Goal: Information Seeking & Learning: Find specific fact

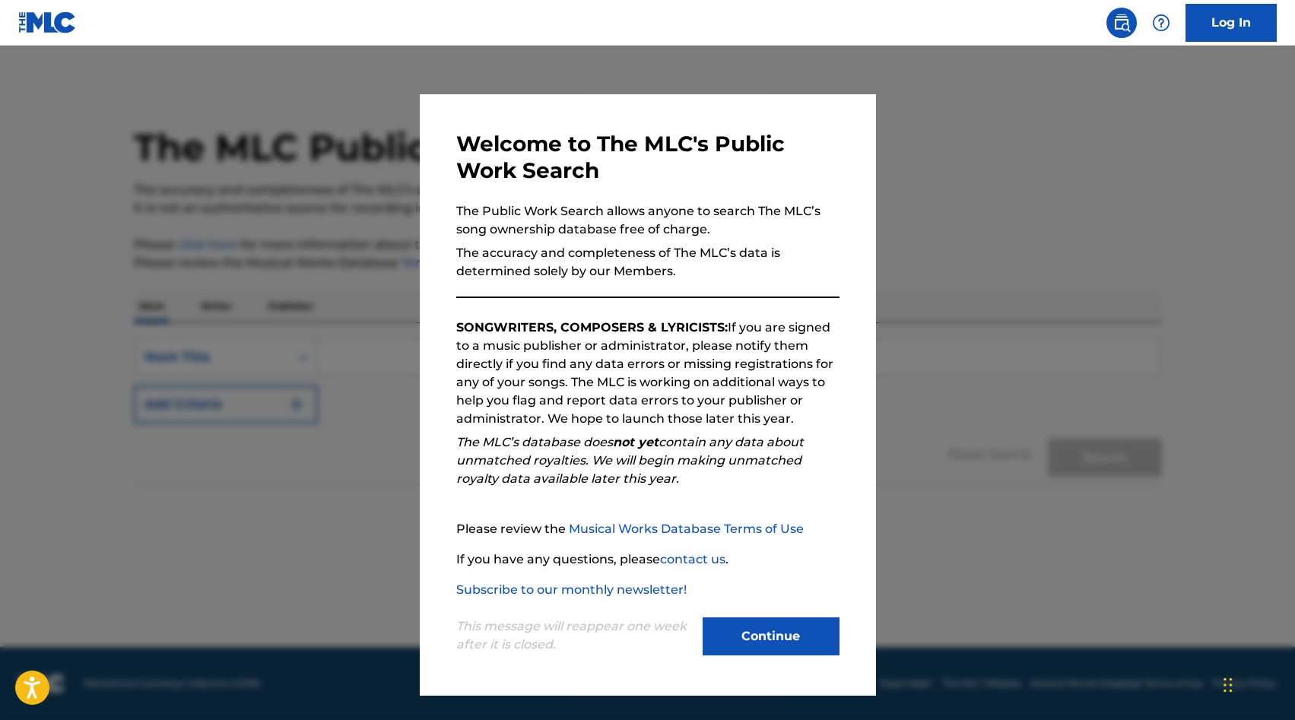
click at [749, 652] on button "Continue" at bounding box center [771, 637] width 137 height 38
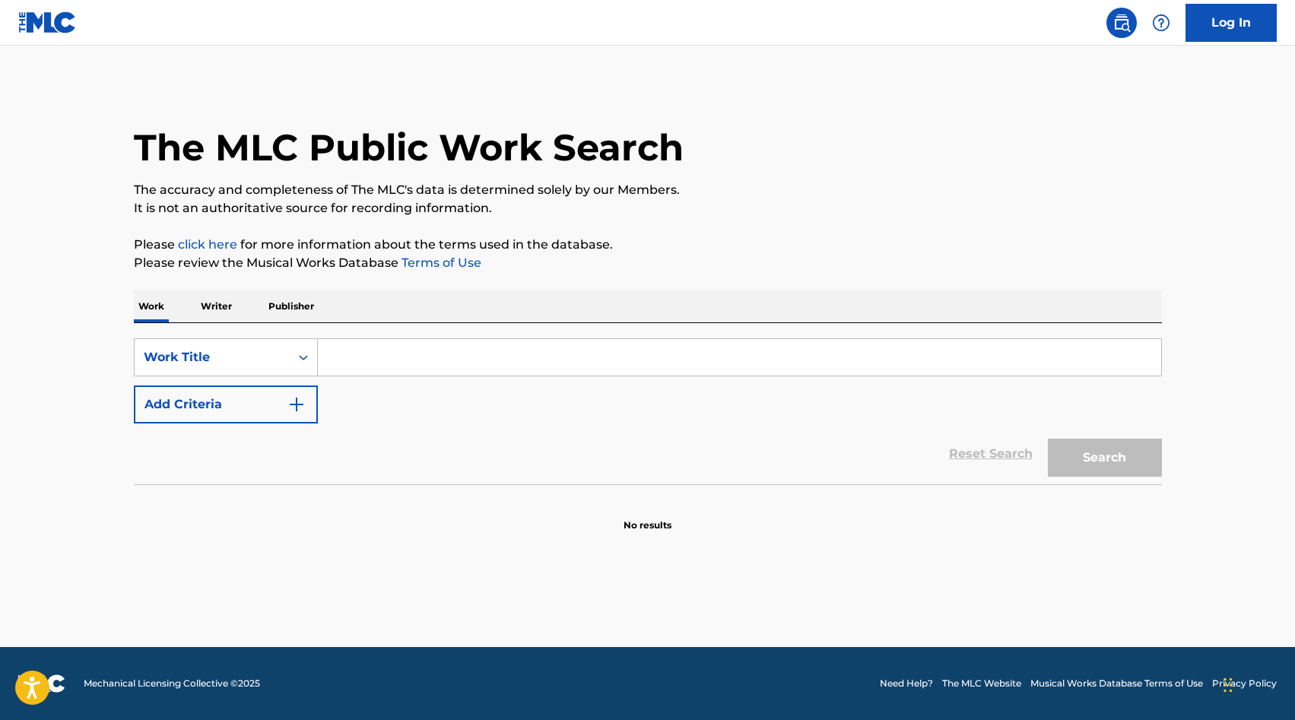
click at [459, 365] on input "Search Form" at bounding box center [739, 357] width 843 height 37
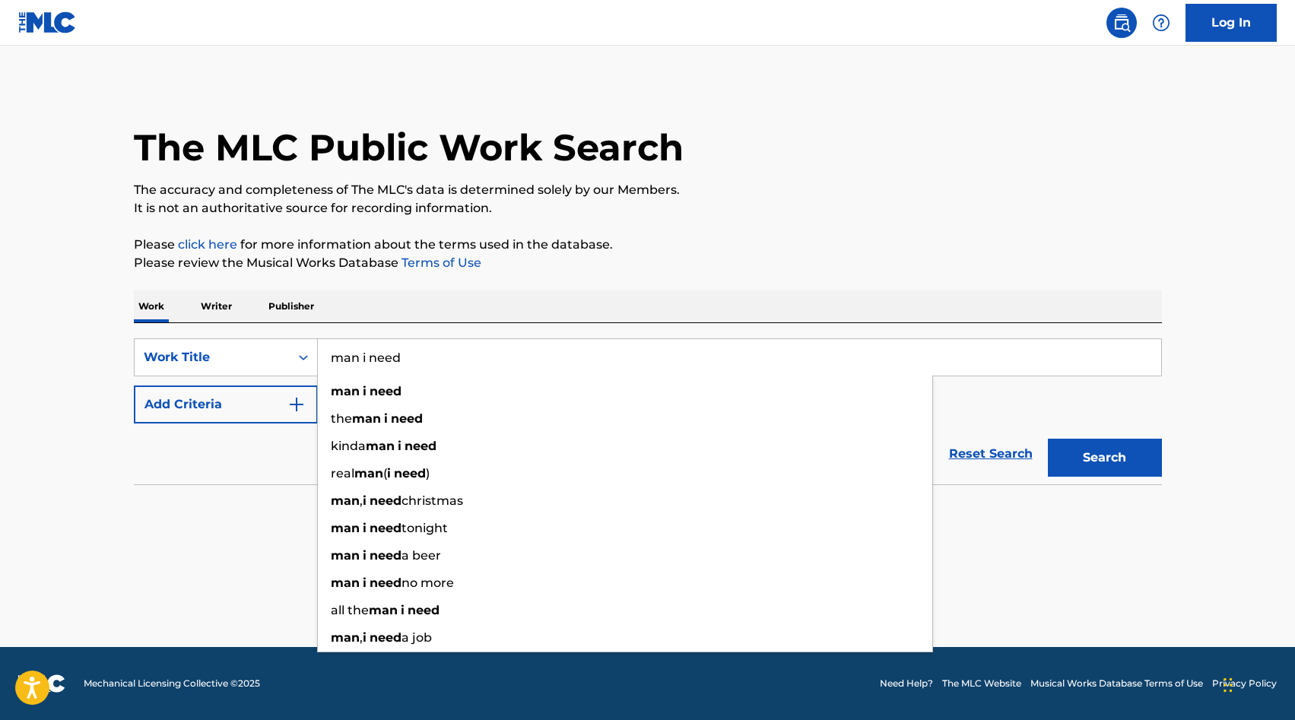
type input "man i need"
click at [254, 400] on button "Add Criteria" at bounding box center [226, 405] width 184 height 38
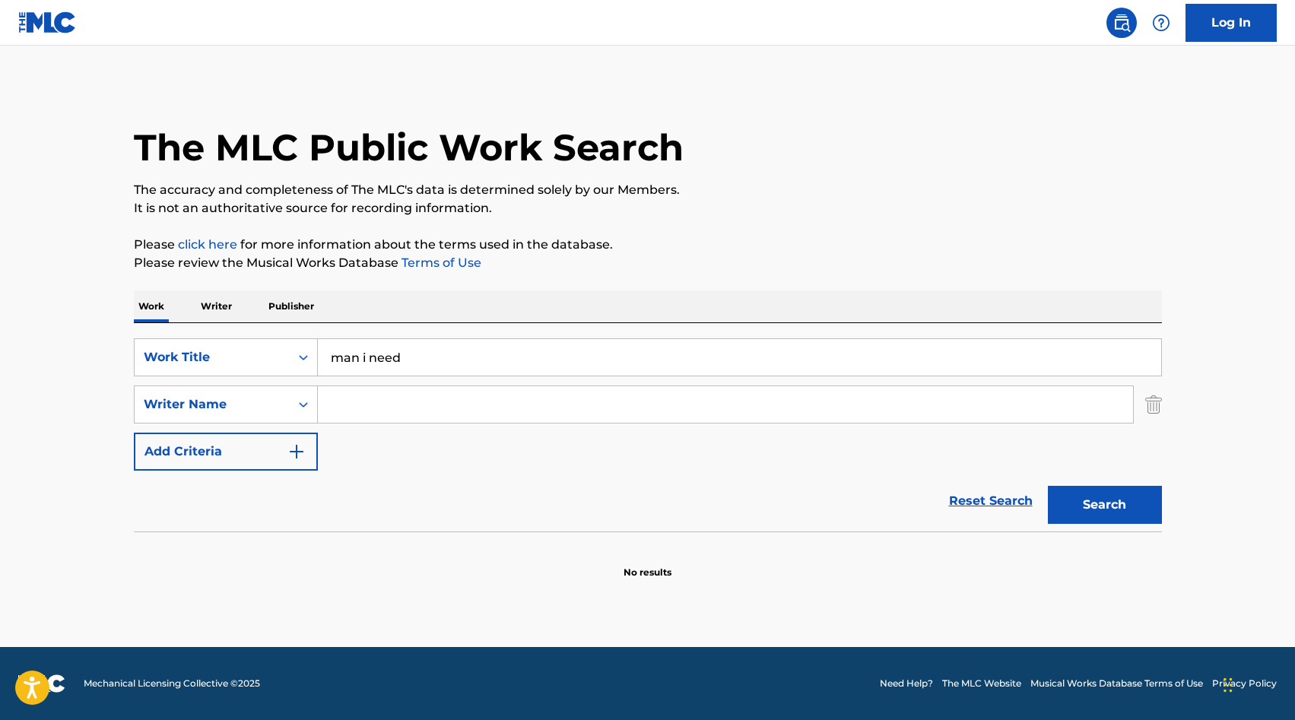
click at [379, 415] on input "Search Form" at bounding box center [725, 404] width 815 height 37
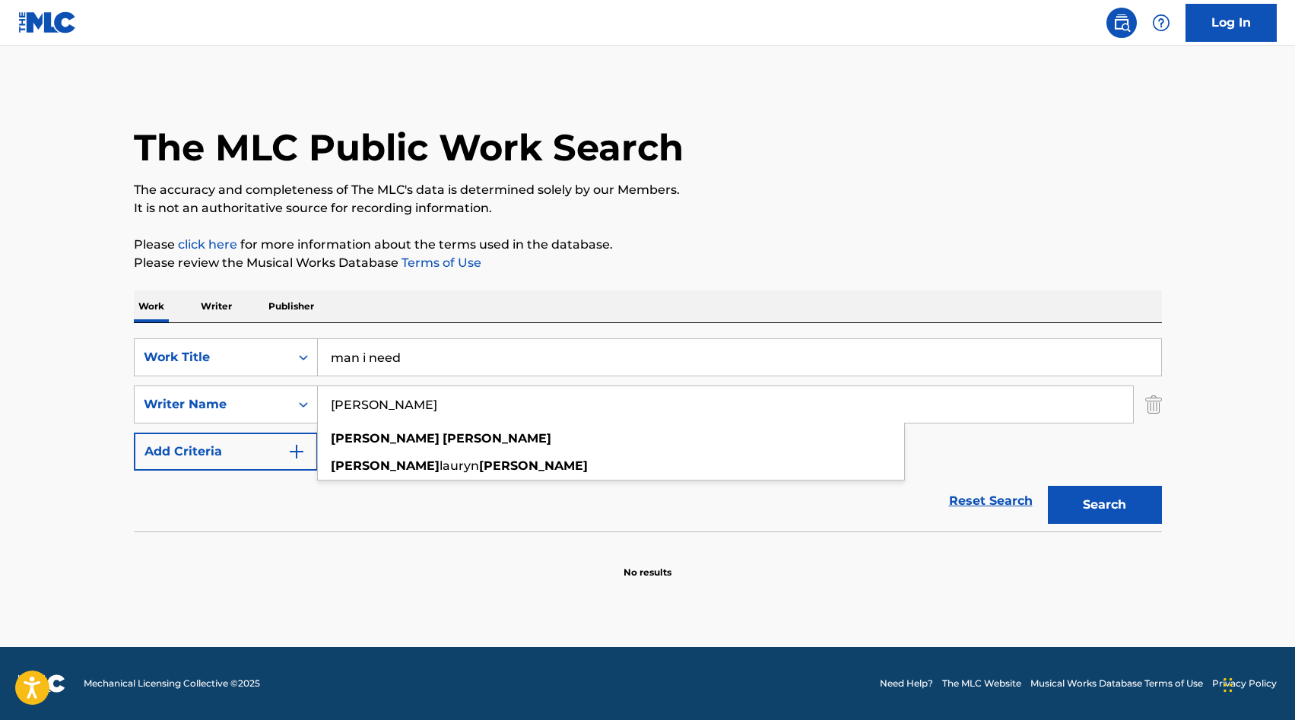
type input "olivia dean"
click at [1048, 486] on button "Search" at bounding box center [1105, 505] width 114 height 38
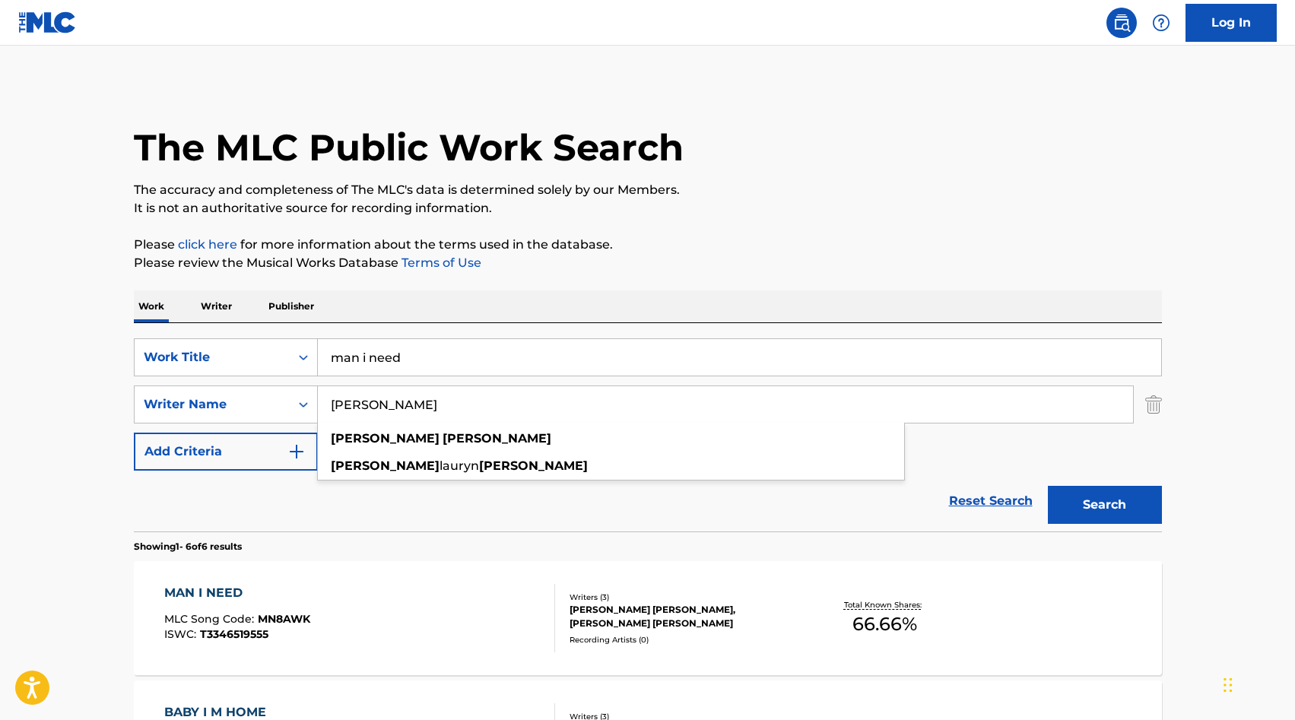
click at [420, 354] on input "man i need" at bounding box center [739, 357] width 843 height 37
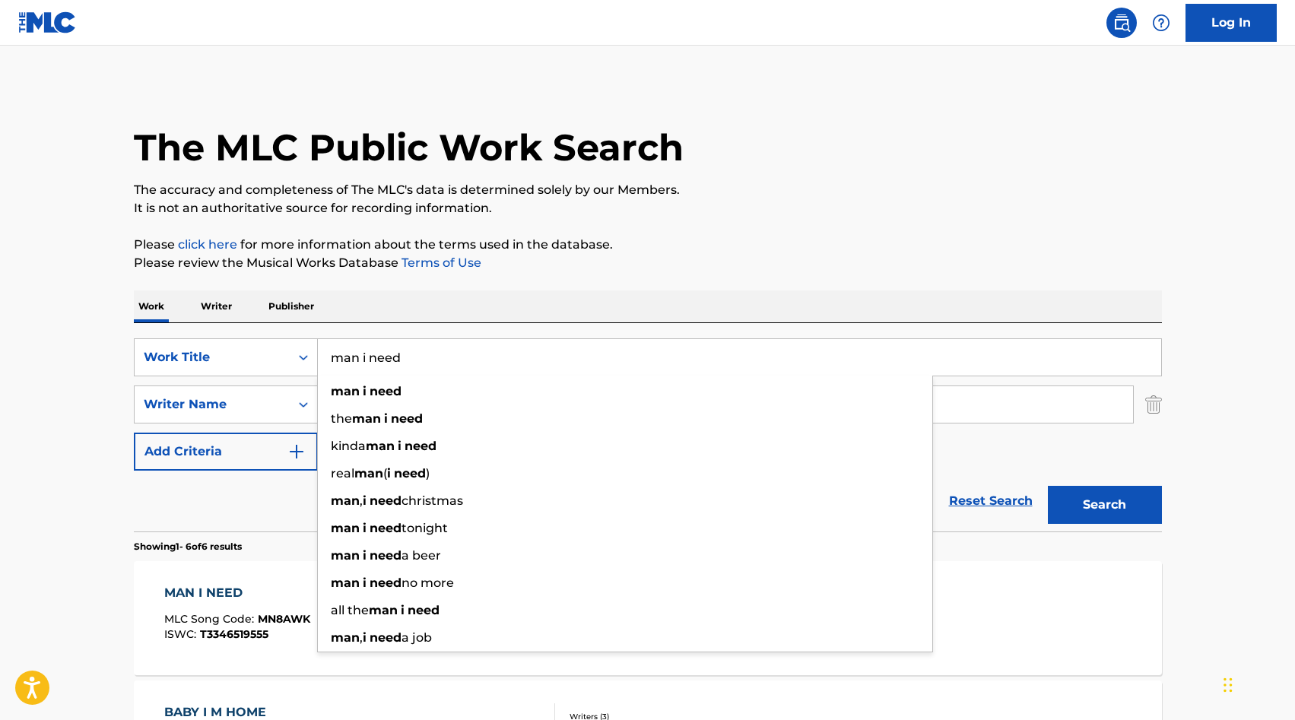
click at [420, 354] on input "man i need" at bounding box center [739, 357] width 843 height 37
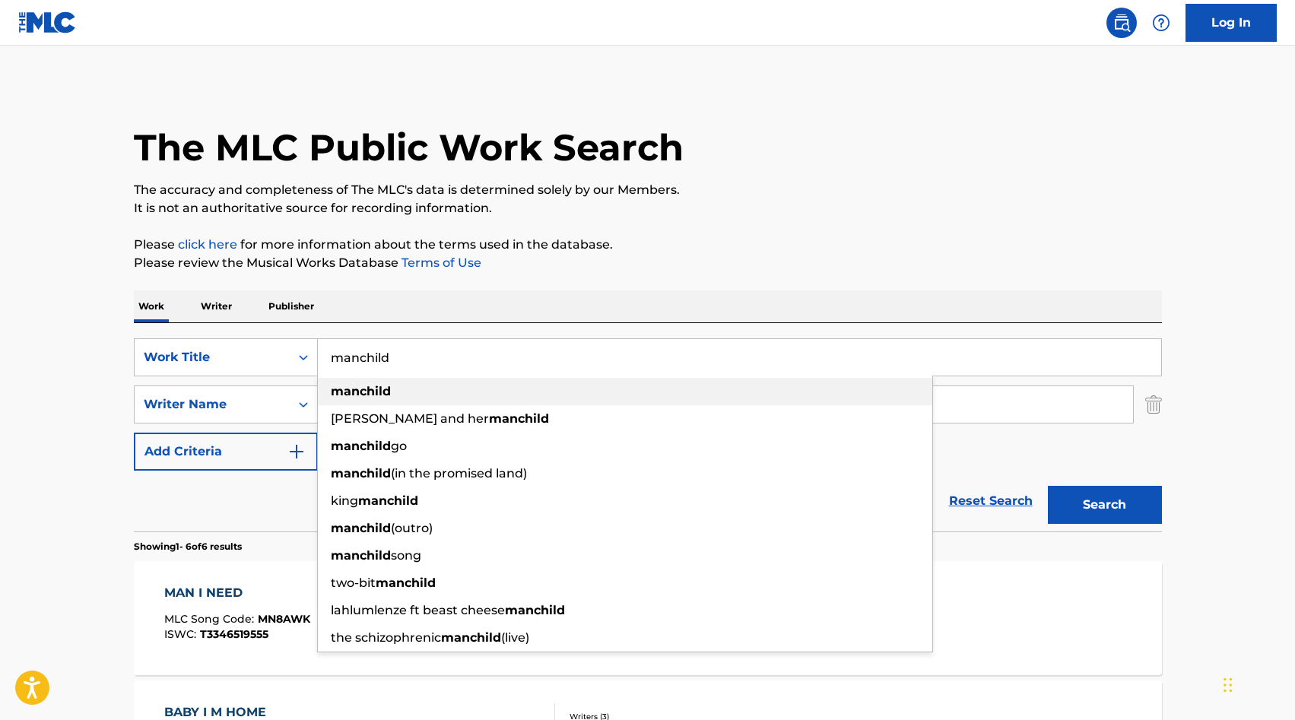
type input "manchild"
click at [389, 390] on strong "manchild" at bounding box center [361, 391] width 60 height 14
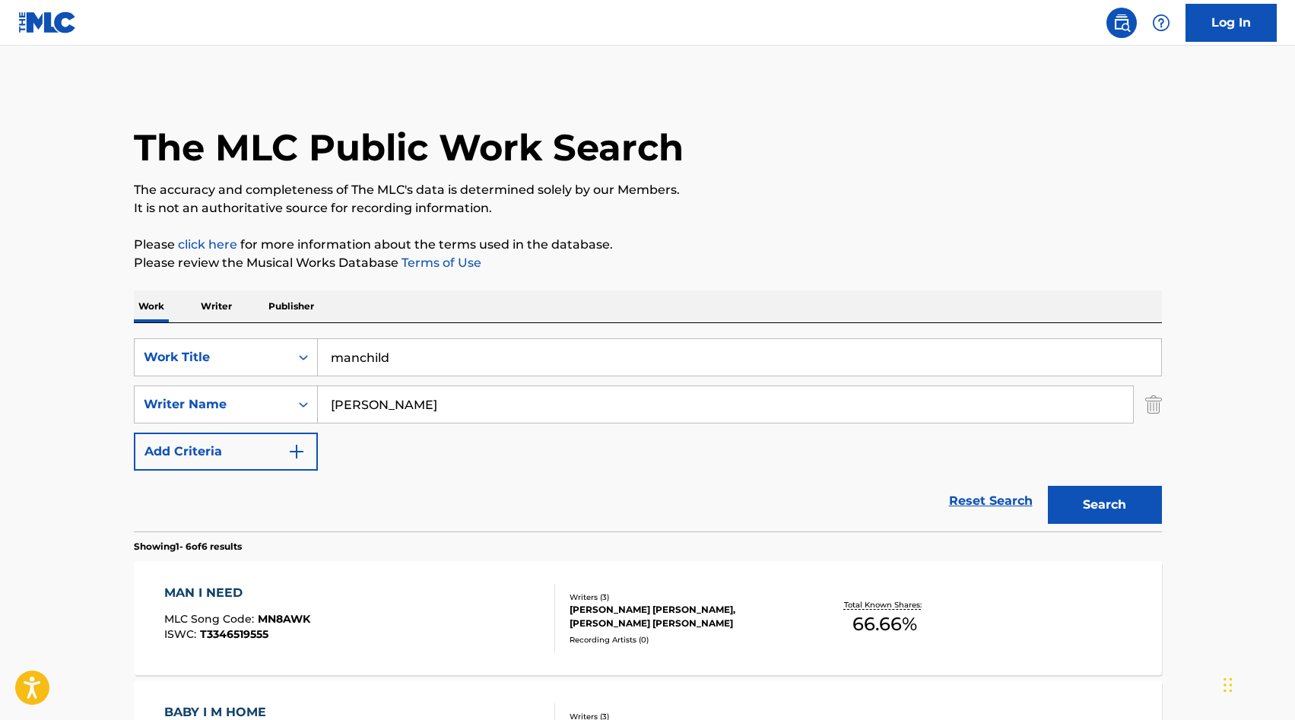
click at [391, 414] on input "olivia dean" at bounding box center [725, 404] width 815 height 37
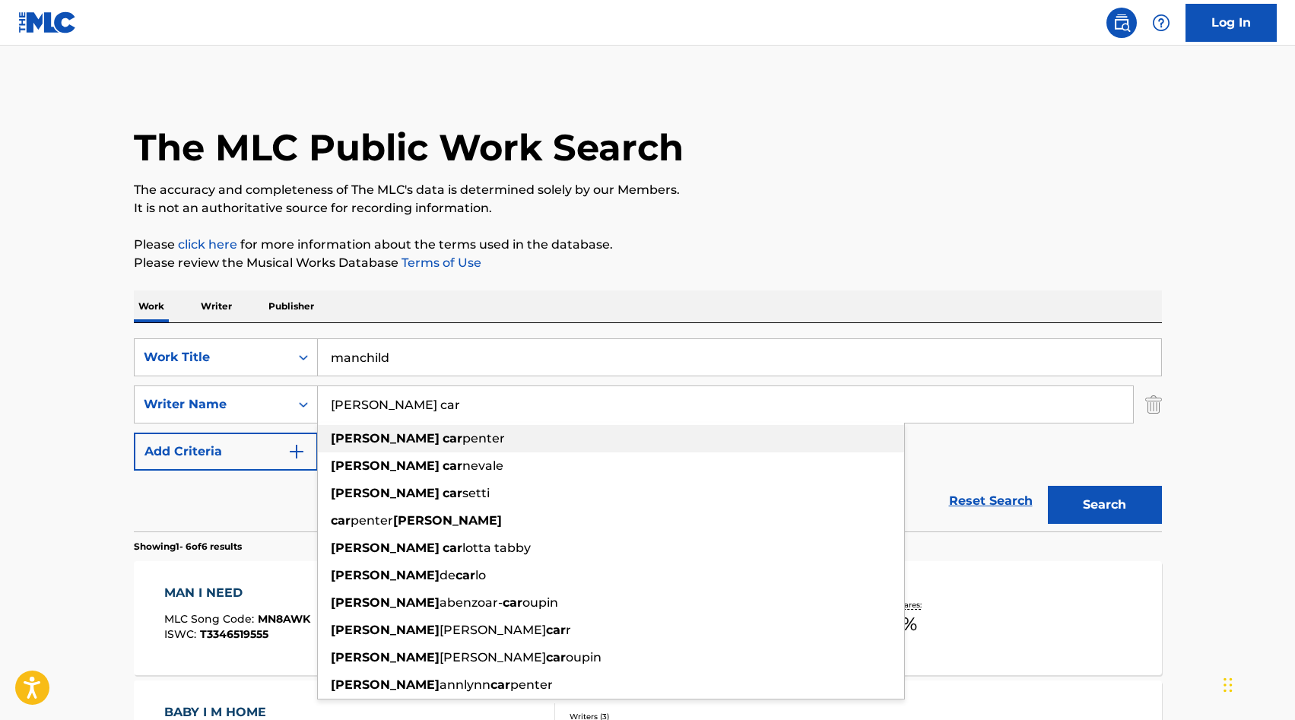
click at [370, 437] on strong "[PERSON_NAME]" at bounding box center [385, 438] width 109 height 14
type input "[PERSON_NAME]"
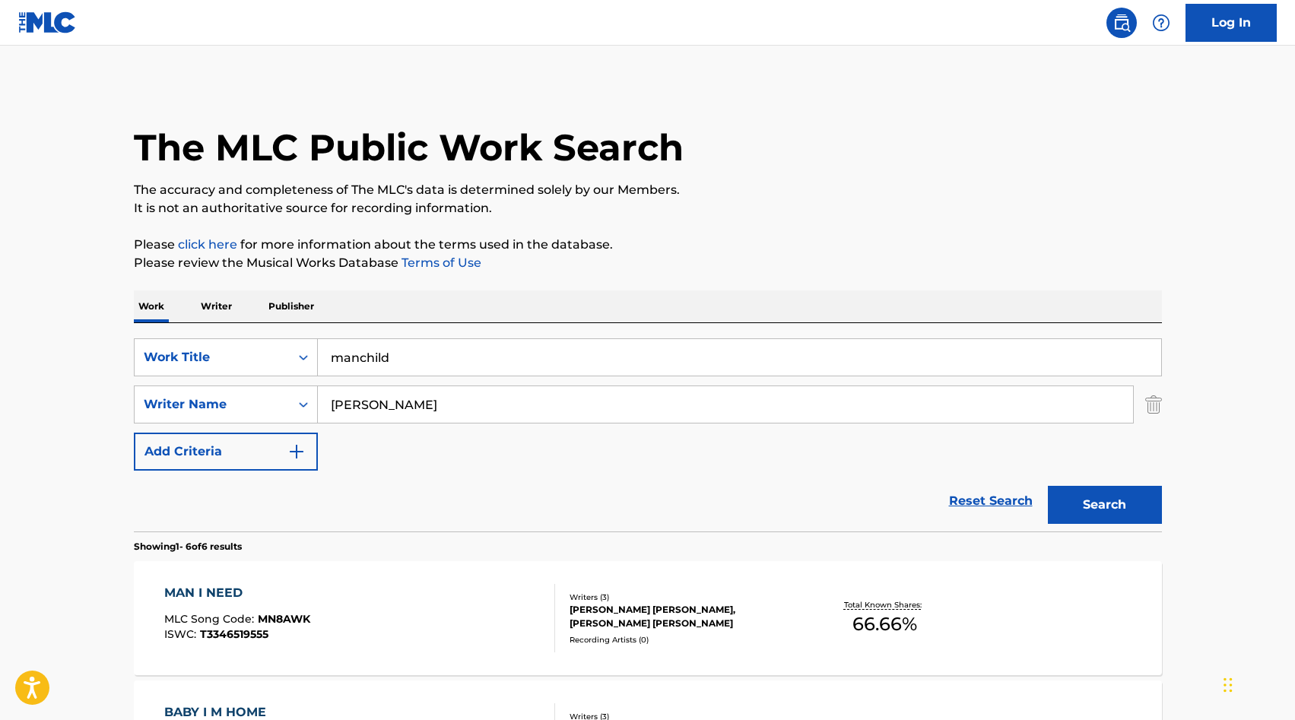
click at [1091, 502] on button "Search" at bounding box center [1105, 505] width 114 height 38
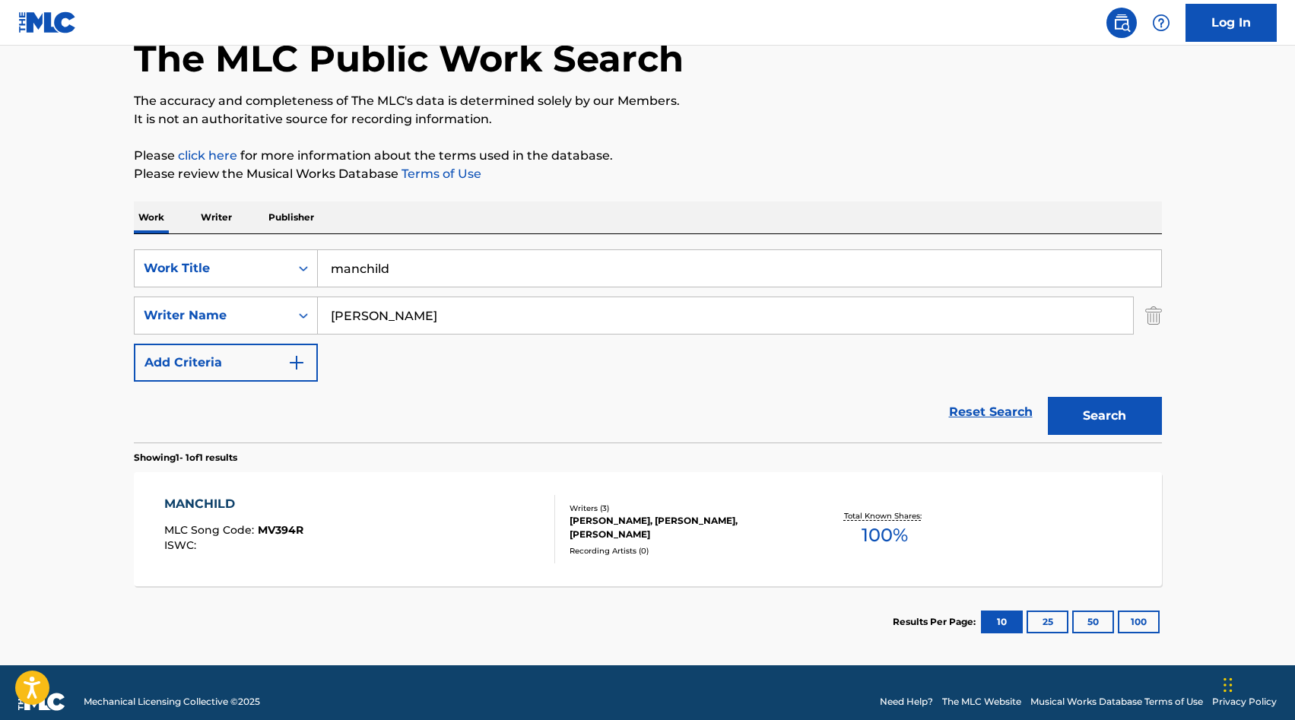
scroll to position [97, 0]
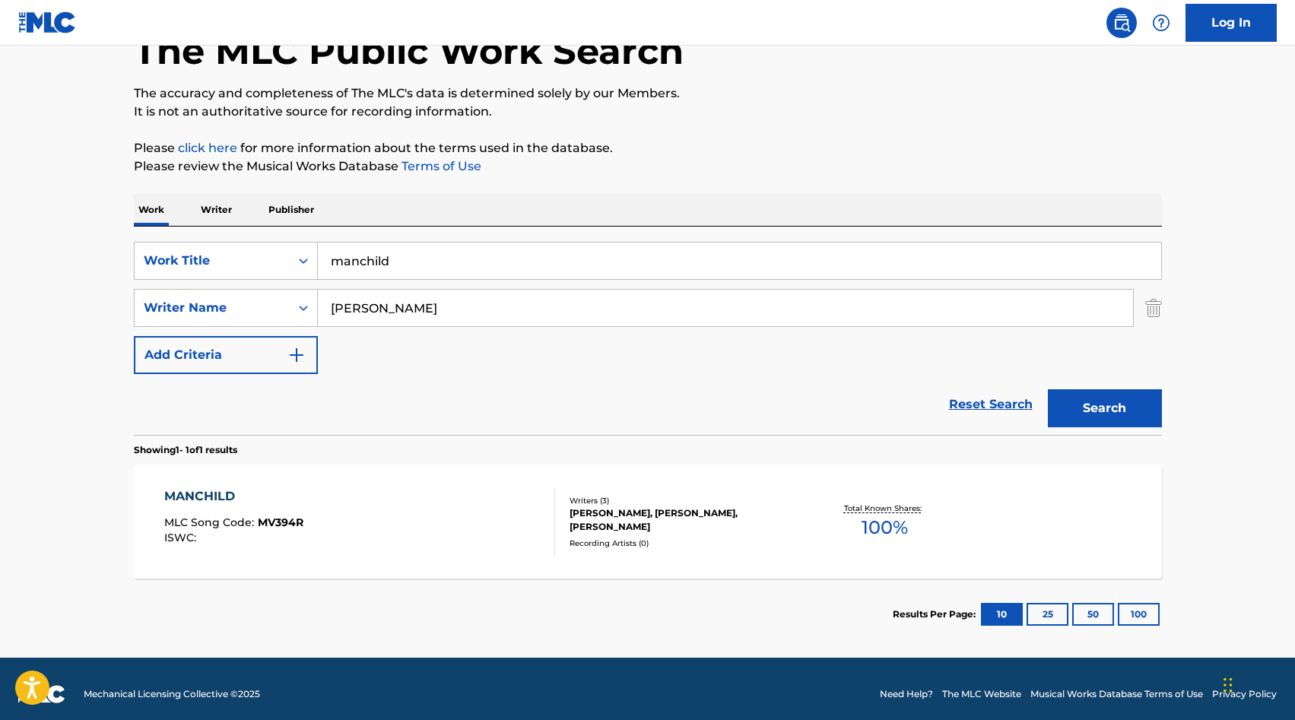
click at [208, 494] on div "MANCHILD" at bounding box center [233, 496] width 139 height 18
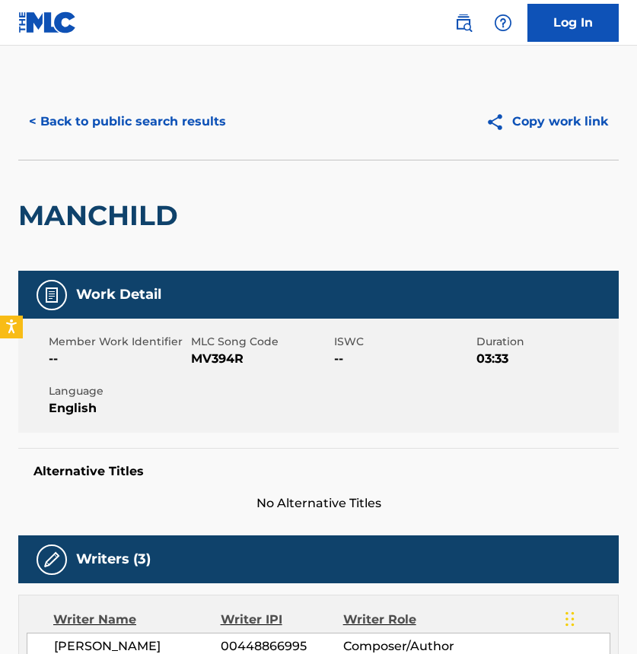
click at [147, 122] on button "< Back to public search results" at bounding box center [127, 122] width 218 height 38
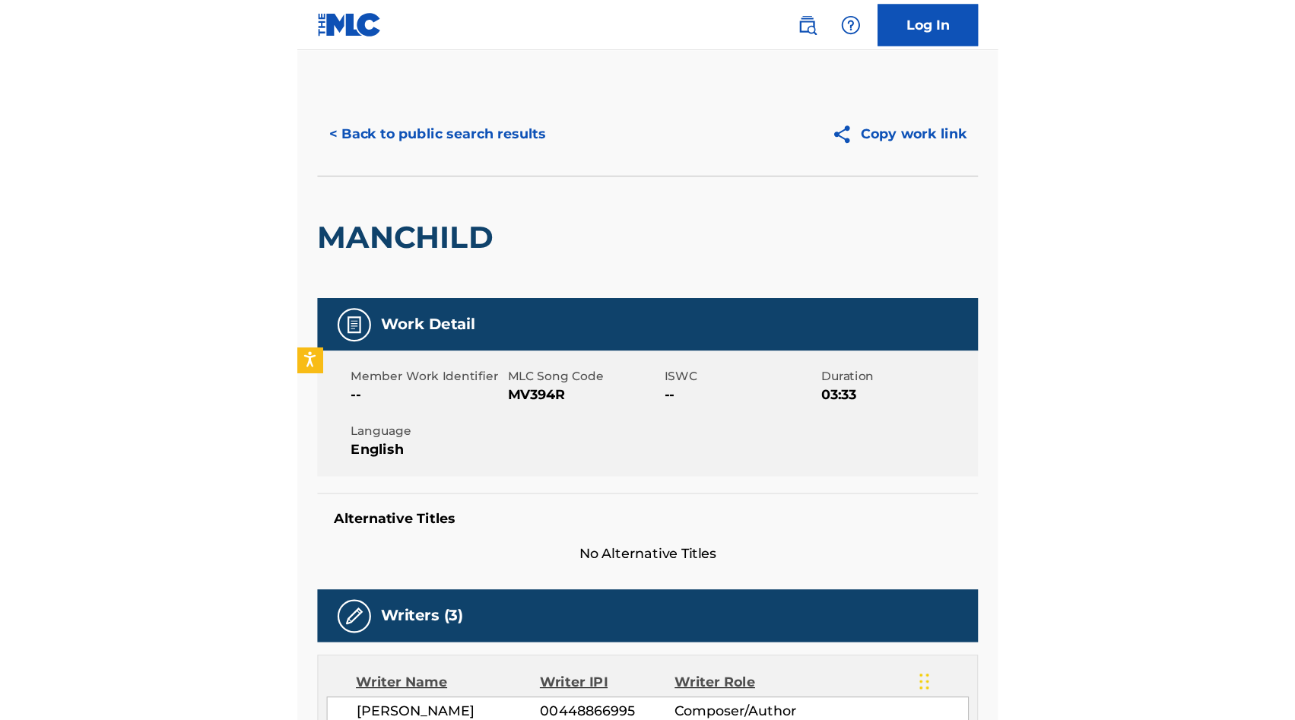
scroll to position [79, 0]
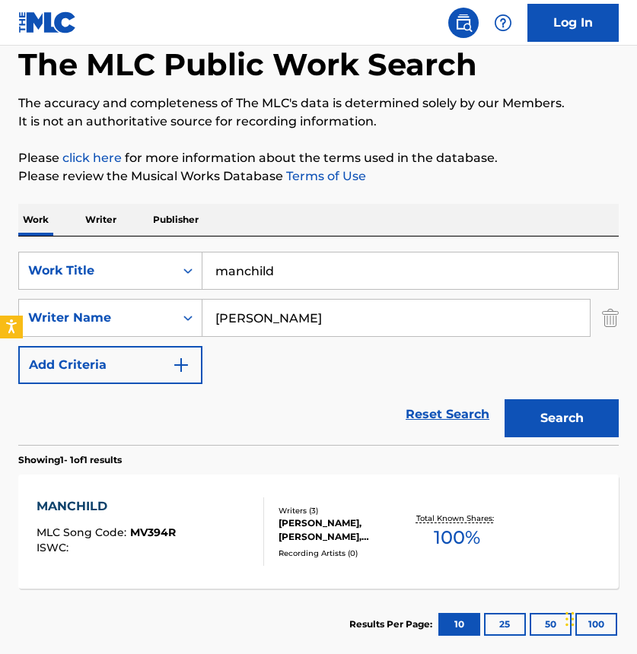
click at [277, 273] on input "manchild" at bounding box center [409, 270] width 415 height 37
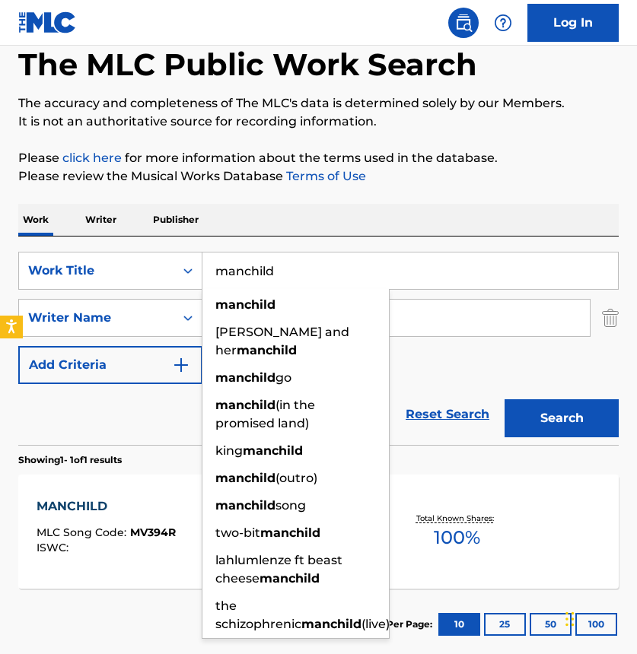
click at [277, 273] on input "manchild" at bounding box center [409, 270] width 415 height 37
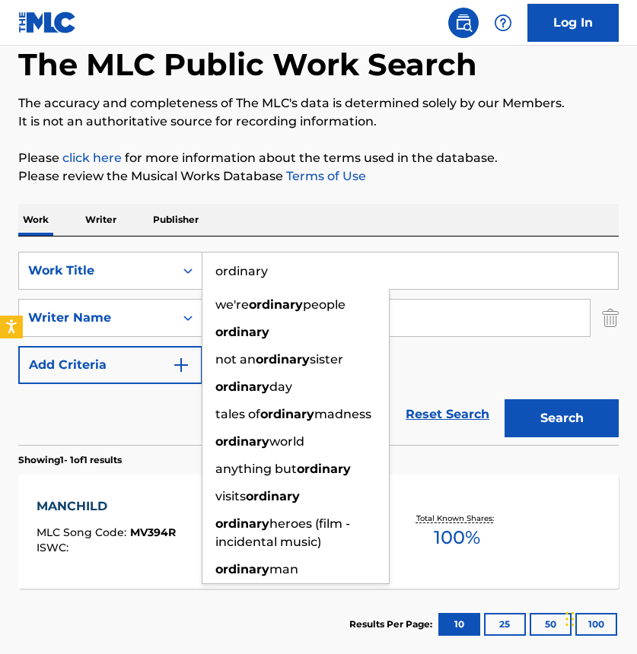
type input "ordinary"
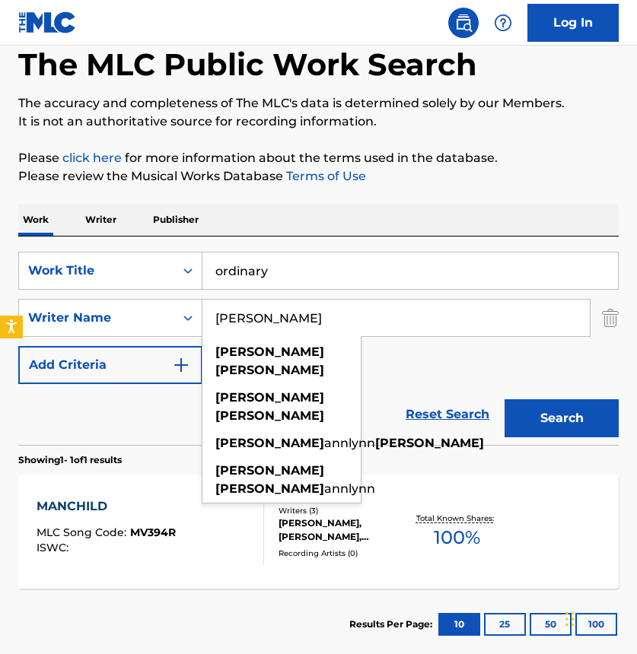
click at [327, 322] on input "[PERSON_NAME]" at bounding box center [395, 318] width 387 height 37
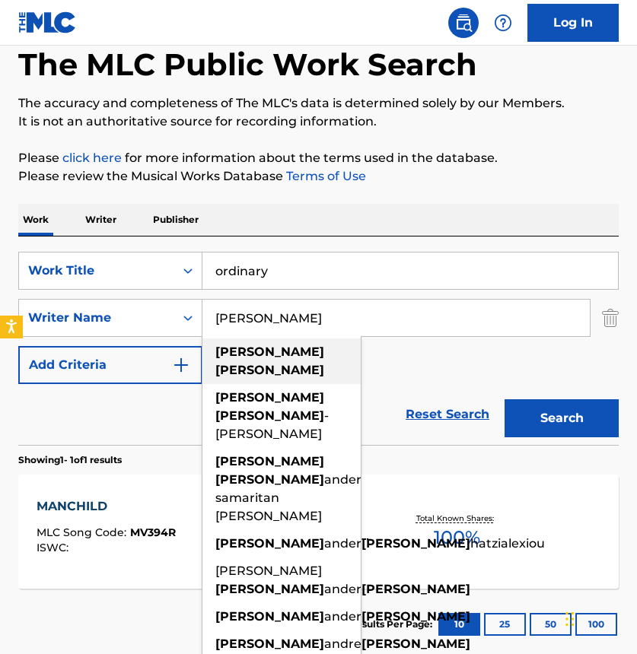
type input "alex warren"
click at [280, 363] on strong "warren" at bounding box center [269, 370] width 109 height 14
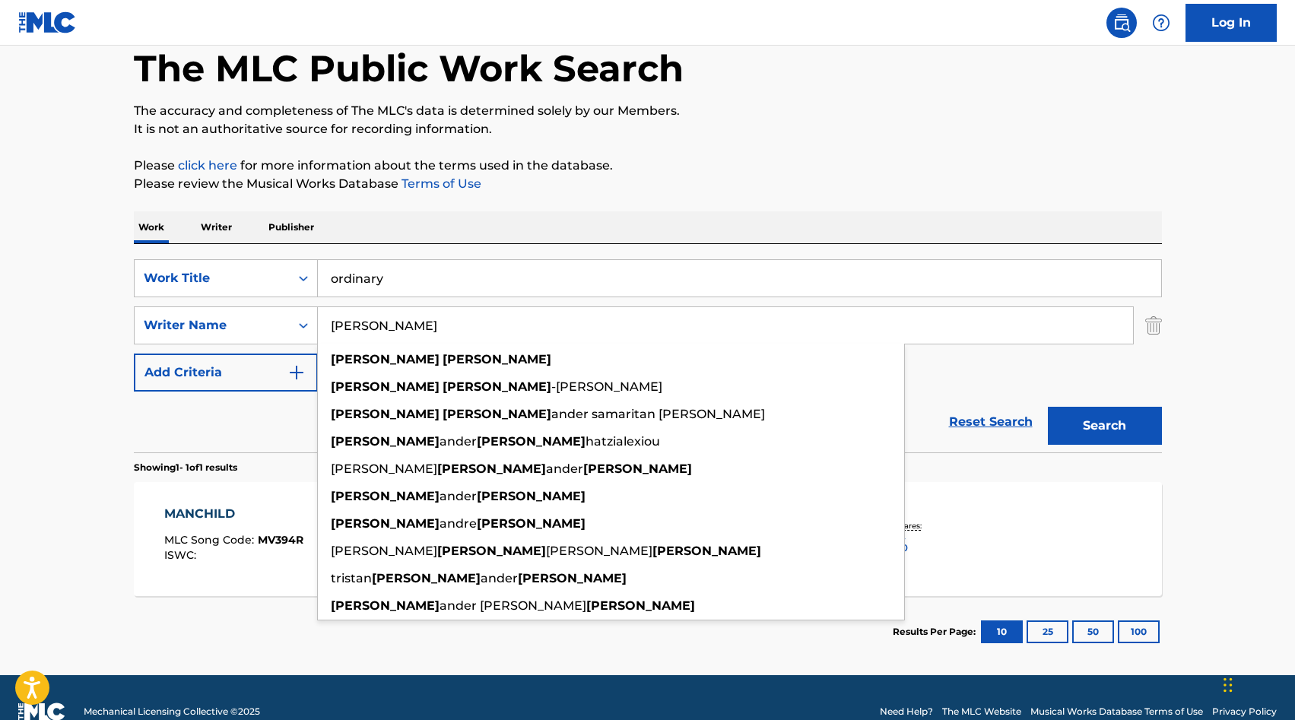
click at [452, 282] on input "ordinary" at bounding box center [739, 278] width 843 height 37
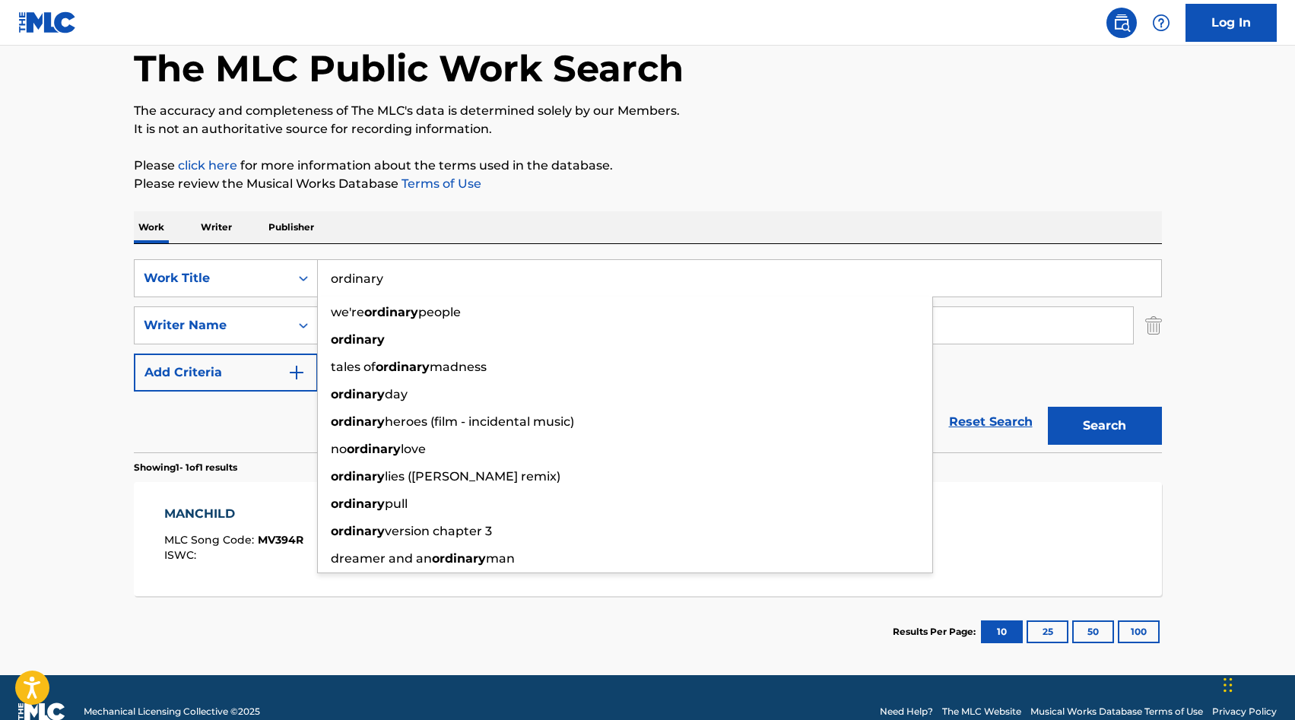
click at [452, 282] on input "ordinary" at bounding box center [739, 278] width 843 height 37
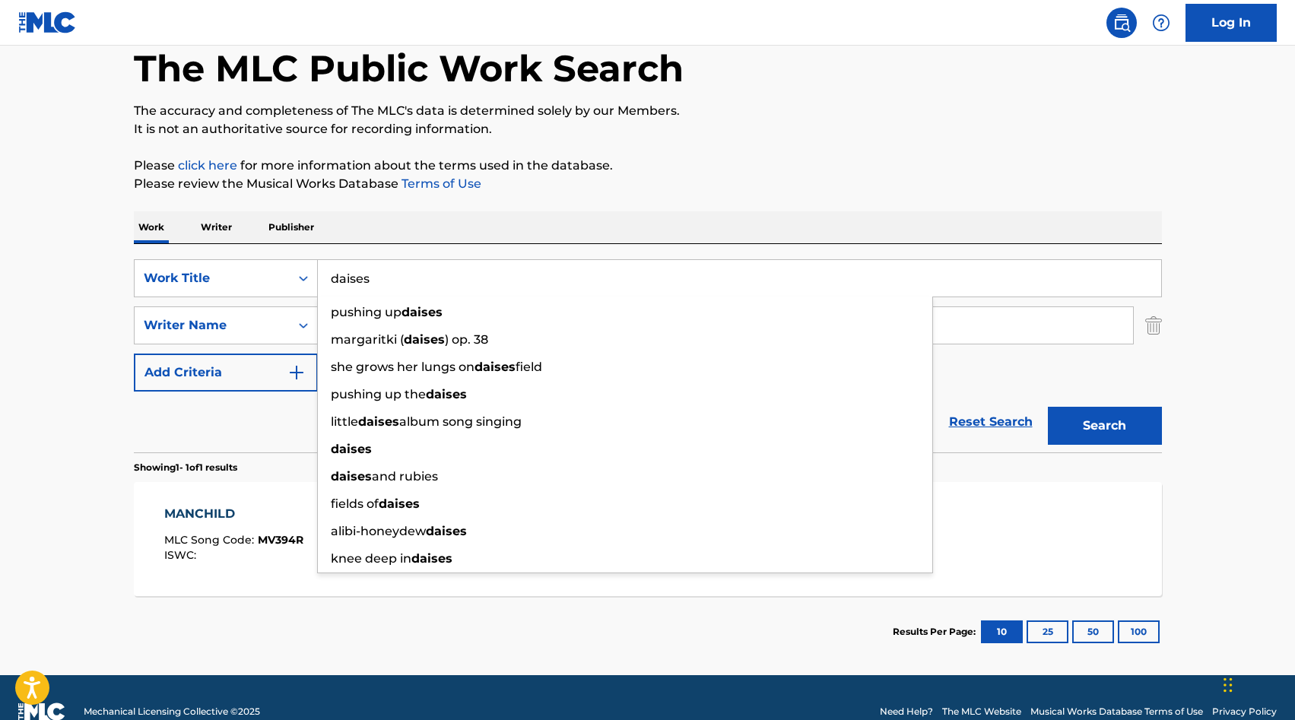
type input "daises"
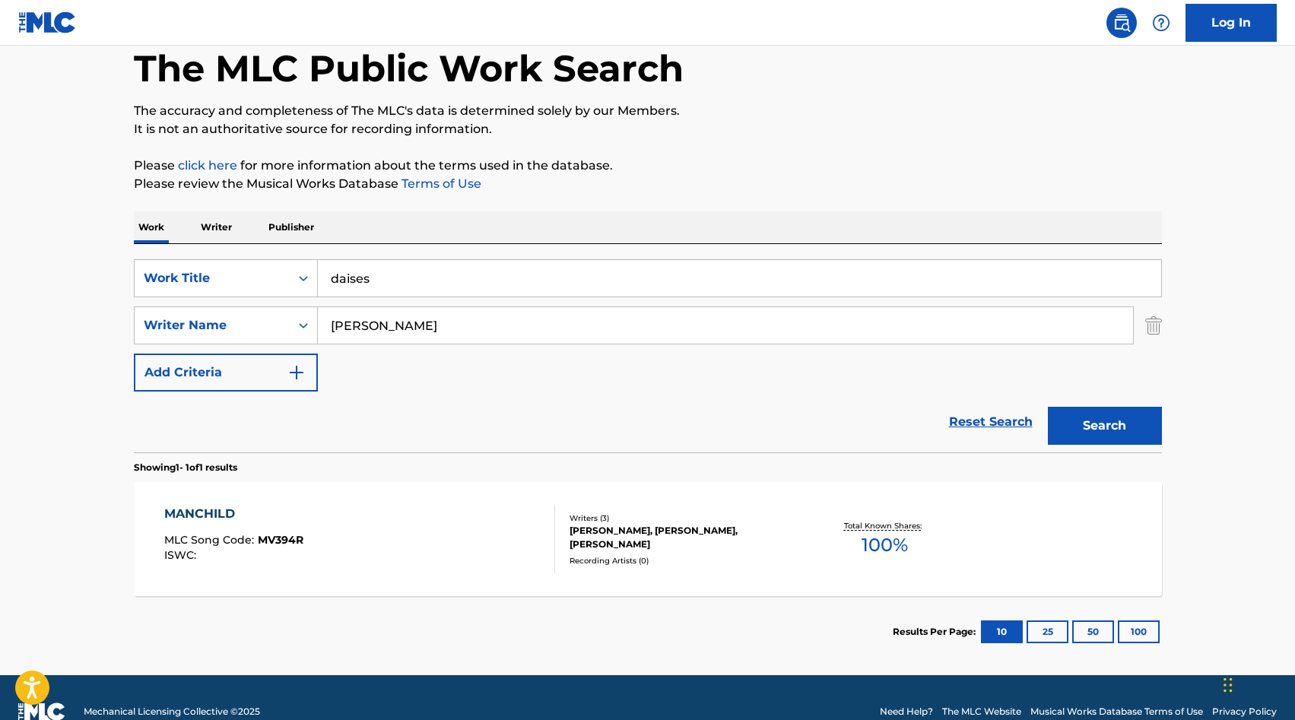
click at [385, 333] on input "alex warren" at bounding box center [725, 325] width 815 height 37
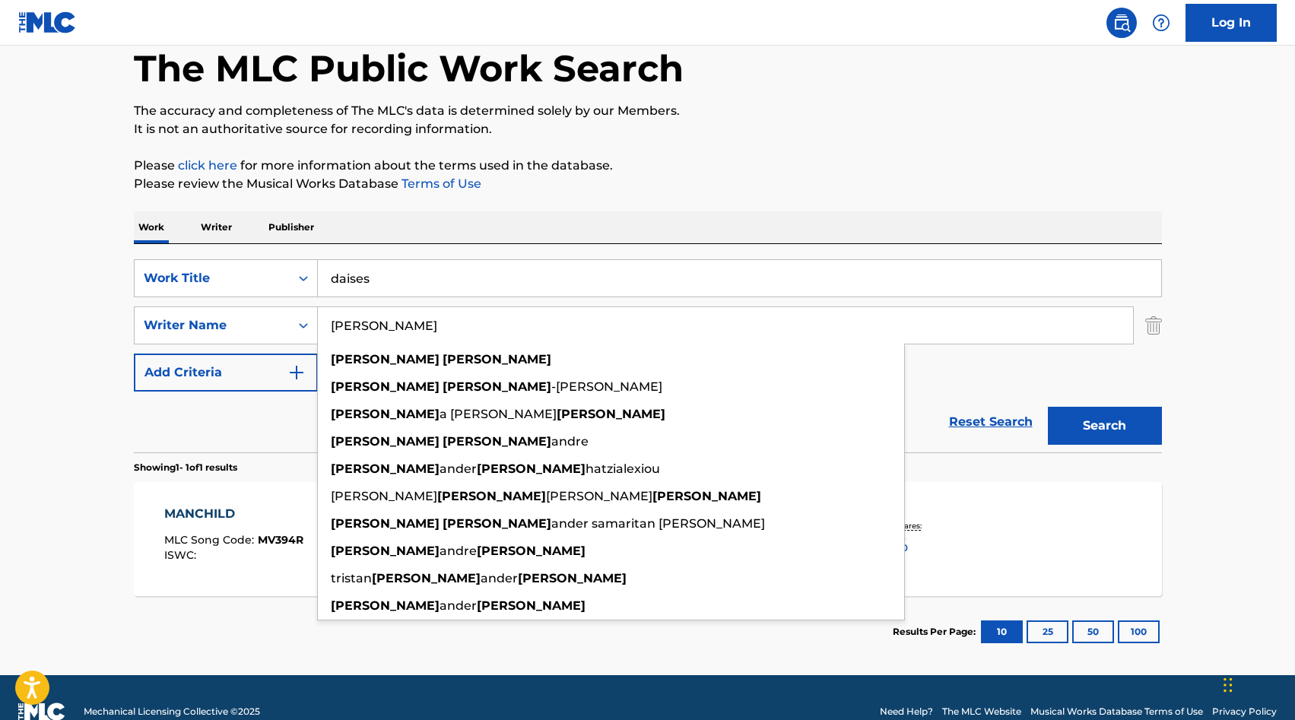
click at [385, 333] on input "alex warren" at bounding box center [725, 325] width 815 height 37
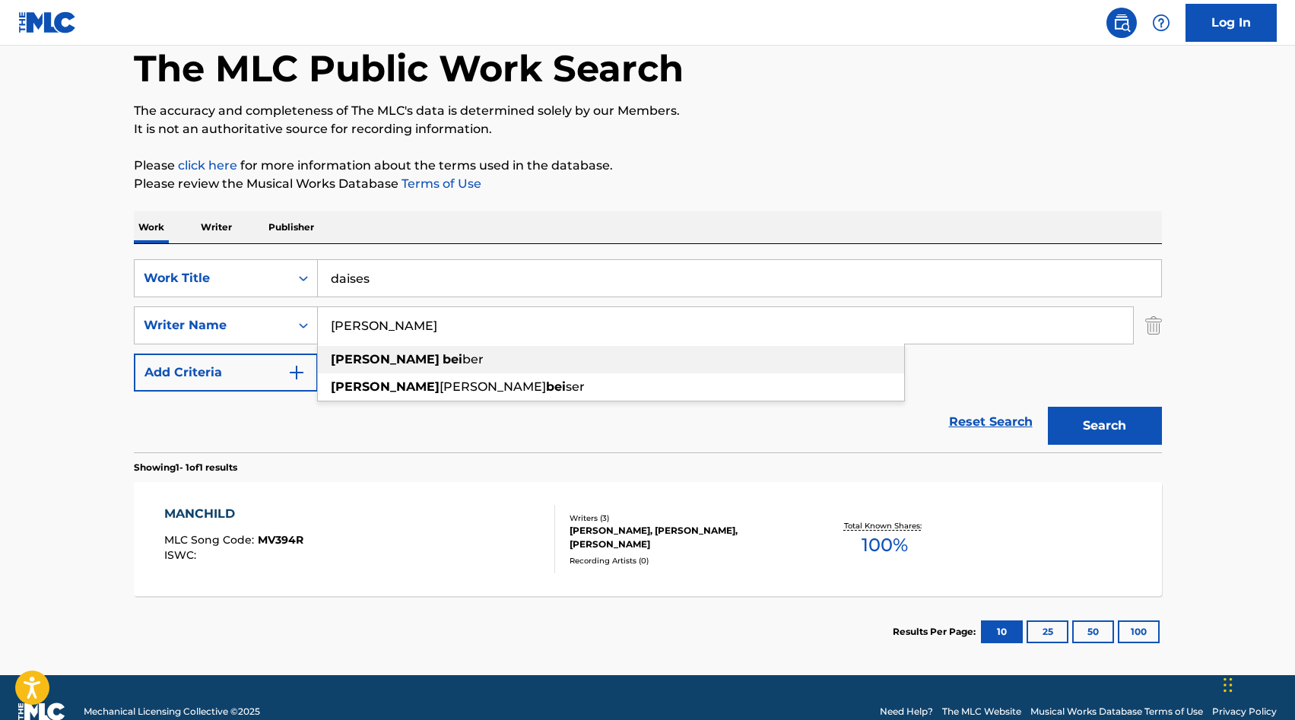
click at [350, 357] on strong "[PERSON_NAME]" at bounding box center [385, 359] width 109 height 14
type input "justin beiber"
click at [1094, 430] on button "Search" at bounding box center [1105, 426] width 114 height 38
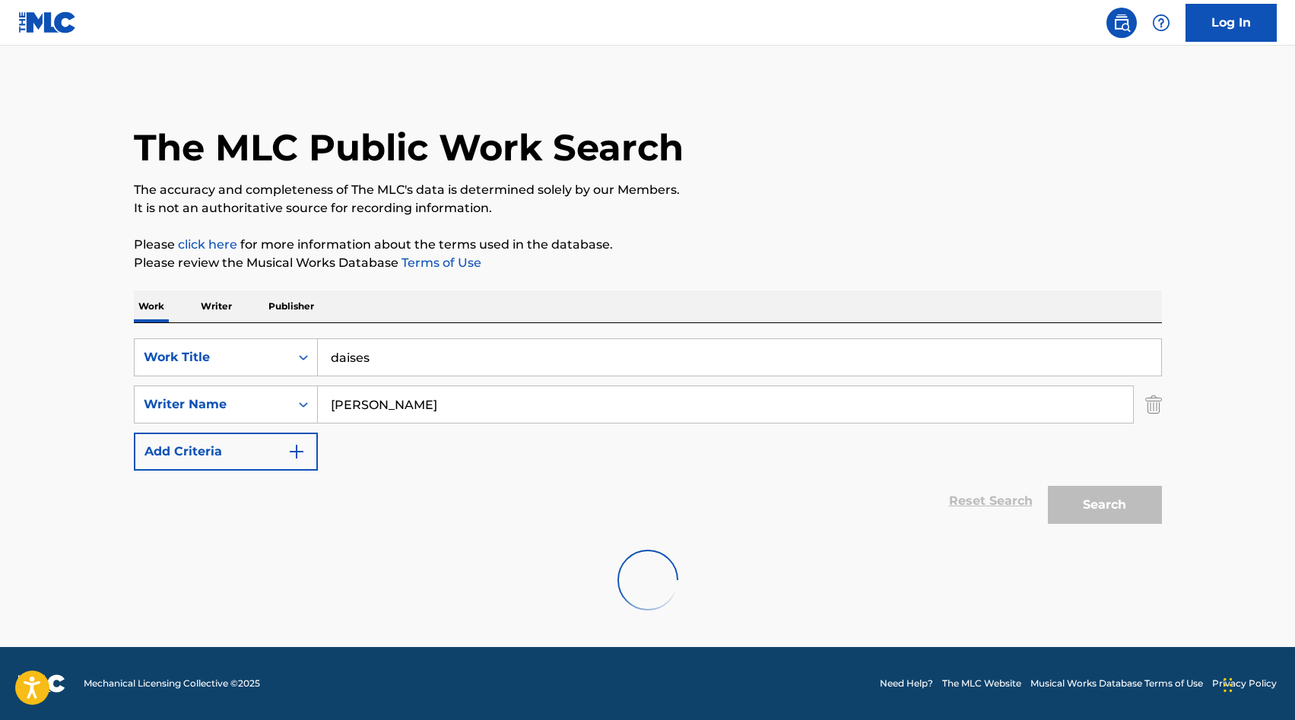
scroll to position [0, 0]
click at [356, 360] on input "daises" at bounding box center [739, 357] width 843 height 37
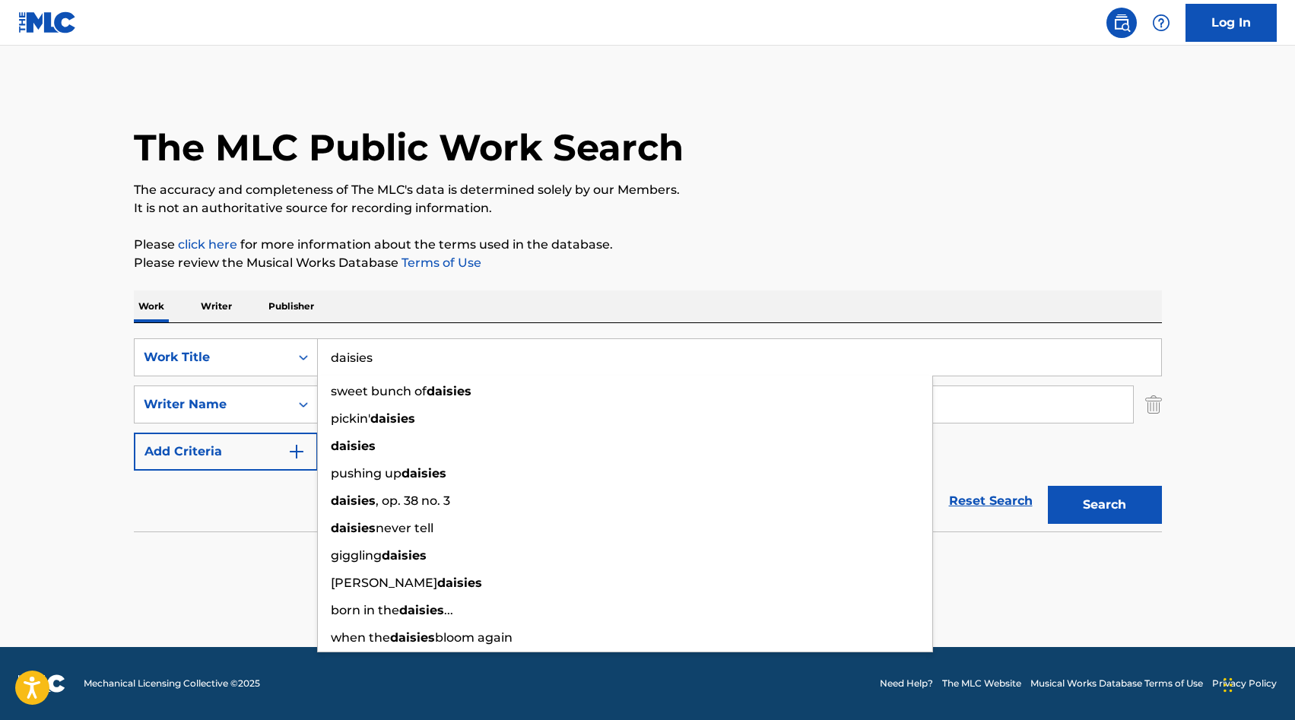
type input "daisies"
click at [176, 557] on section "No results" at bounding box center [648, 560] width 1028 height 40
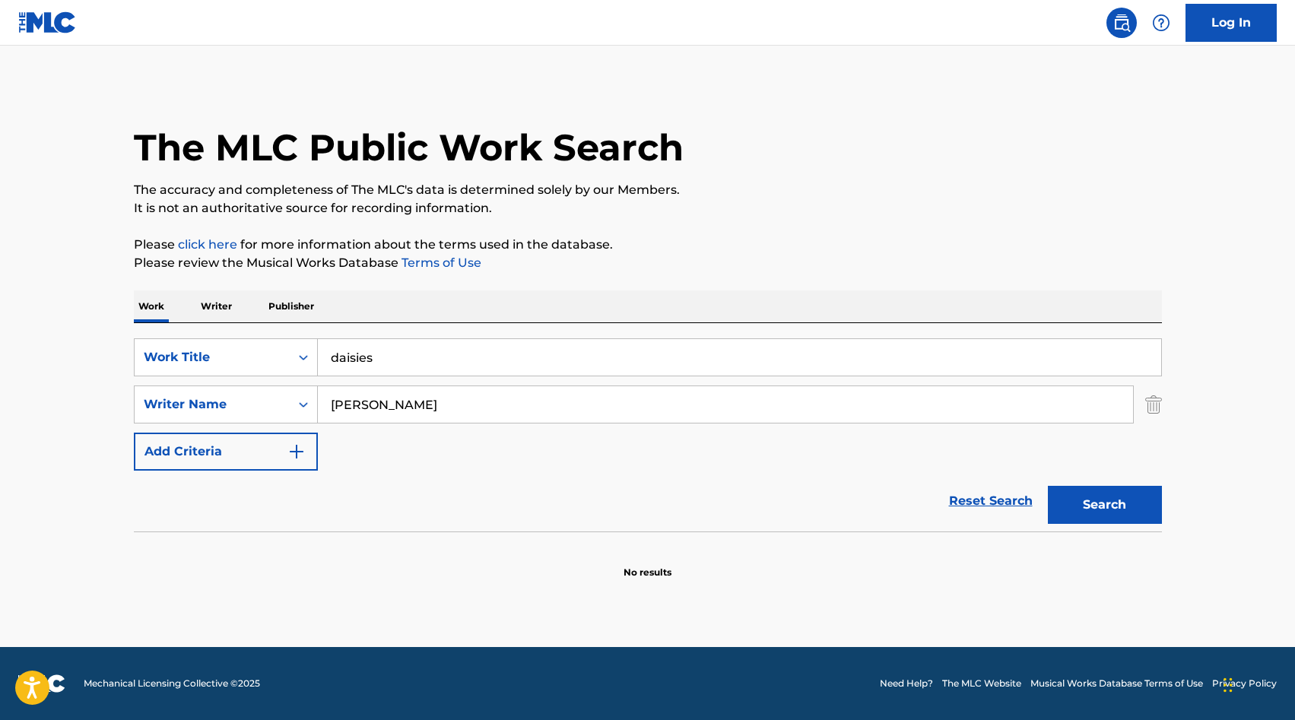
click at [1065, 507] on button "Search" at bounding box center [1105, 505] width 114 height 38
click at [370, 407] on input "justin beiber" at bounding box center [725, 404] width 815 height 37
click at [1122, 501] on button "Search" at bounding box center [1105, 505] width 114 height 38
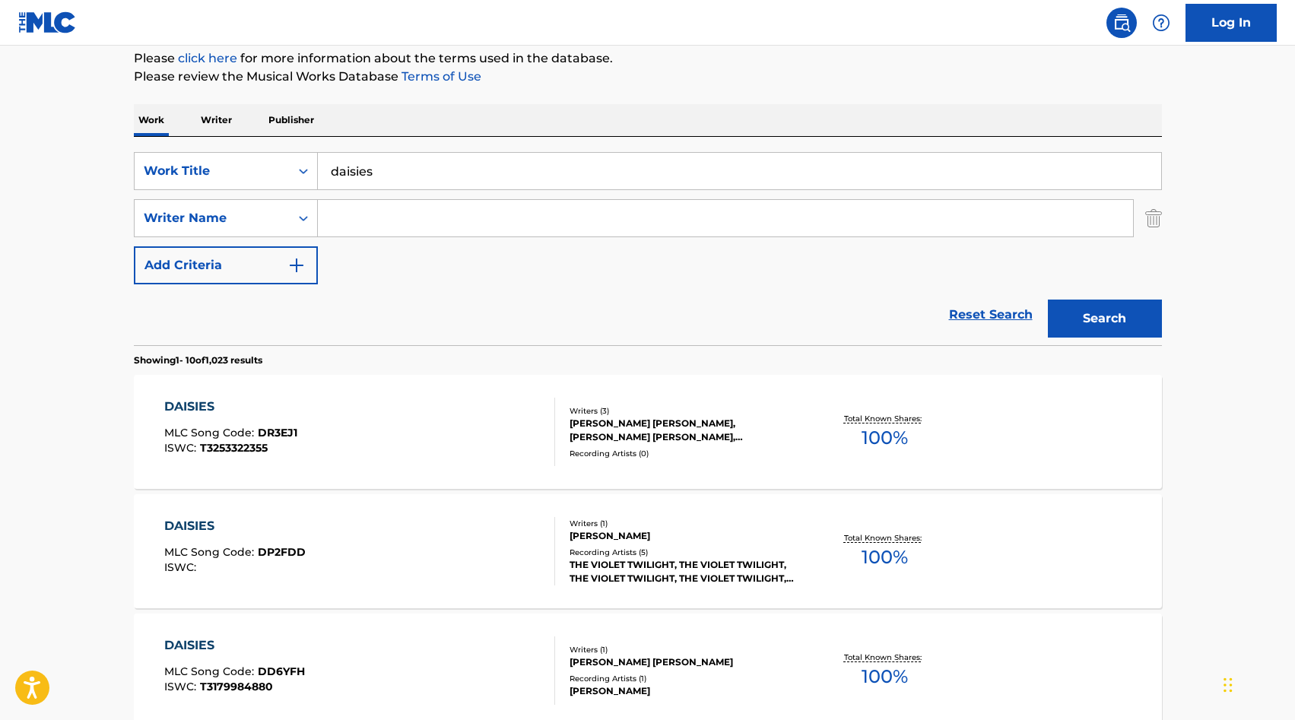
scroll to position [202, 0]
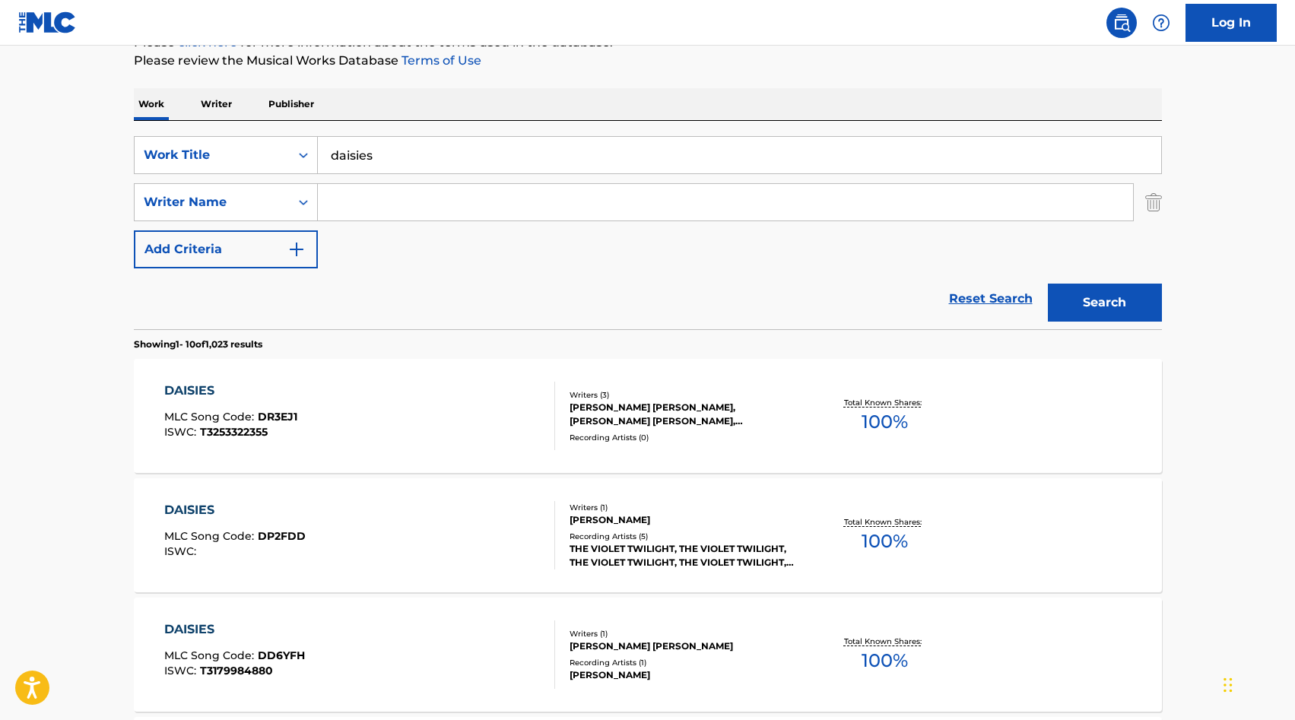
click at [378, 173] on div "daisies" at bounding box center [740, 155] width 844 height 38
click at [375, 151] on input "daisies" at bounding box center [739, 155] width 843 height 37
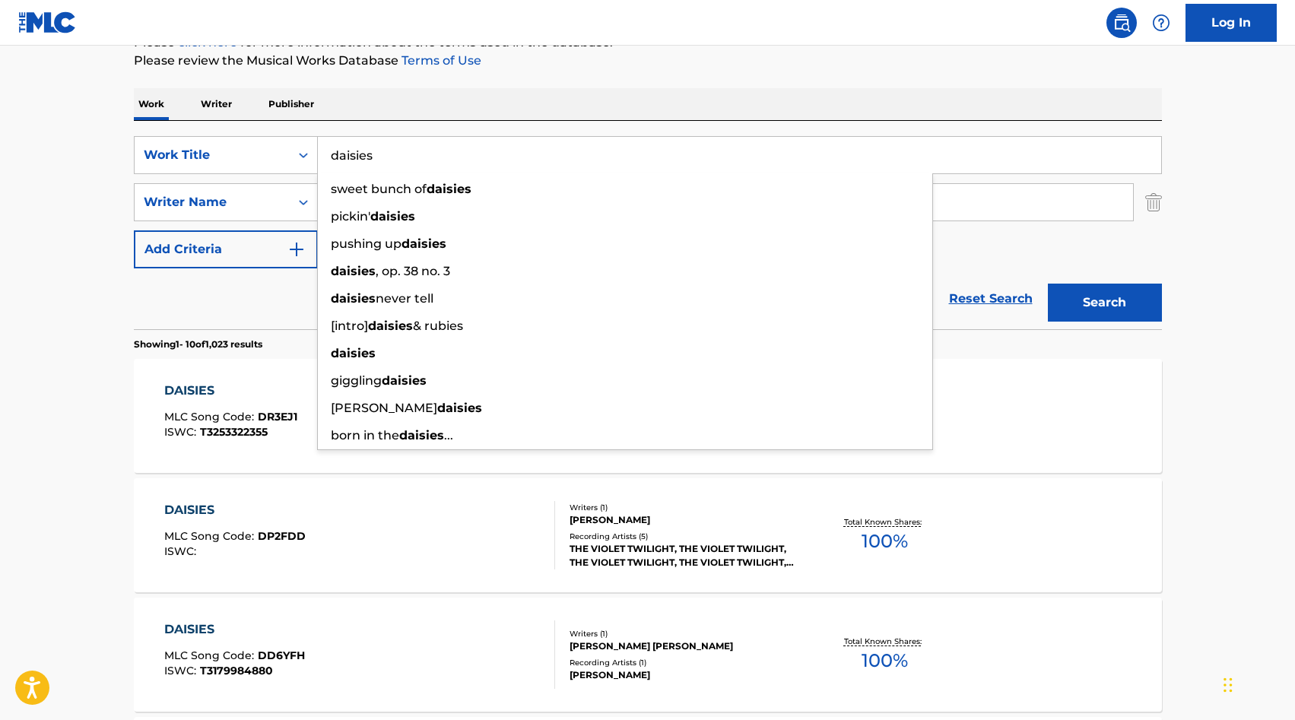
click at [375, 151] on input "daisies" at bounding box center [739, 155] width 843 height 37
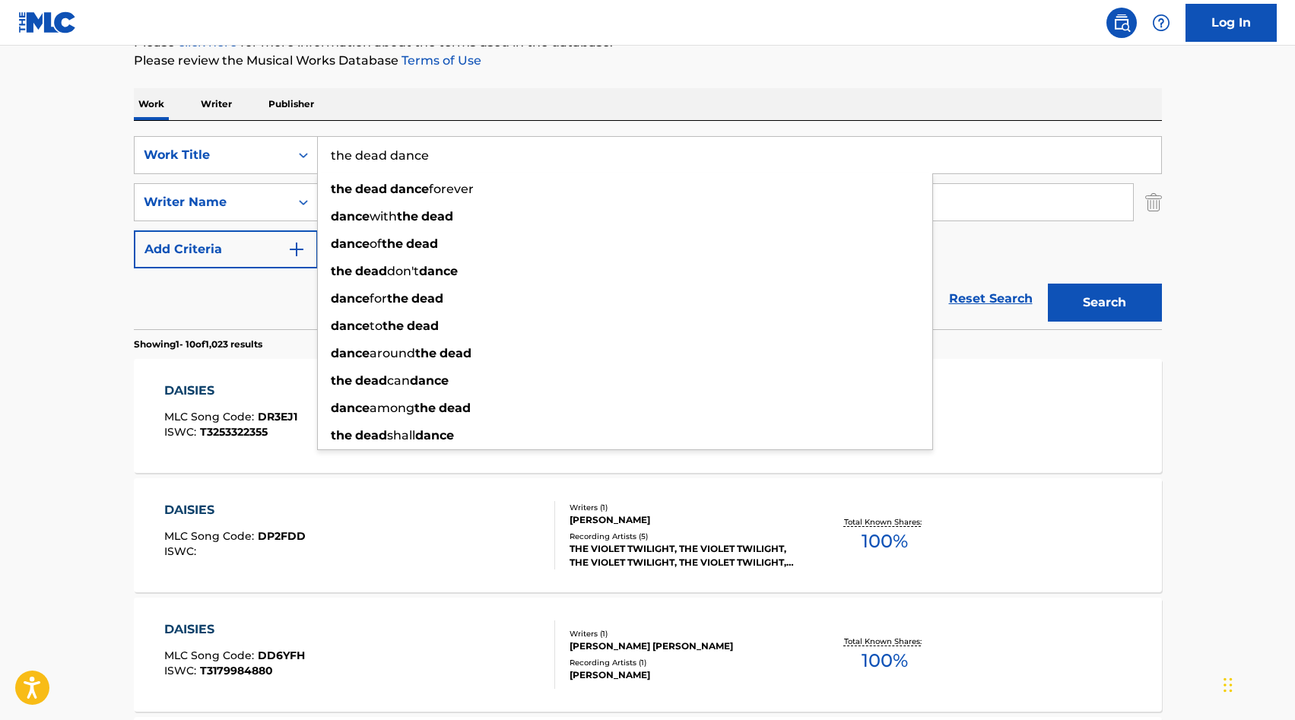
type input "the dead dance"
click at [189, 296] on div "Reset Search Search" at bounding box center [648, 298] width 1028 height 61
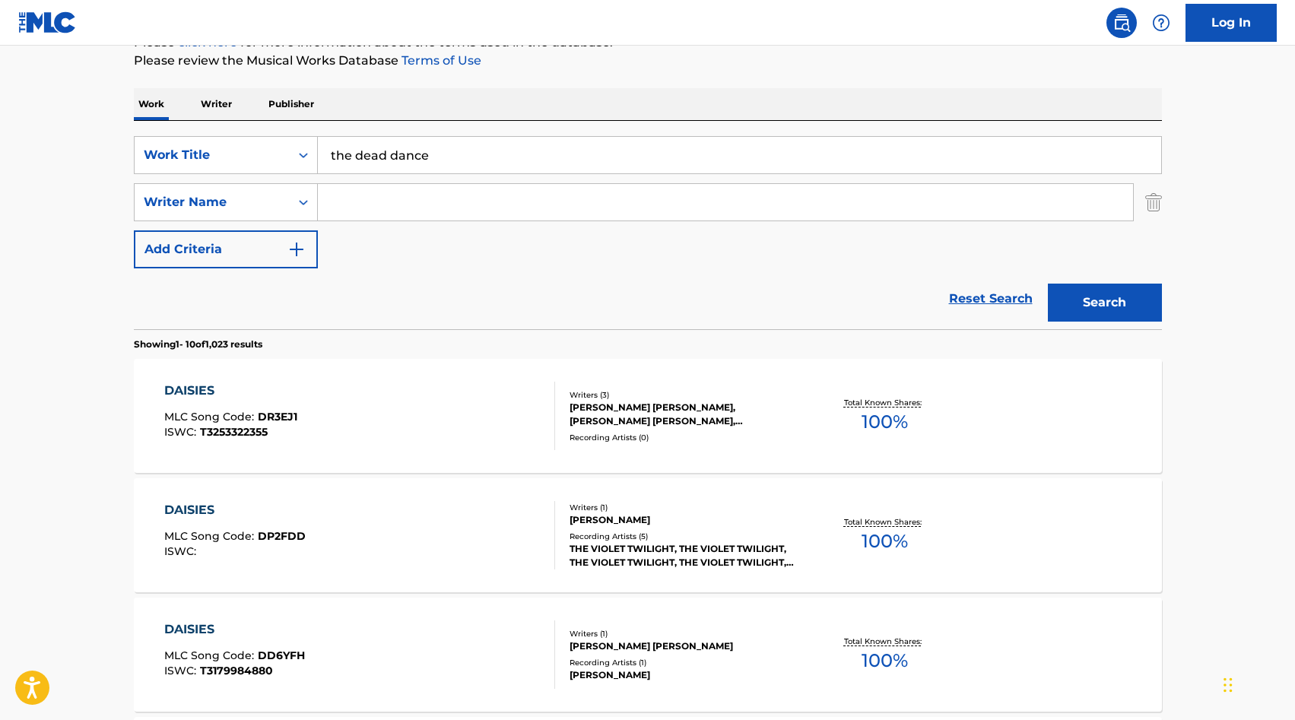
click at [449, 210] on input "Search Form" at bounding box center [725, 202] width 815 height 37
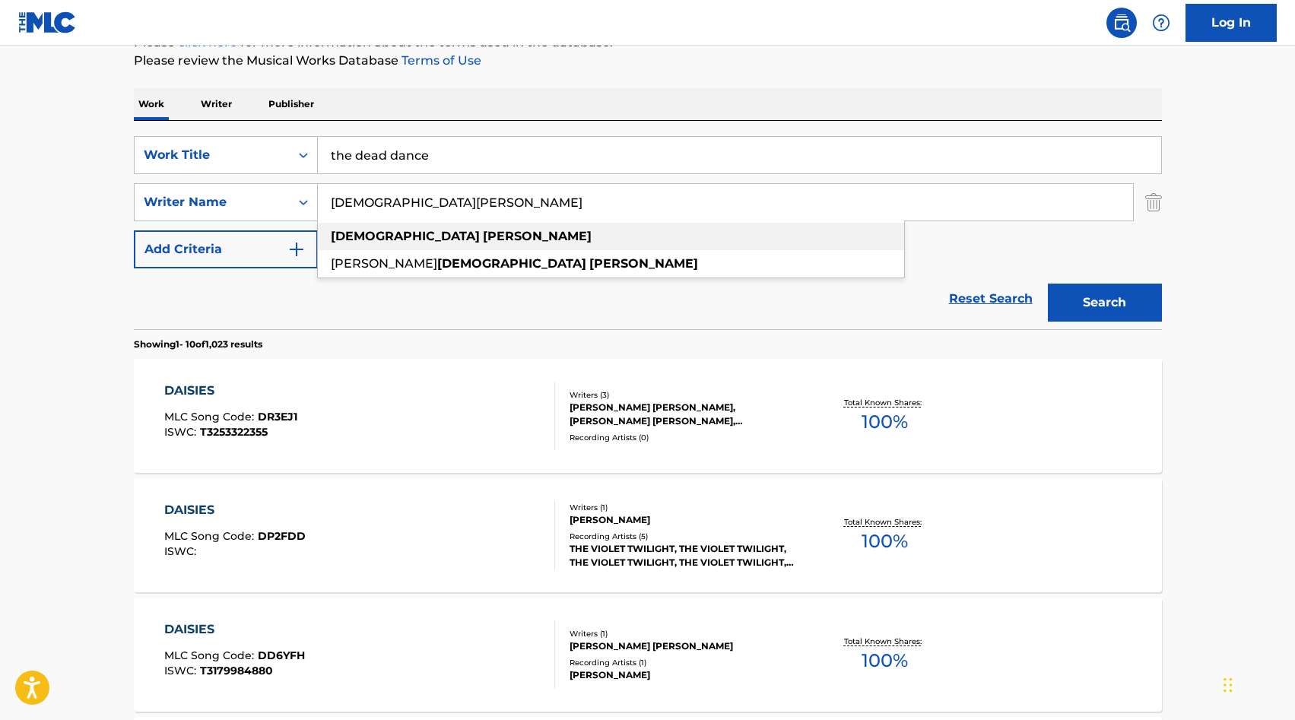
type input "lady gaga"
click at [483, 238] on strong "gaga" at bounding box center [537, 236] width 109 height 14
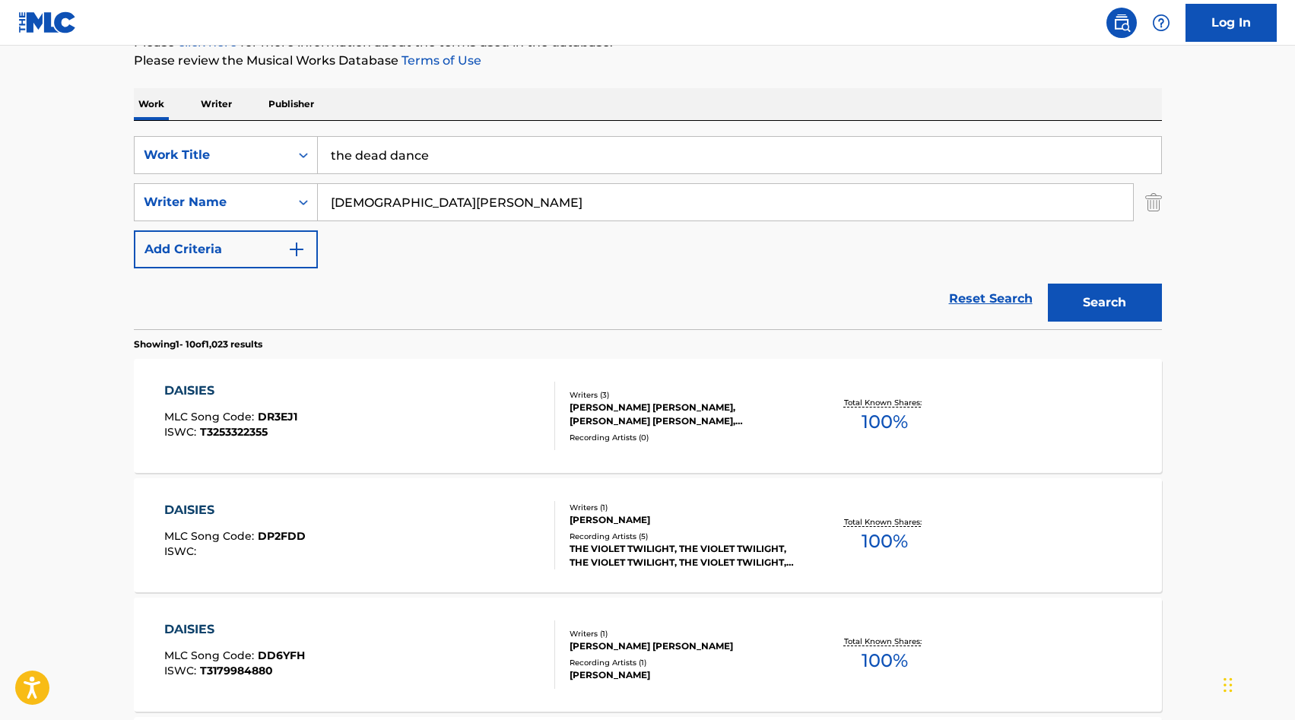
click at [1116, 292] on button "Search" at bounding box center [1105, 303] width 114 height 38
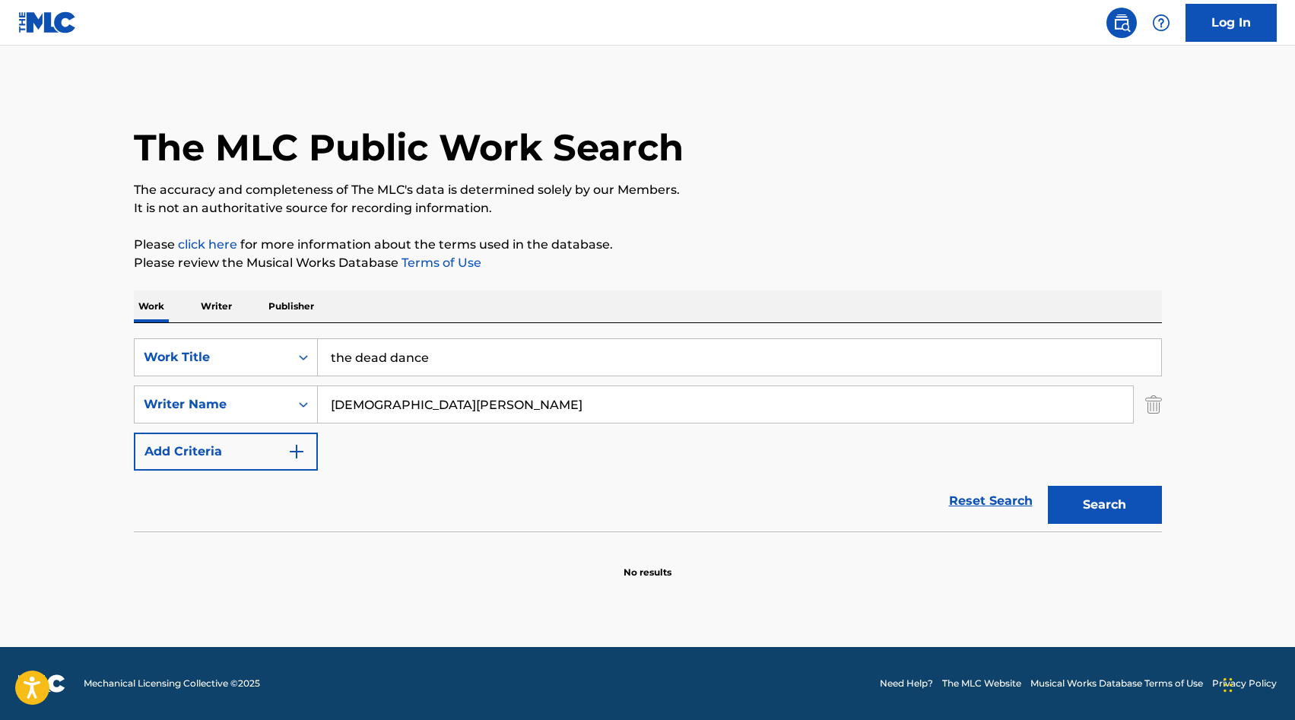
click at [462, 421] on input "lady gaga" at bounding box center [725, 404] width 815 height 37
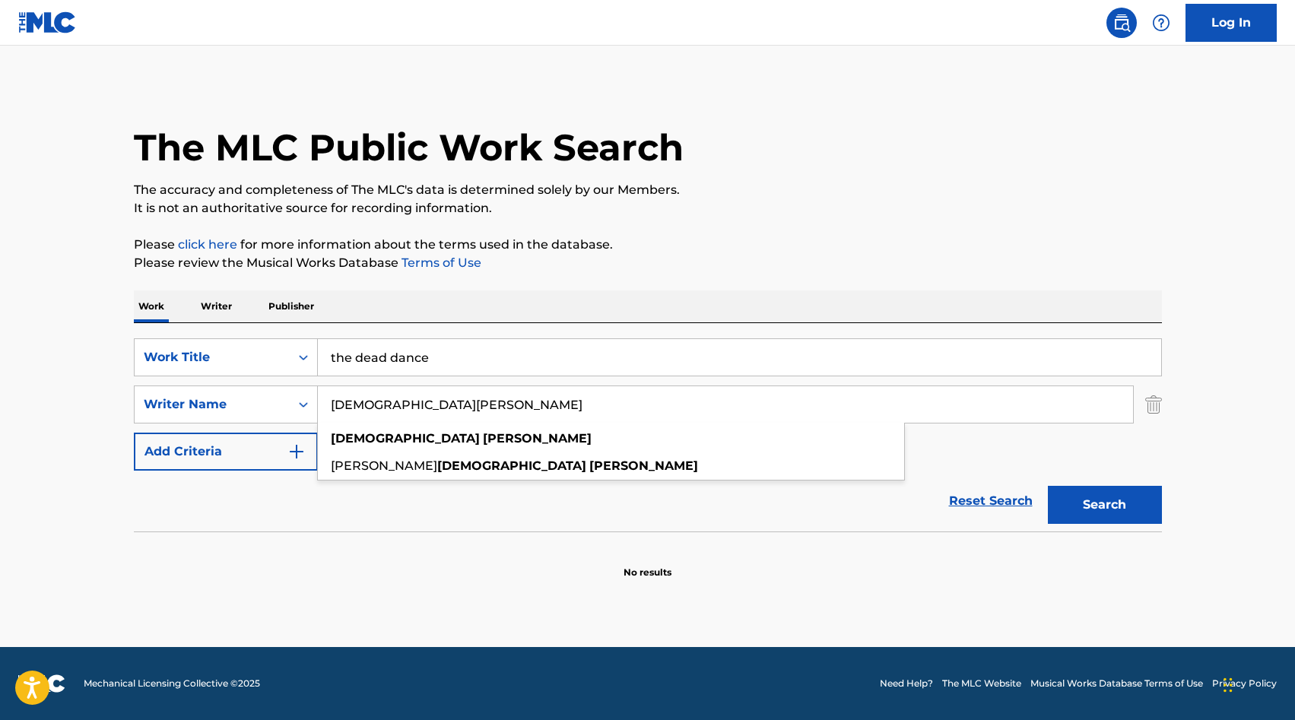
click at [462, 421] on input "lady gaga" at bounding box center [725, 404] width 815 height 37
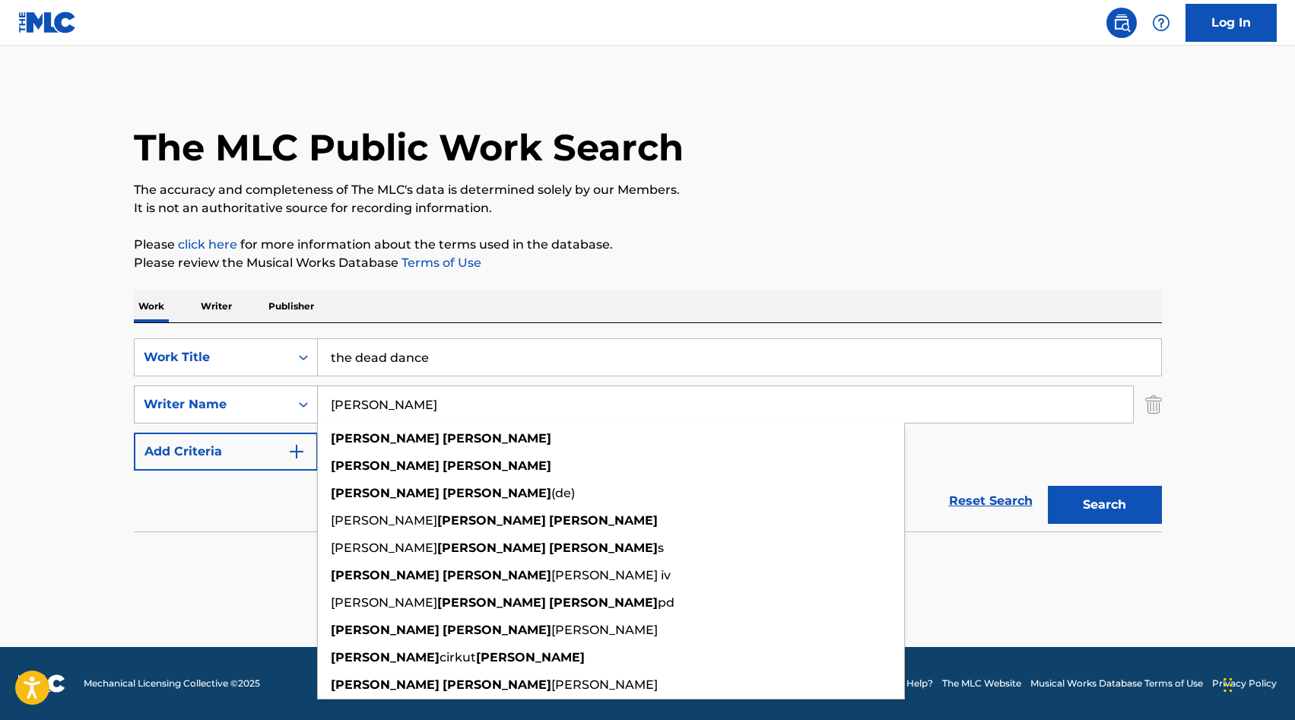
type input "henry walter"
click at [1048, 486] on button "Search" at bounding box center [1105, 505] width 114 height 38
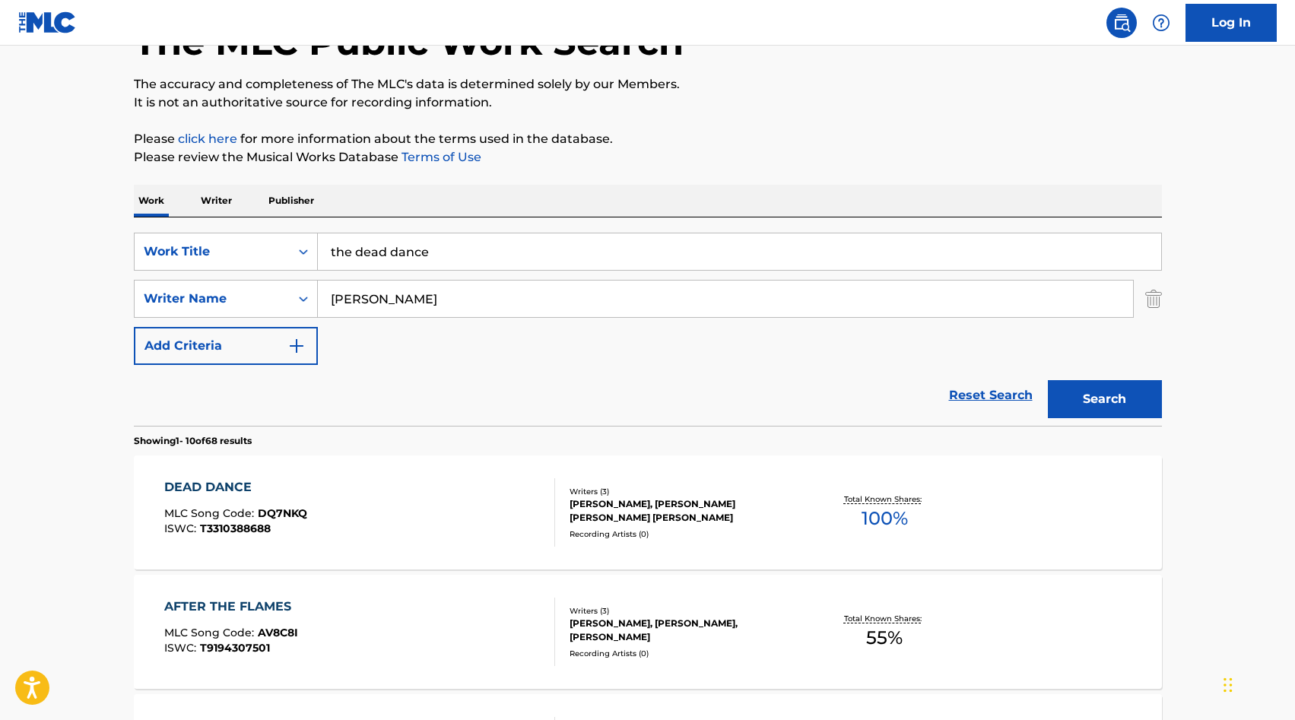
scroll to position [108, 0]
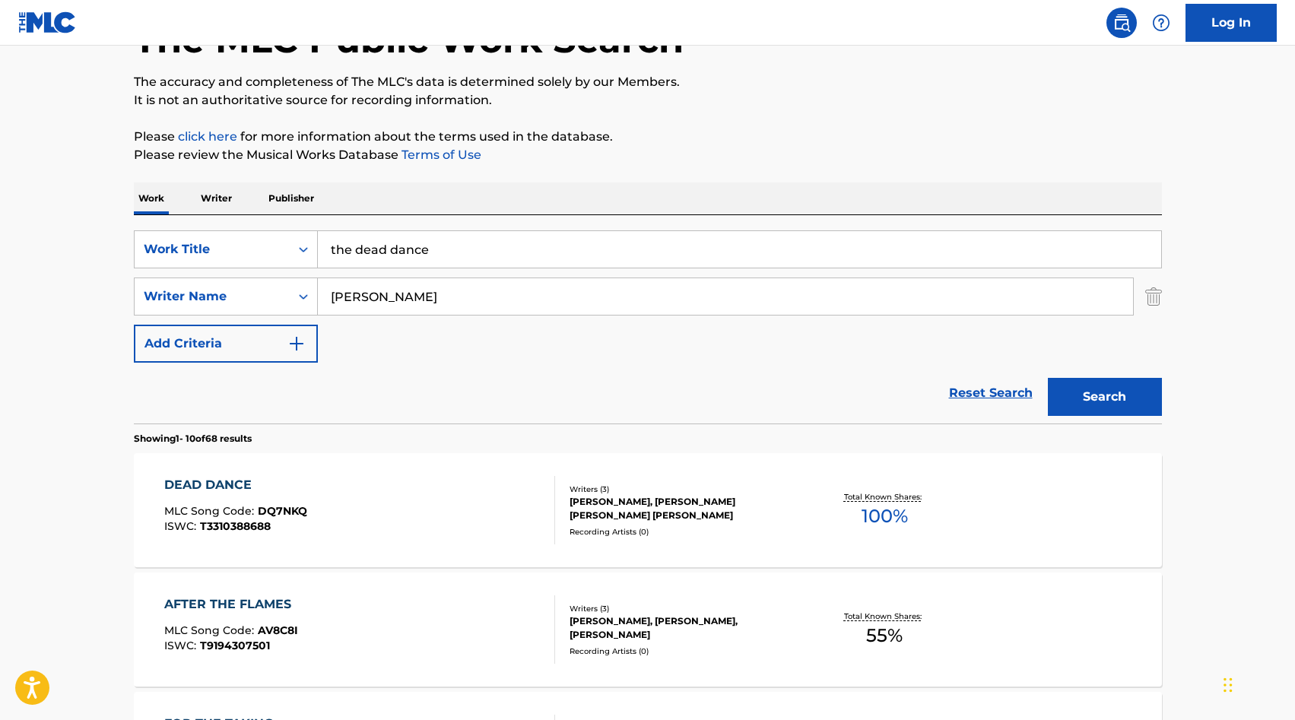
click at [224, 477] on div "DEAD DANCE" at bounding box center [235, 485] width 143 height 18
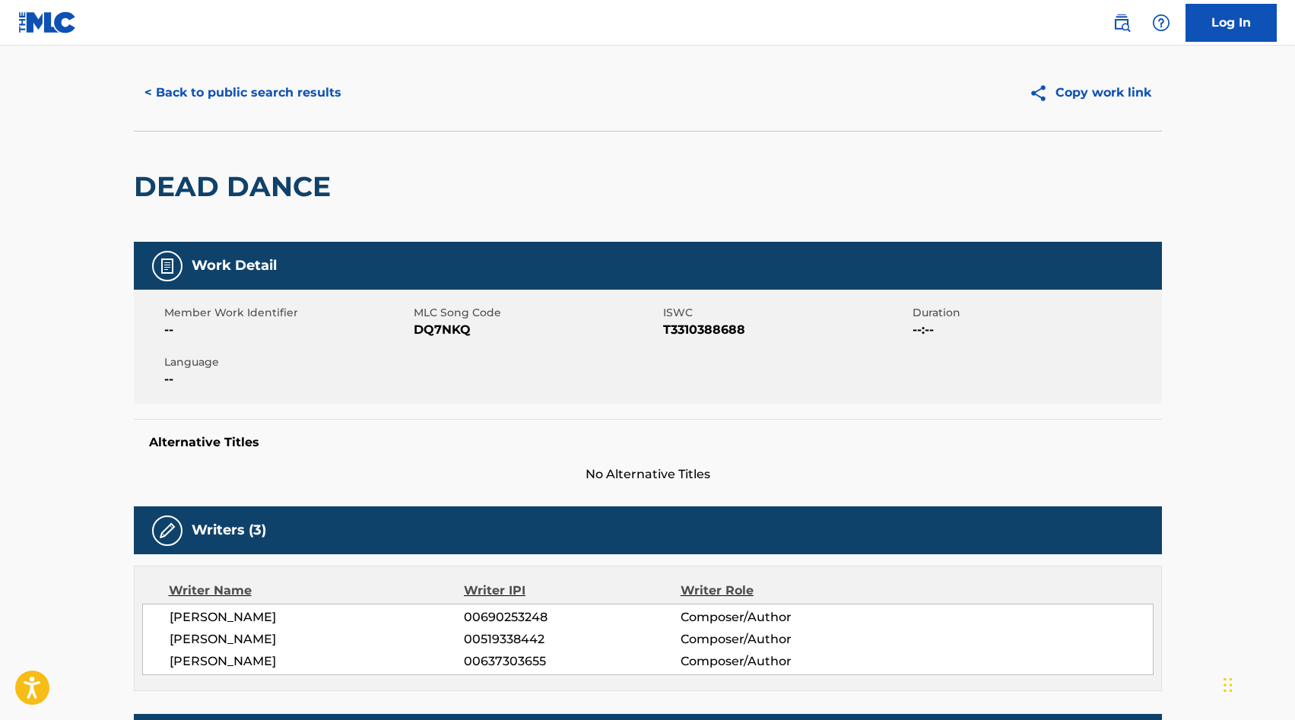
scroll to position [37, 0]
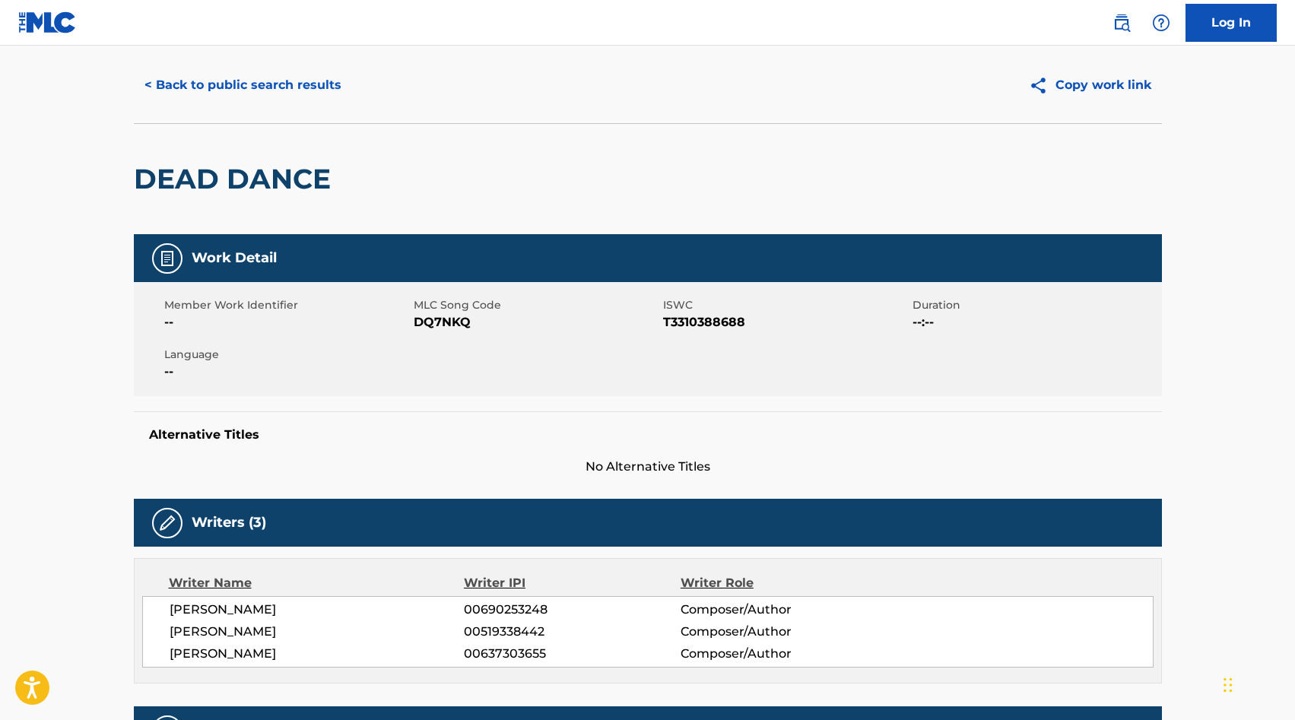
drag, startPoint x: 325, startPoint y: 628, endPoint x: 140, endPoint y: 630, distance: 184.8
click at [140, 630] on div "Writer Name Writer IPI Writer Role ANDREW WOTMAN 00690253248 Composer/Author ST…" at bounding box center [648, 620] width 1028 height 125
copy span "[PERSON_NAME]"
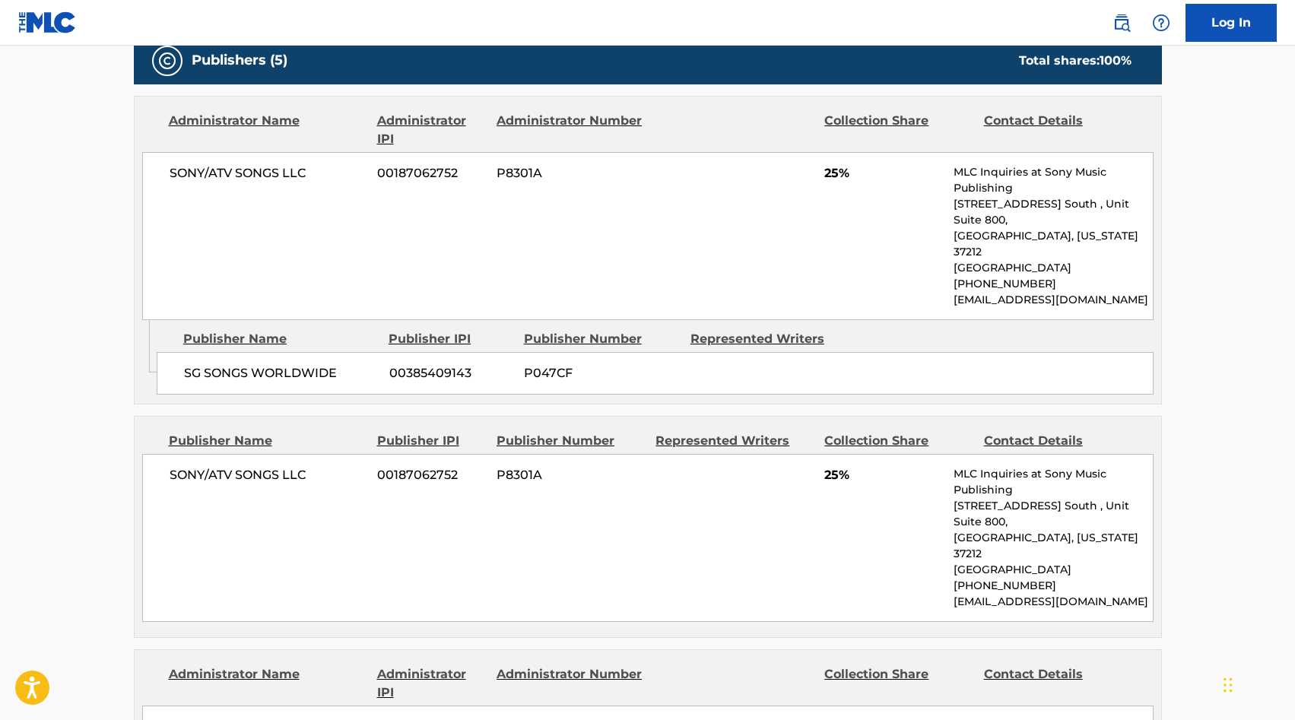
scroll to position [705, 0]
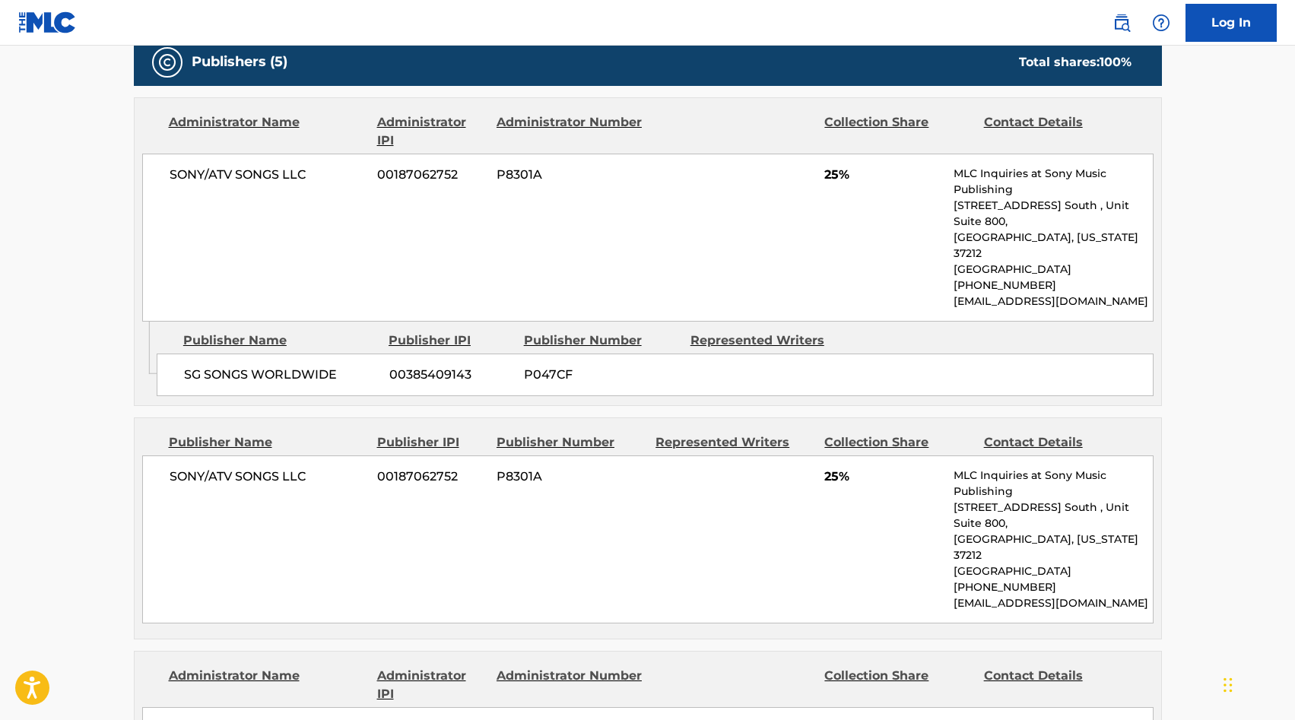
click at [338, 509] on div "SONY/ATV SONGS LLC 00187062752 P8301A 25% MLC Inquiries at Sony Music Publishin…" at bounding box center [647, 540] width 1011 height 168
click at [681, 354] on div "SG SONGS WORLDWIDE 00385409143 P047CF" at bounding box center [655, 375] width 997 height 43
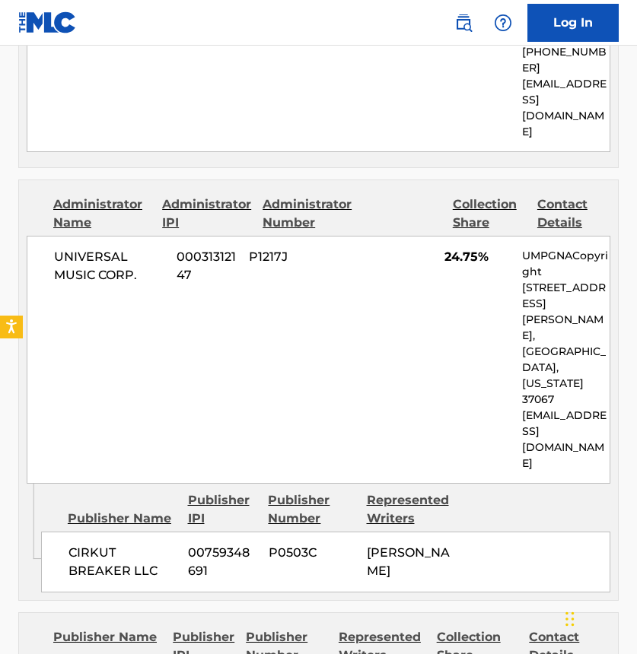
scroll to position [1531, 0]
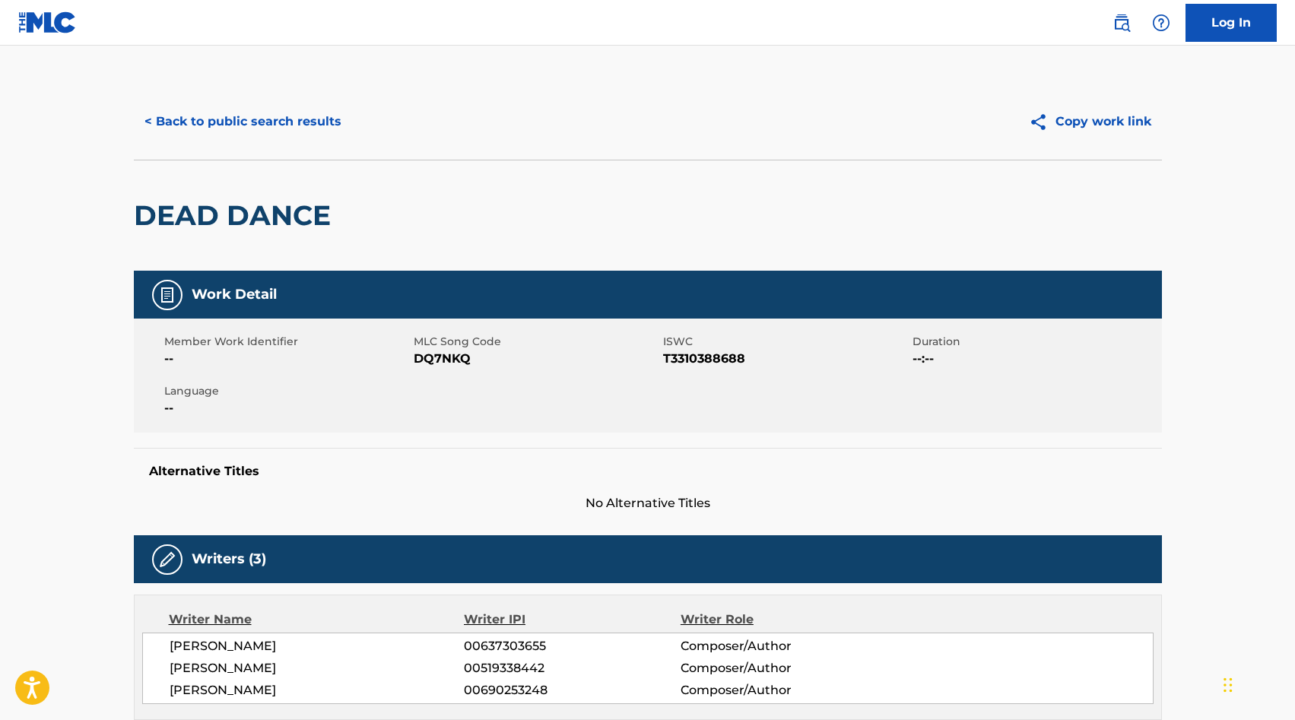
click at [227, 123] on button "< Back to public search results" at bounding box center [243, 122] width 218 height 38
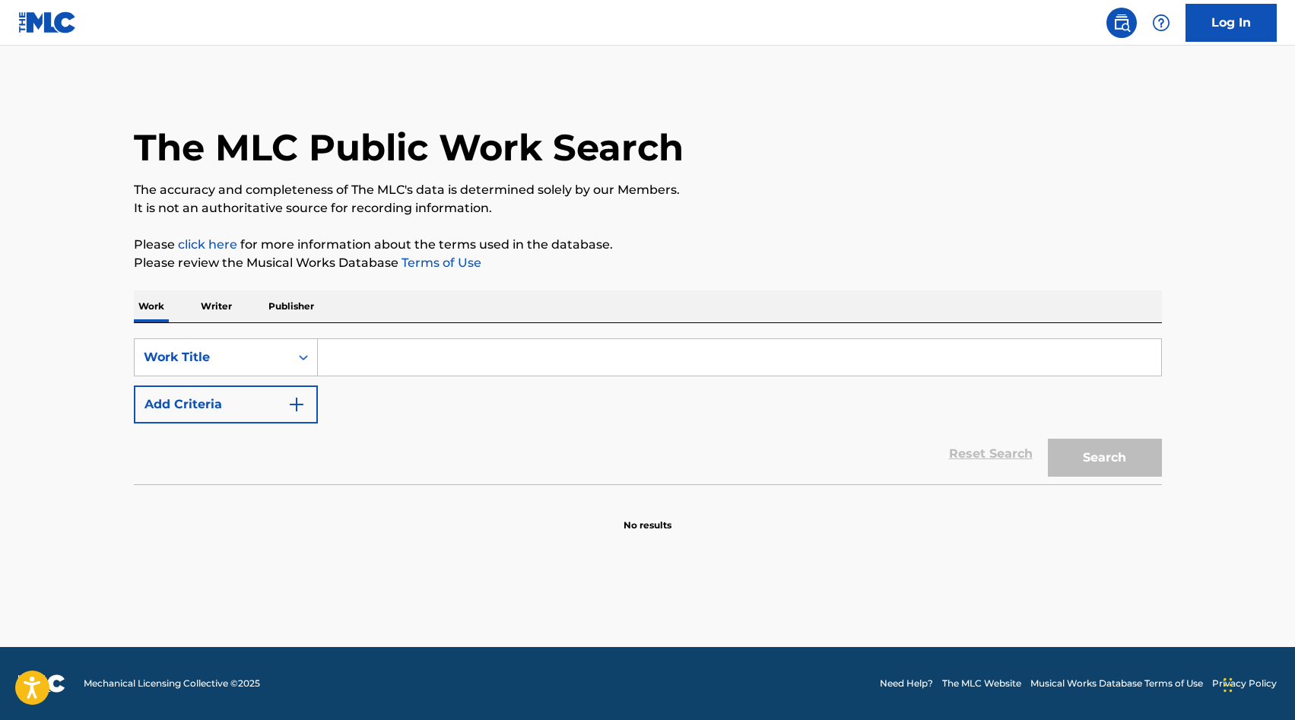
click at [363, 355] on input "Search Form" at bounding box center [739, 357] width 843 height 37
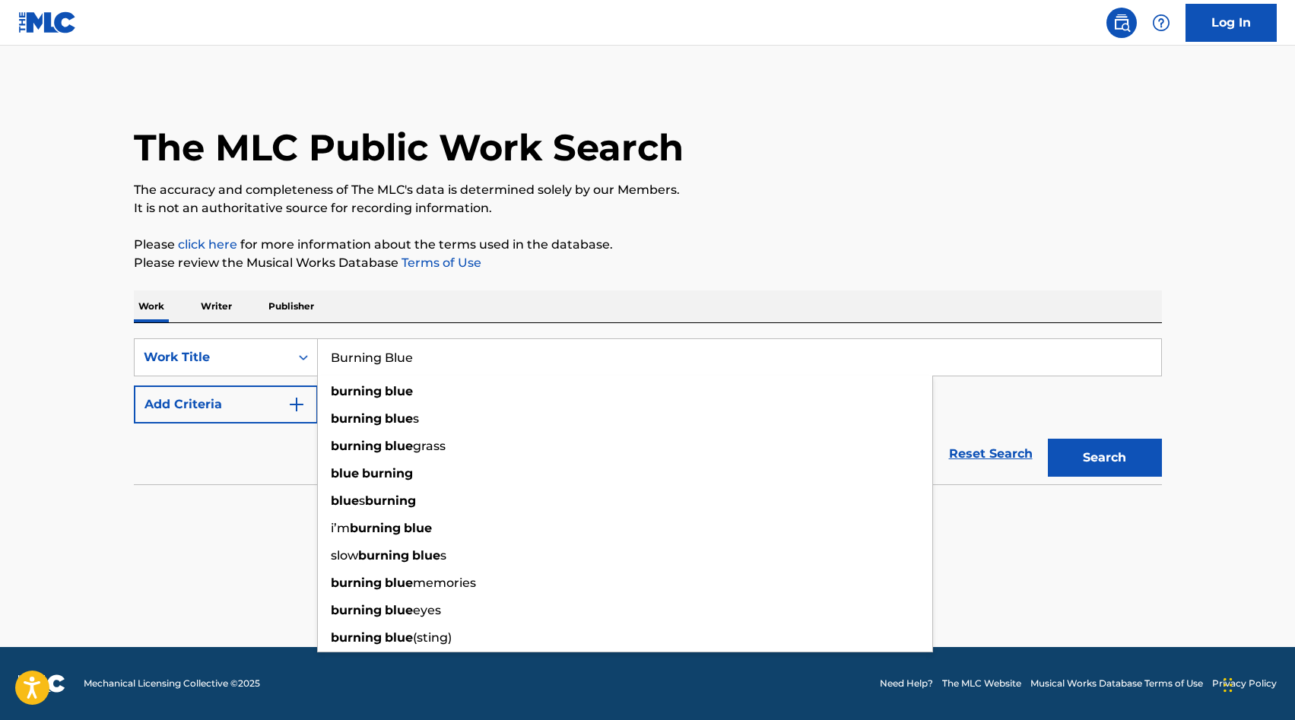
type input "Burning Blue"
click at [636, 439] on button "Search" at bounding box center [1105, 458] width 114 height 38
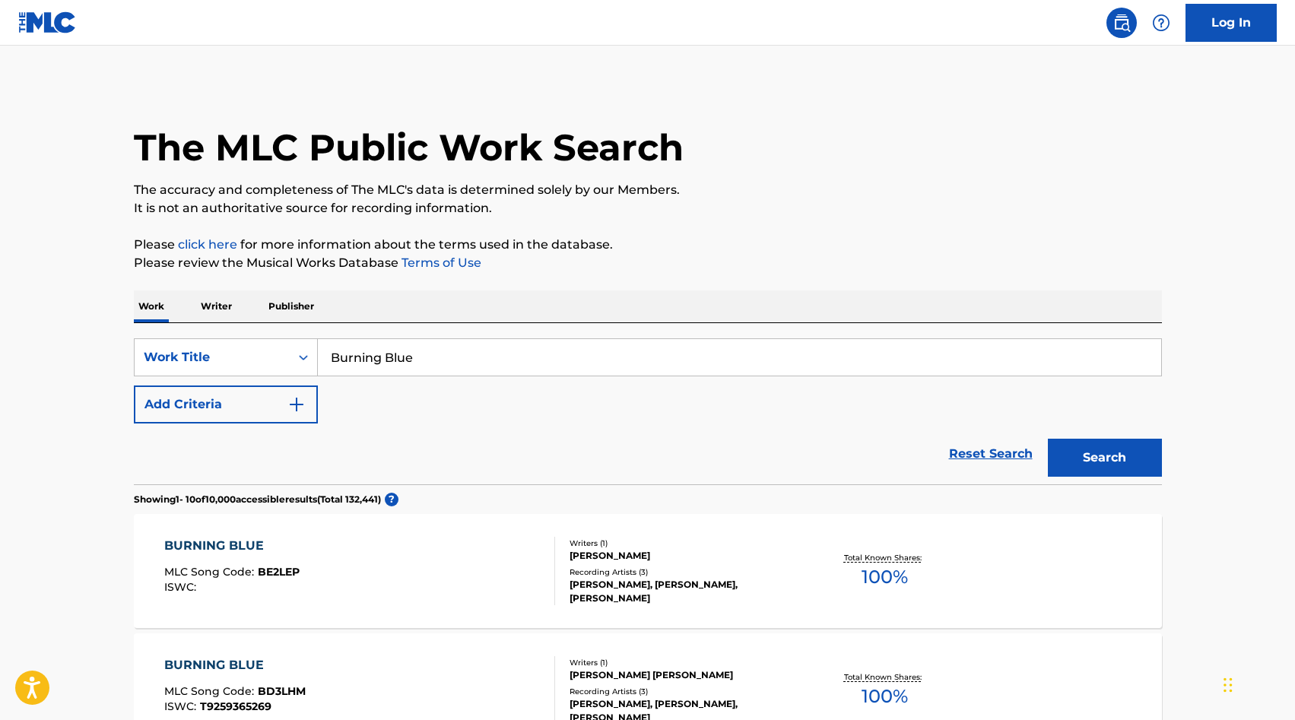
click at [274, 405] on button "Add Criteria" at bounding box center [226, 405] width 184 height 38
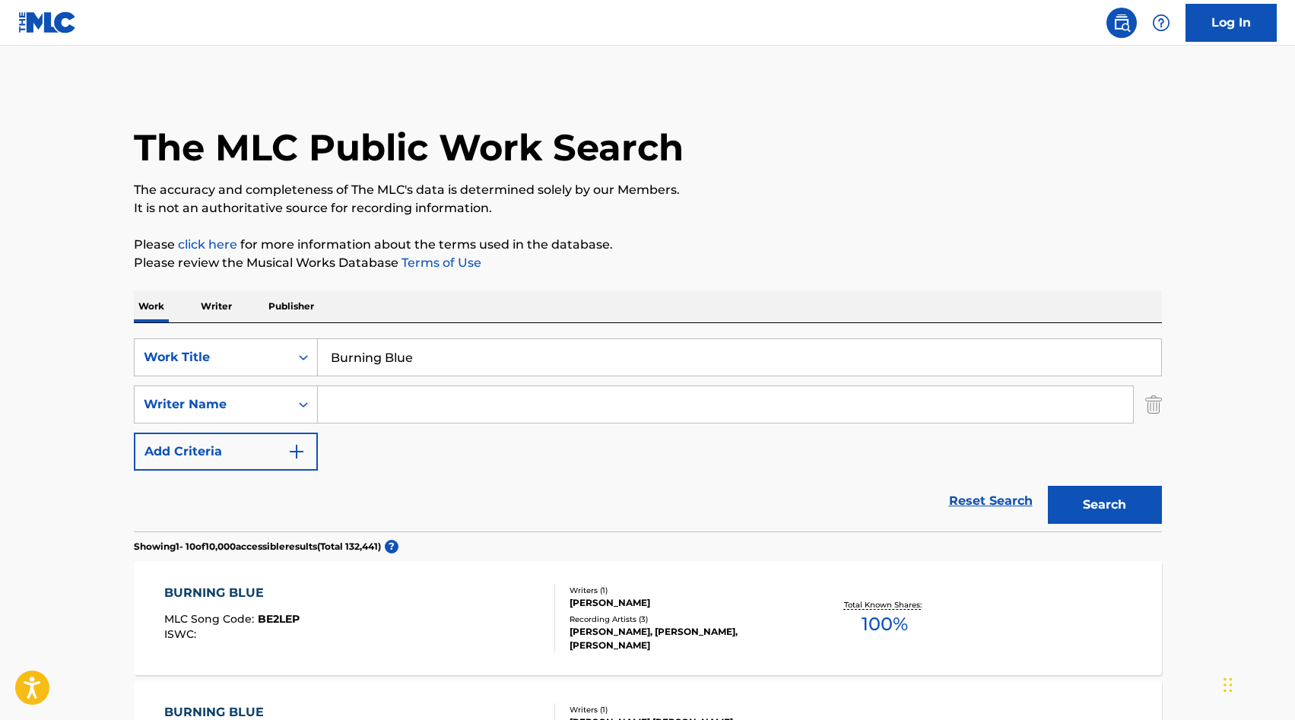
click at [384, 402] on input "Search Form" at bounding box center [725, 404] width 815 height 37
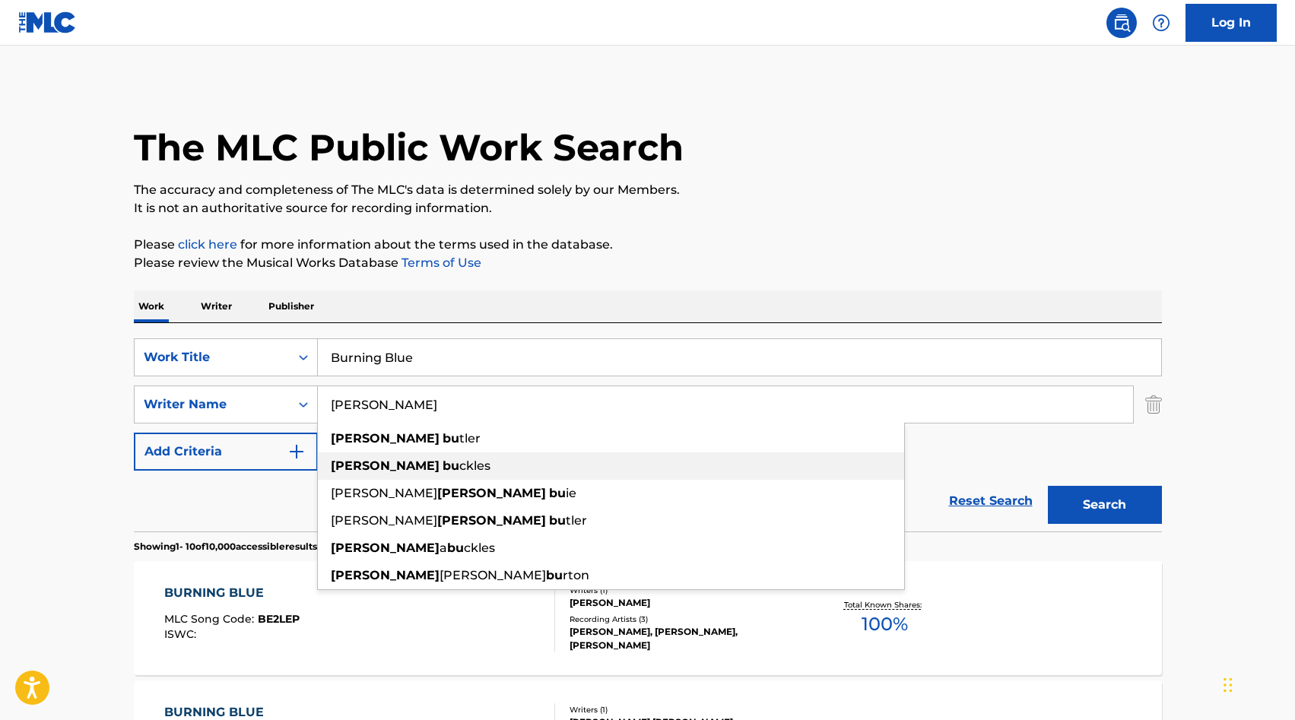
click at [364, 465] on strong "[PERSON_NAME]" at bounding box center [385, 466] width 109 height 14
type input "[PERSON_NAME]"
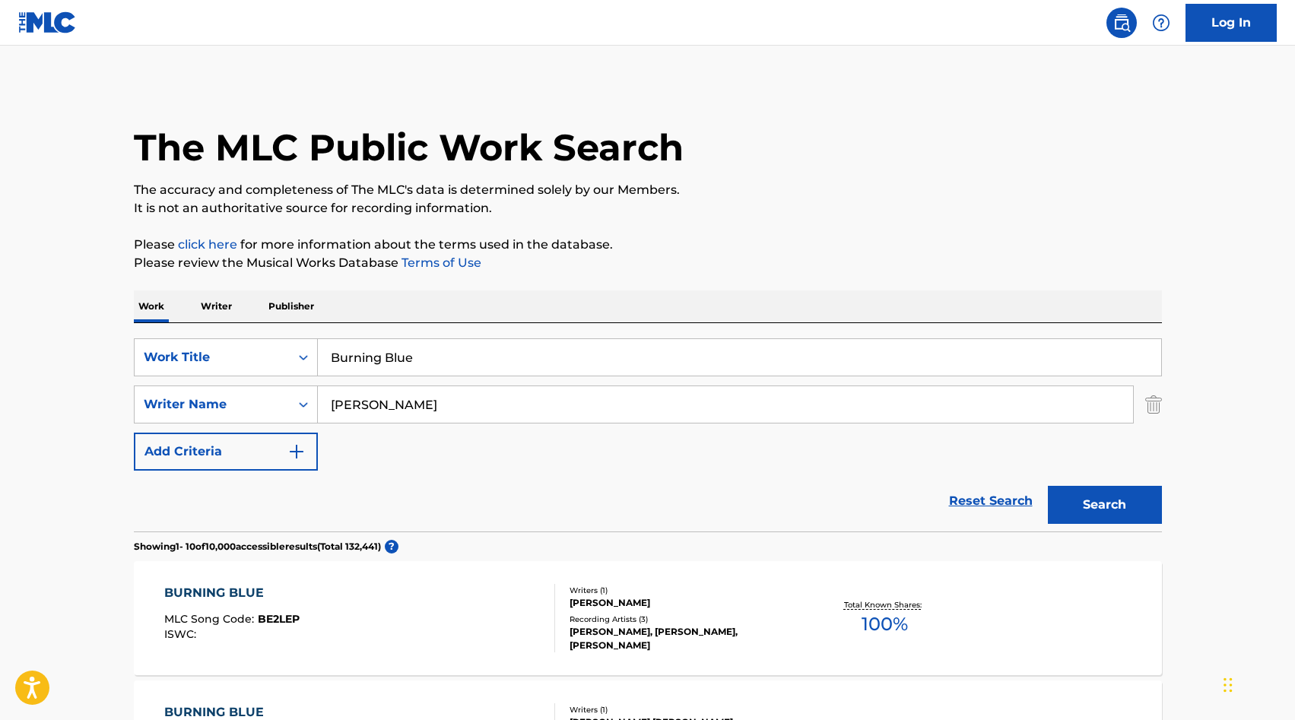
click at [636, 517] on button "Search" at bounding box center [1105, 505] width 114 height 38
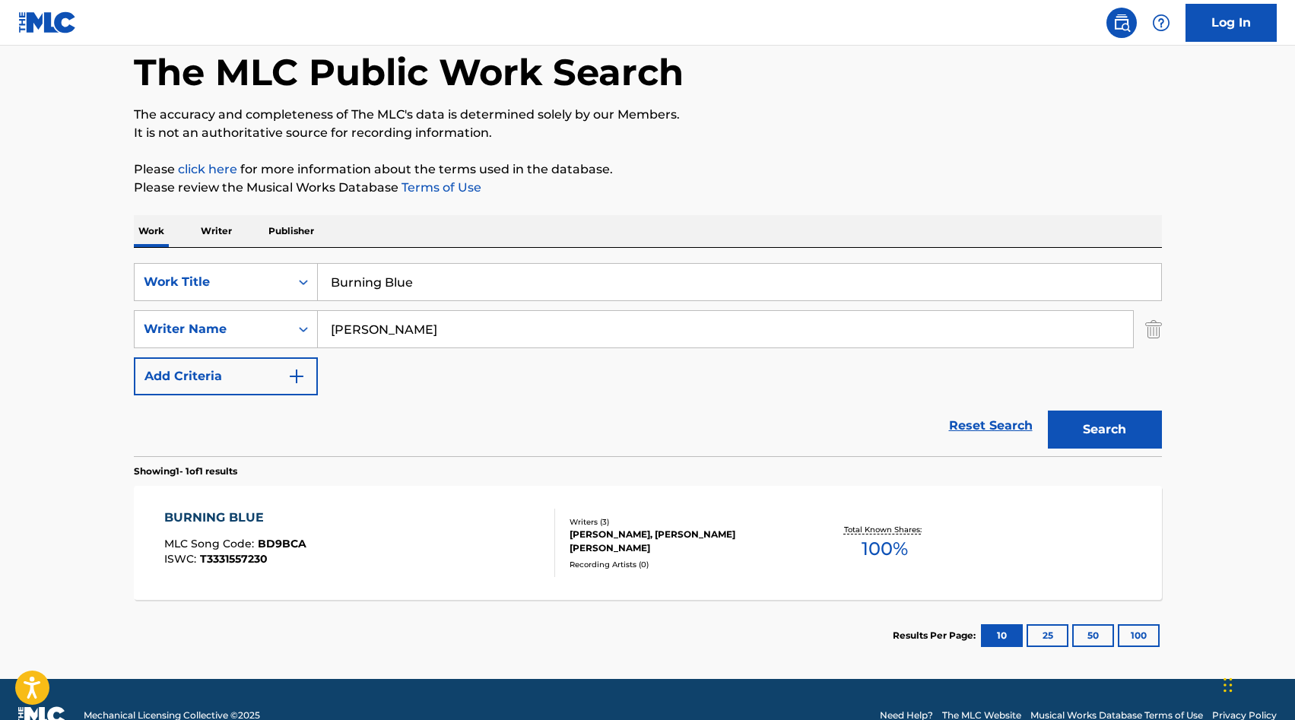
scroll to position [79, 0]
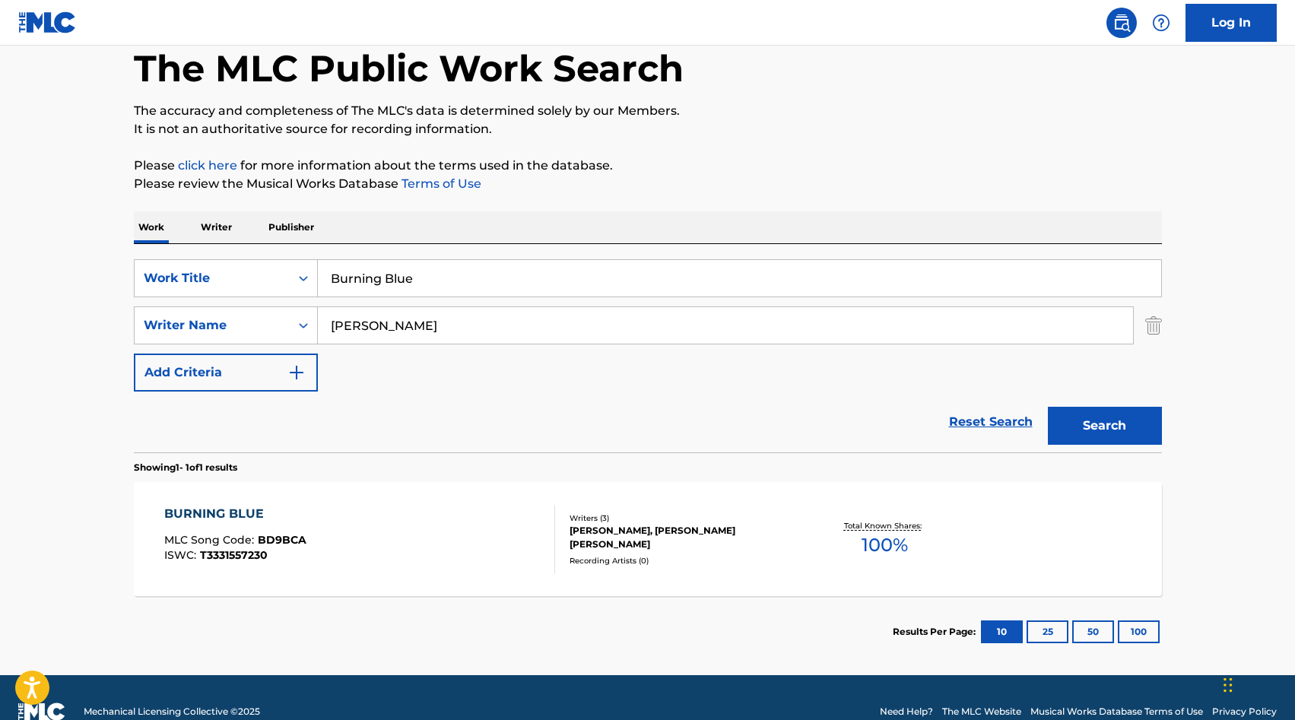
click at [239, 513] on div "BURNING BLUE" at bounding box center [235, 514] width 142 height 18
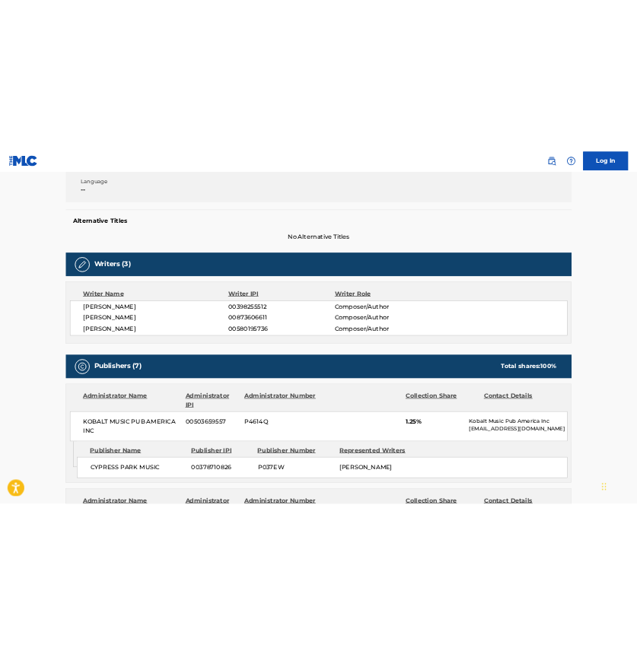
scroll to position [281, 0]
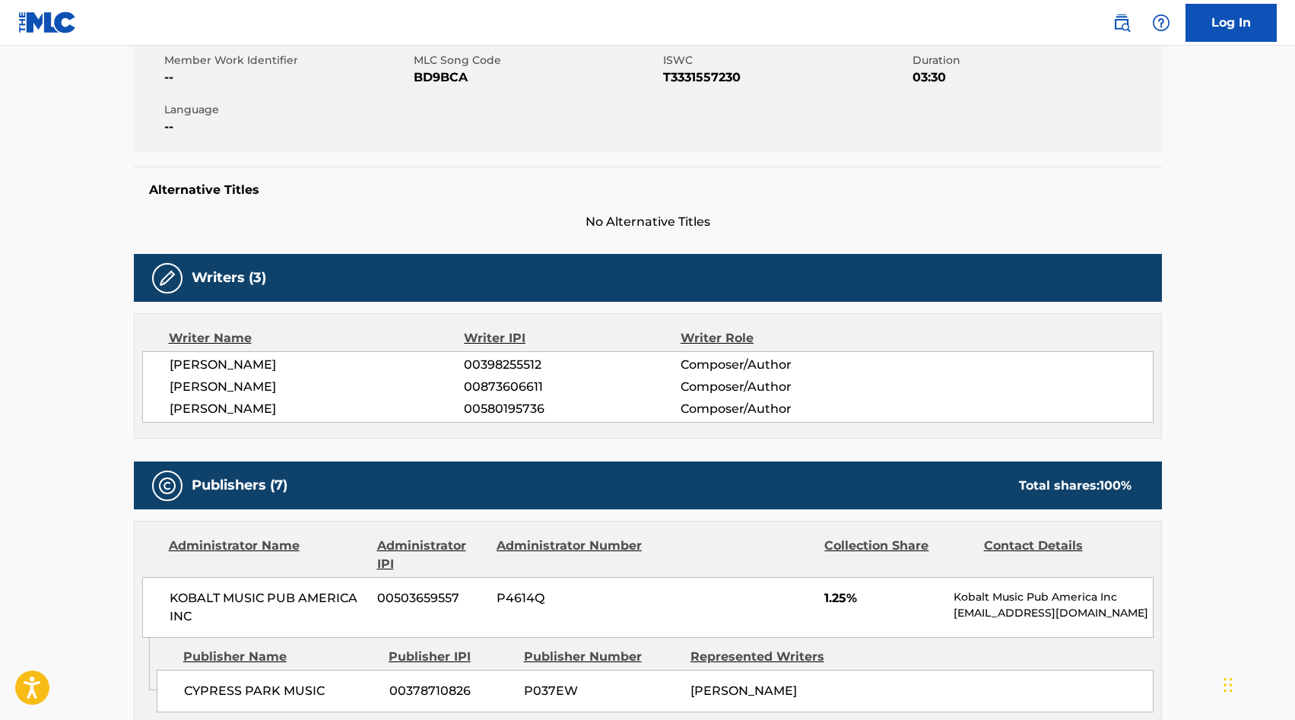
click at [237, 411] on span "[PERSON_NAME]" at bounding box center [317, 409] width 295 height 18
copy div "[PERSON_NAME]"
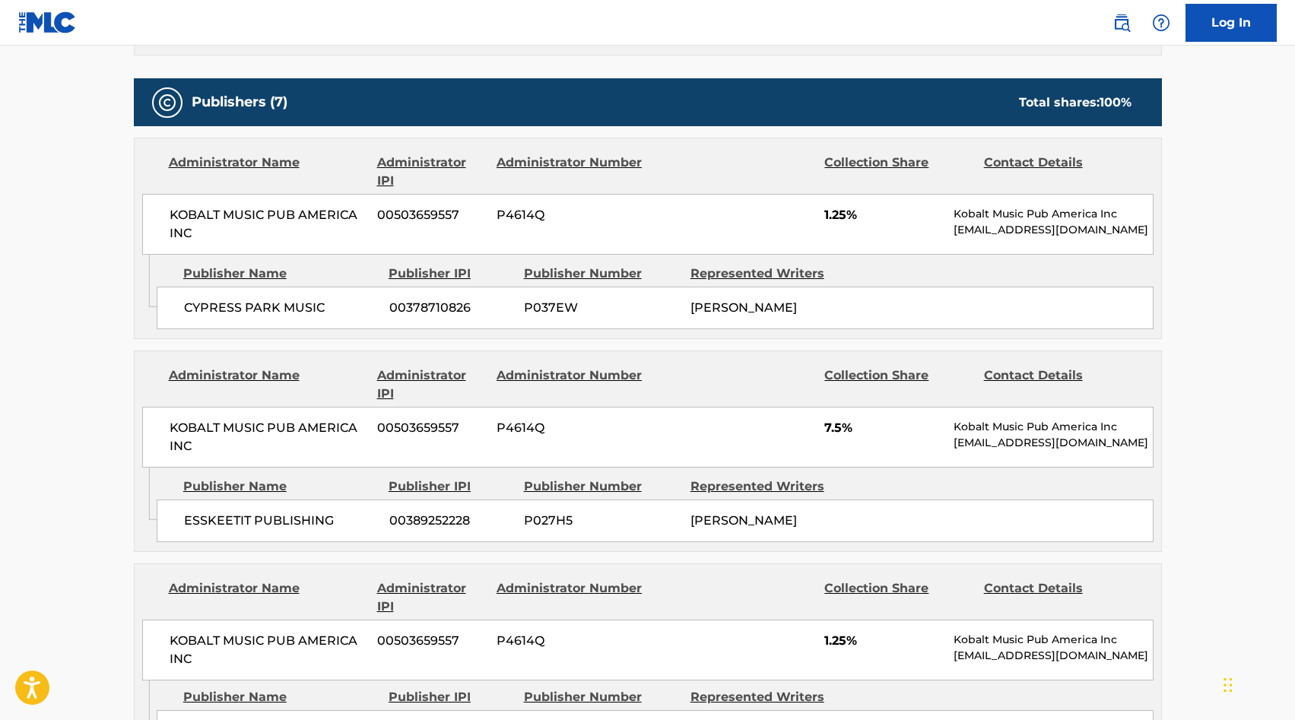
scroll to position [0, 0]
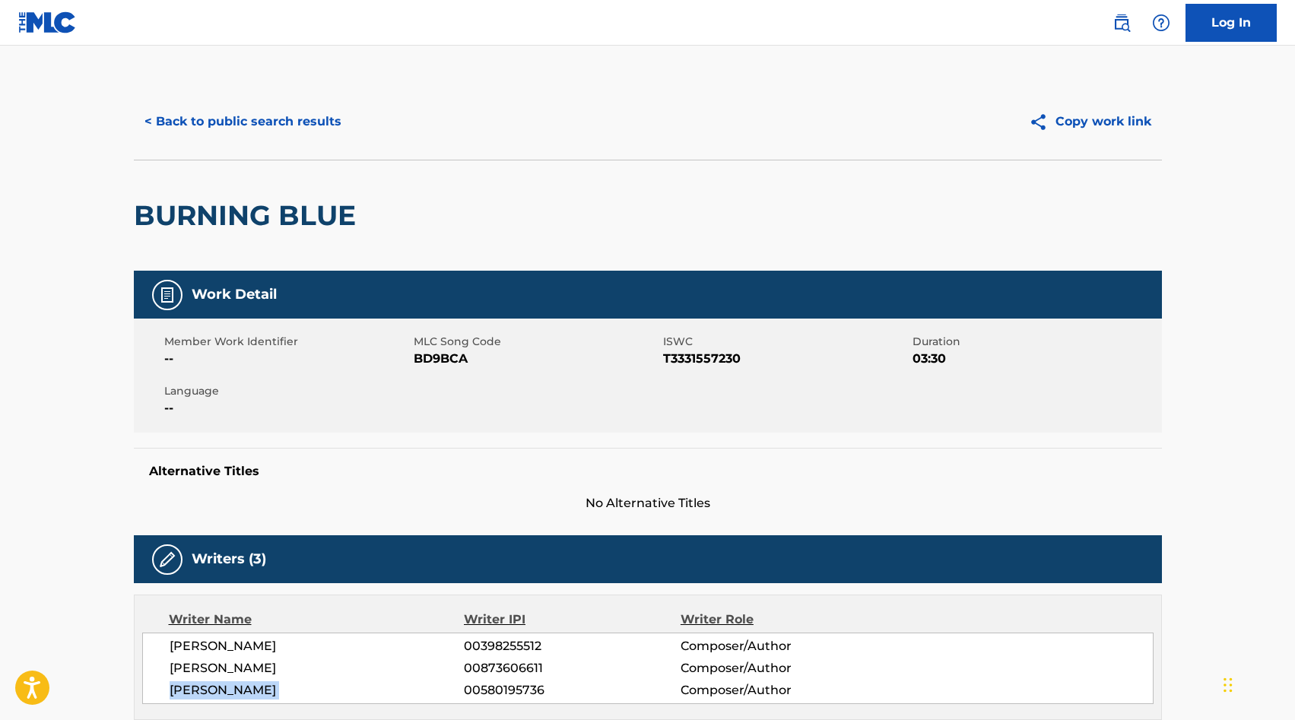
click at [182, 131] on button "< Back to public search results" at bounding box center [243, 122] width 218 height 38
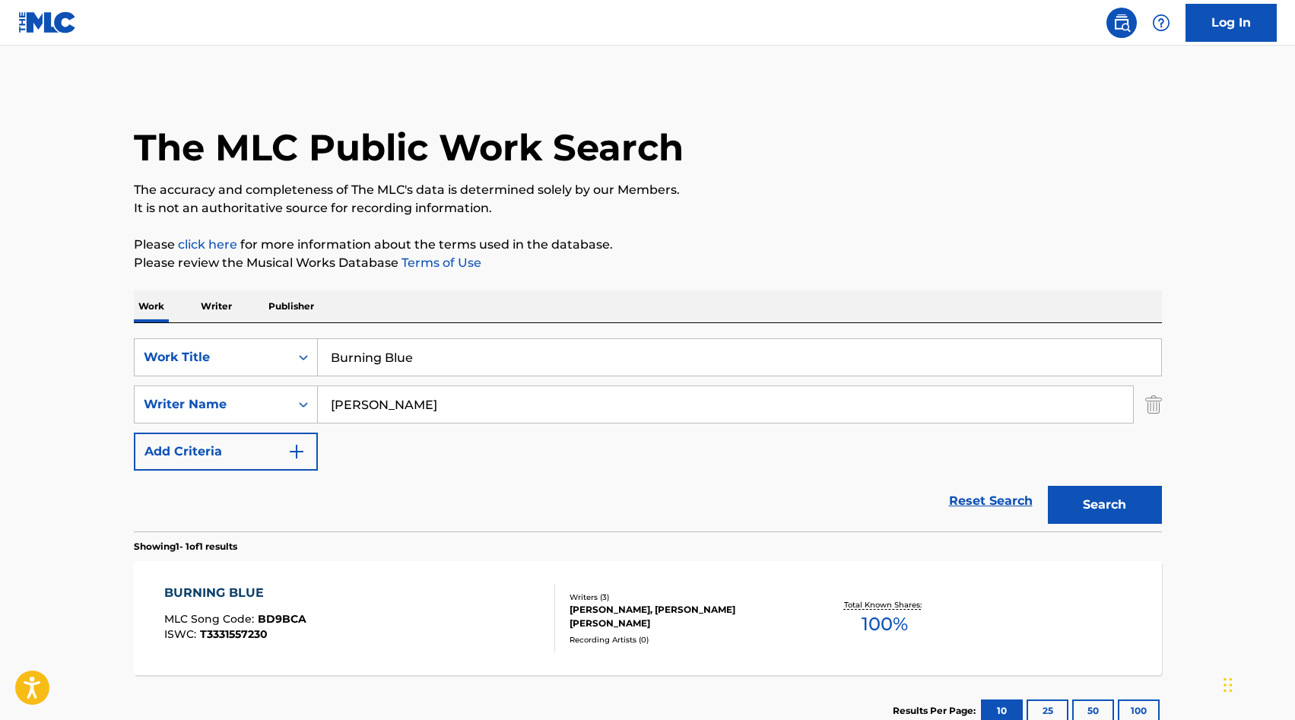
scroll to position [21, 0]
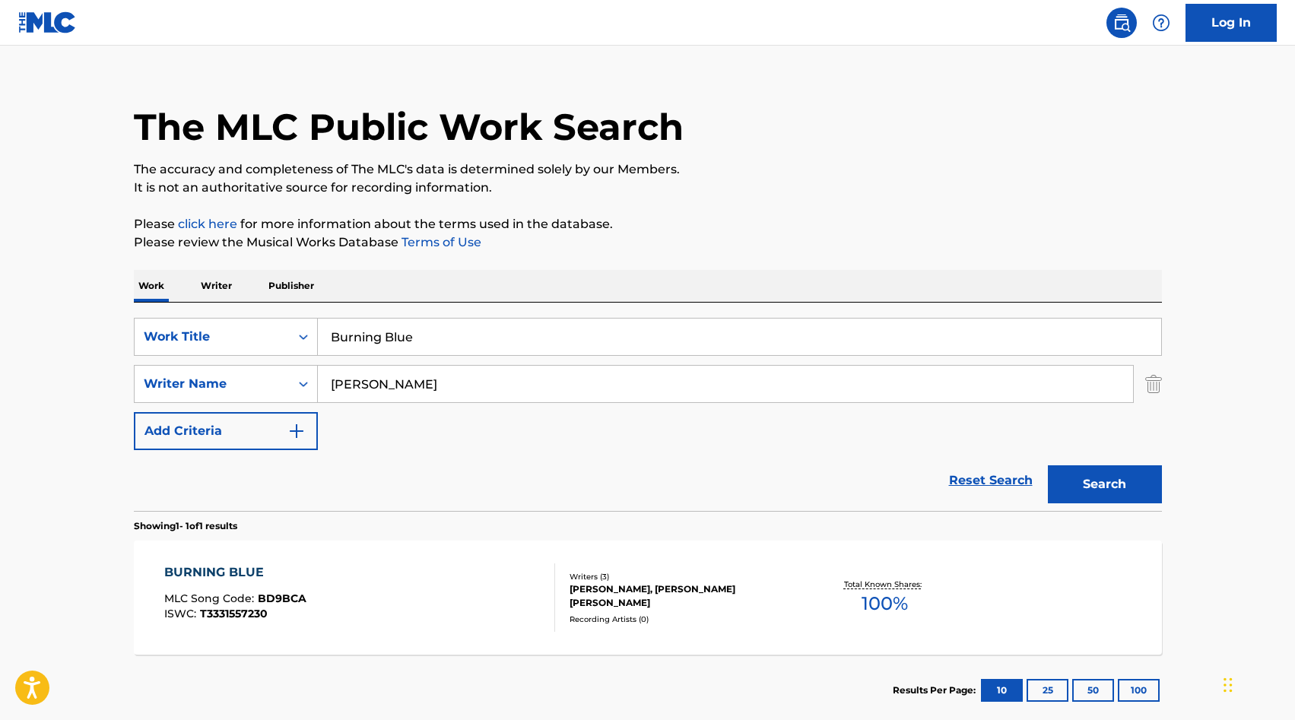
click at [359, 339] on input "Burning Blue" at bounding box center [739, 337] width 843 height 37
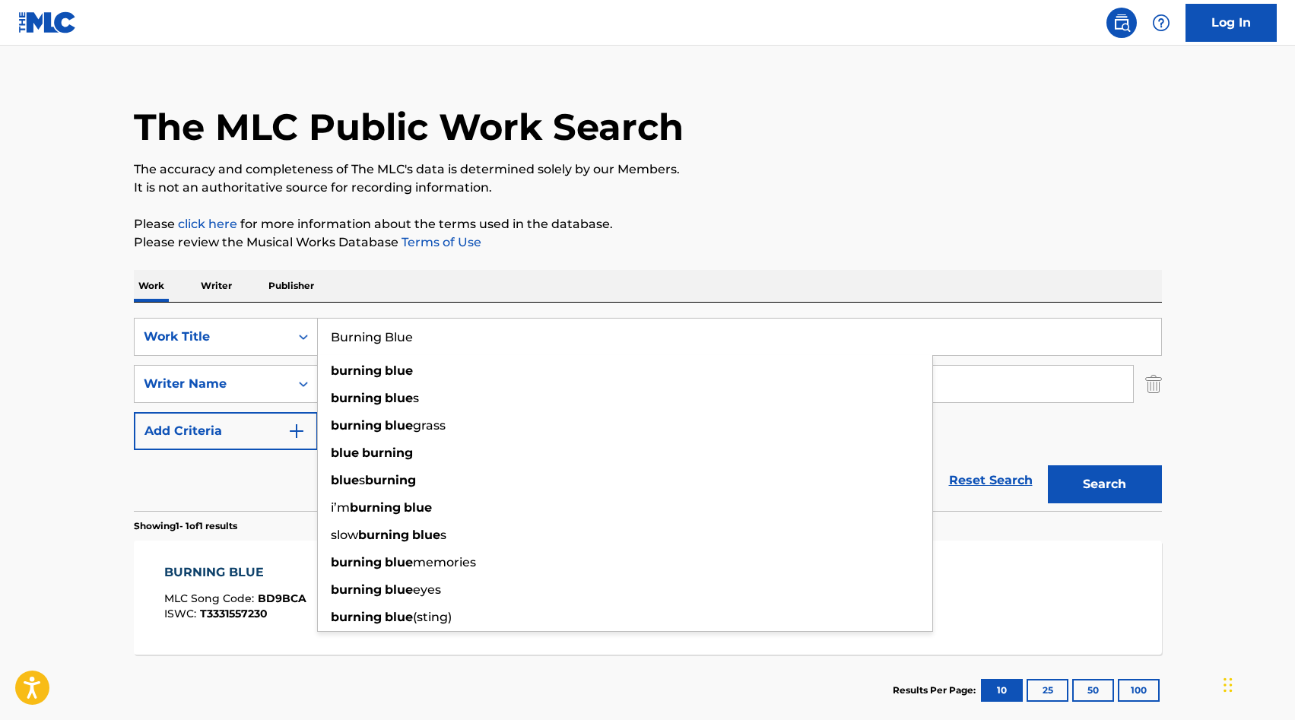
click at [359, 339] on input "Burning Blue" at bounding box center [739, 337] width 843 height 37
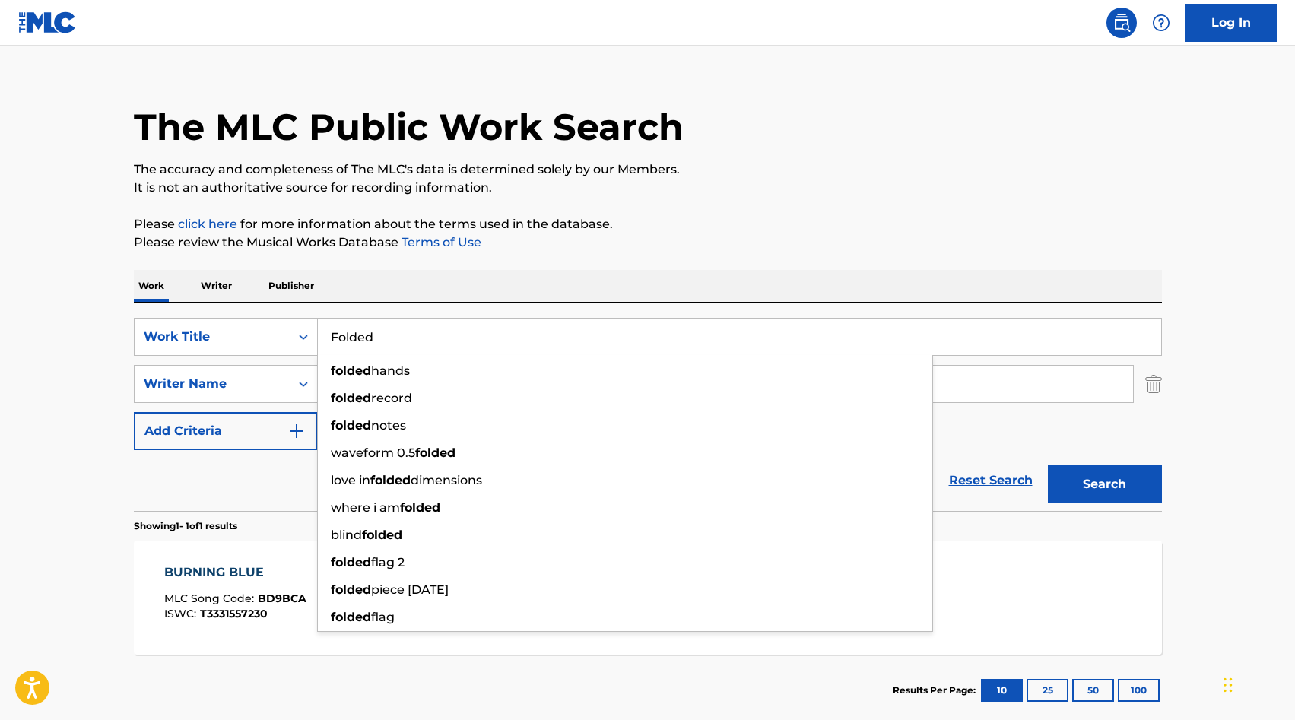
type input "Folded"
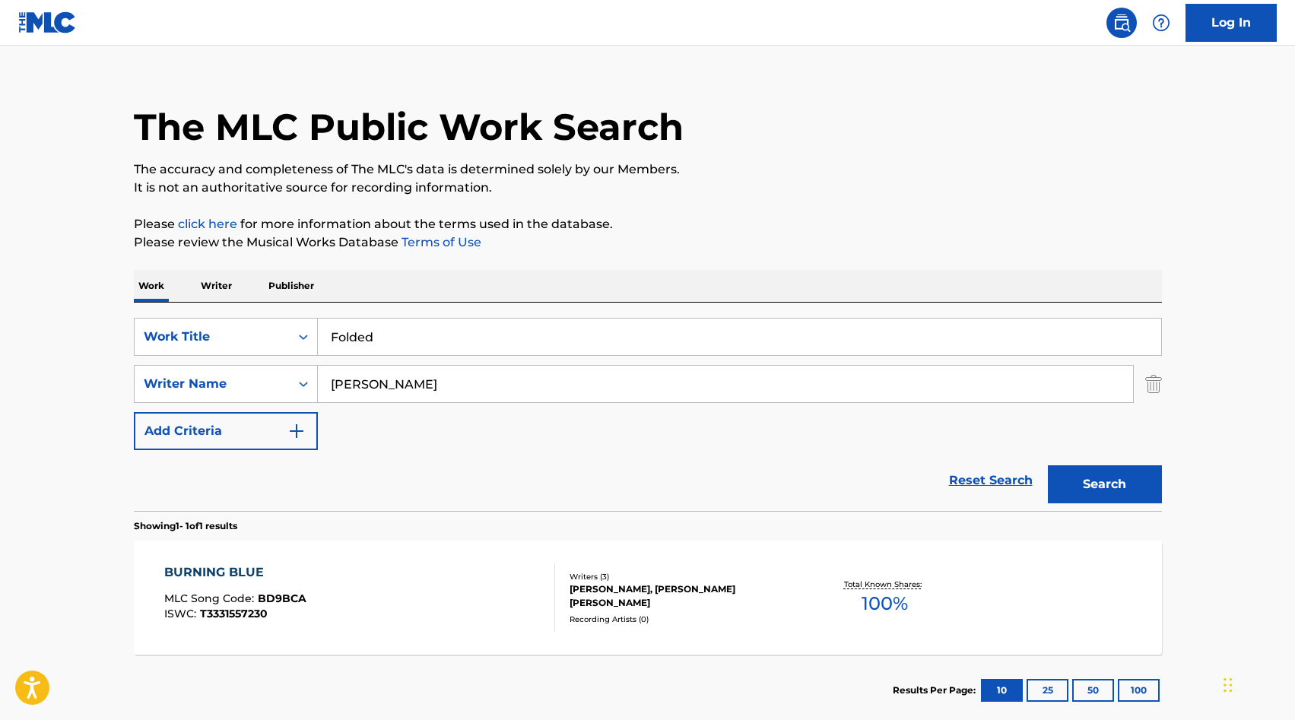
click at [371, 382] on input "[PERSON_NAME]" at bounding box center [725, 384] width 815 height 37
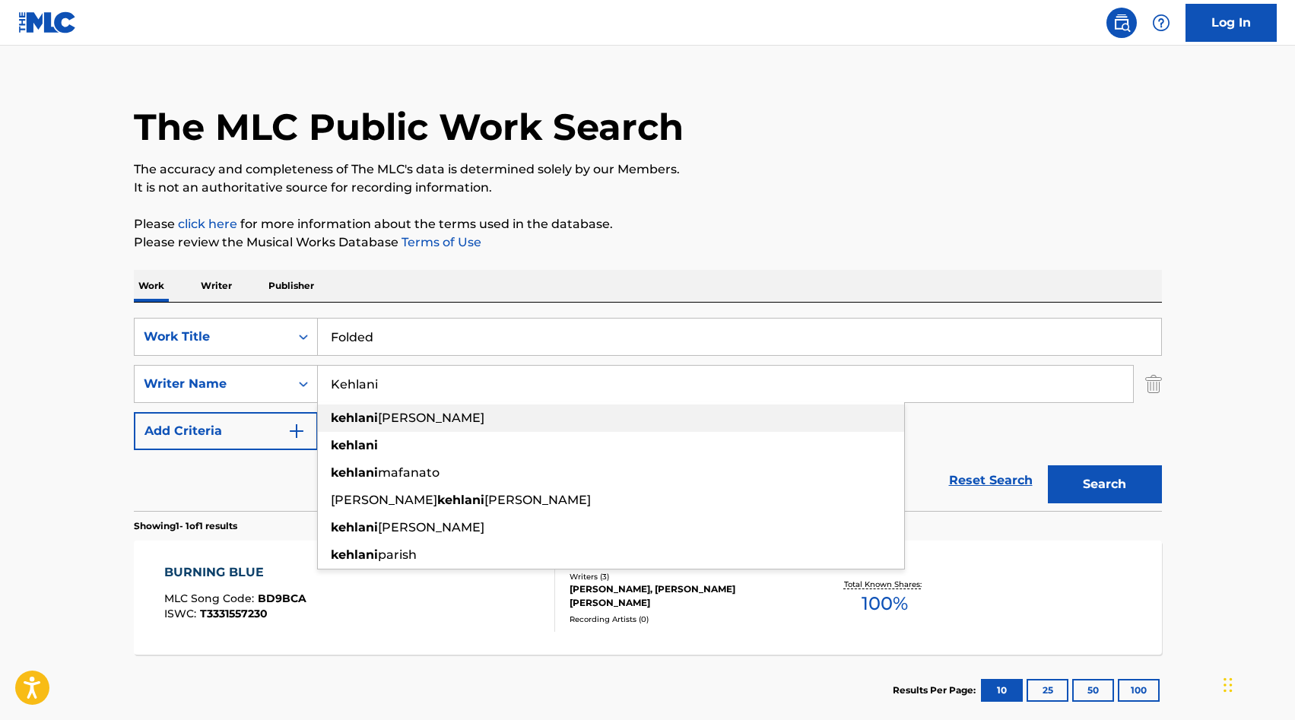
click at [478, 424] on div "kehlani [PERSON_NAME]" at bounding box center [611, 418] width 586 height 27
type input "kehlani [PERSON_NAME]"
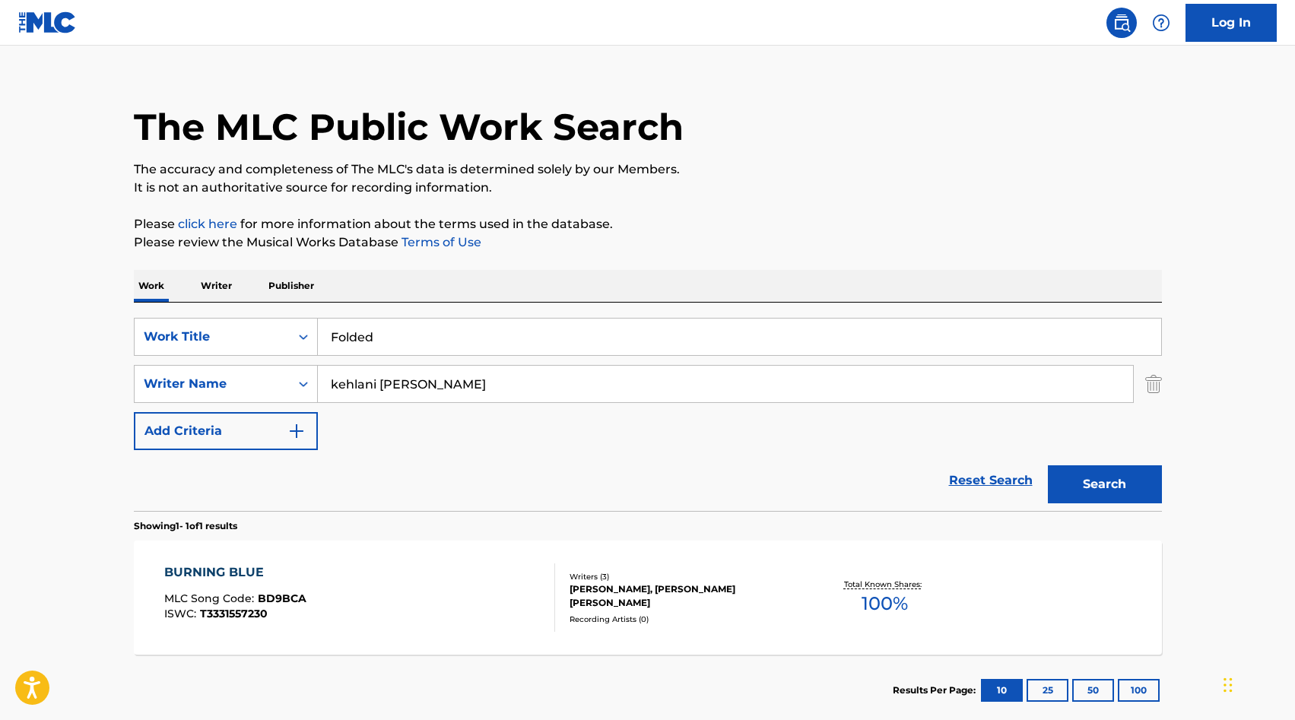
click at [636, 485] on button "Search" at bounding box center [1105, 484] width 114 height 38
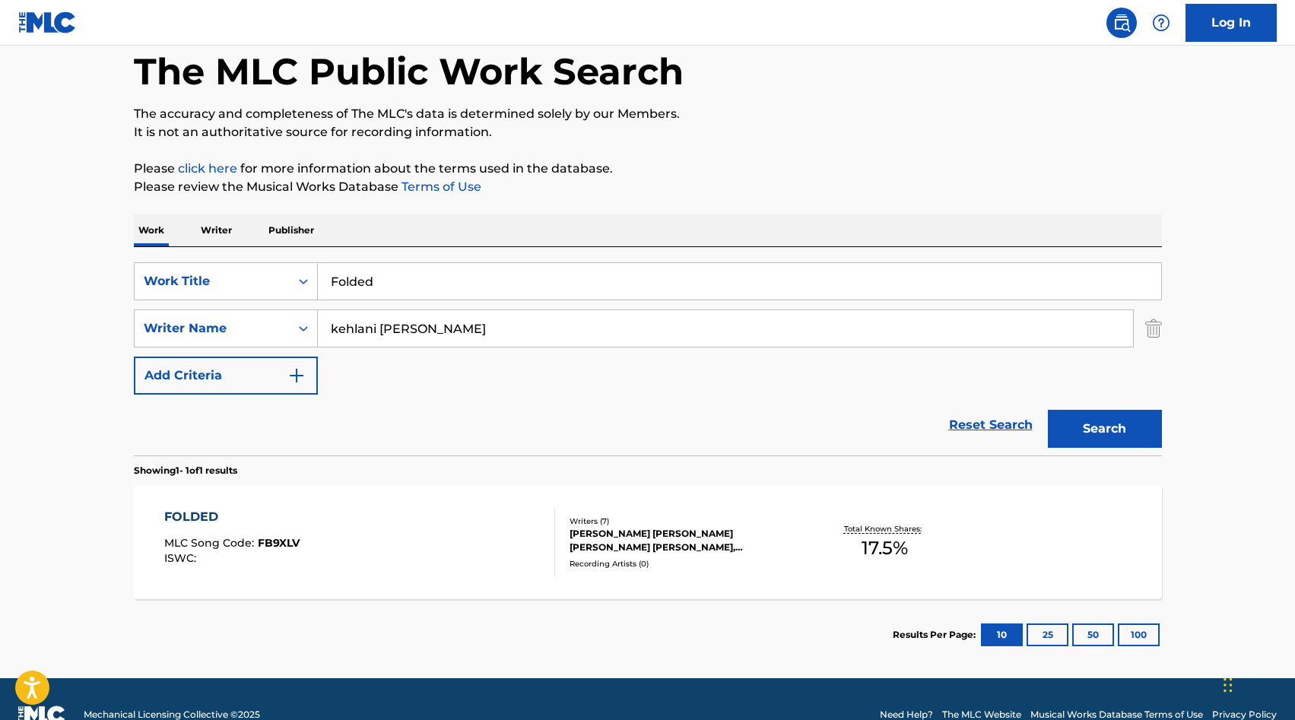
scroll to position [107, 0]
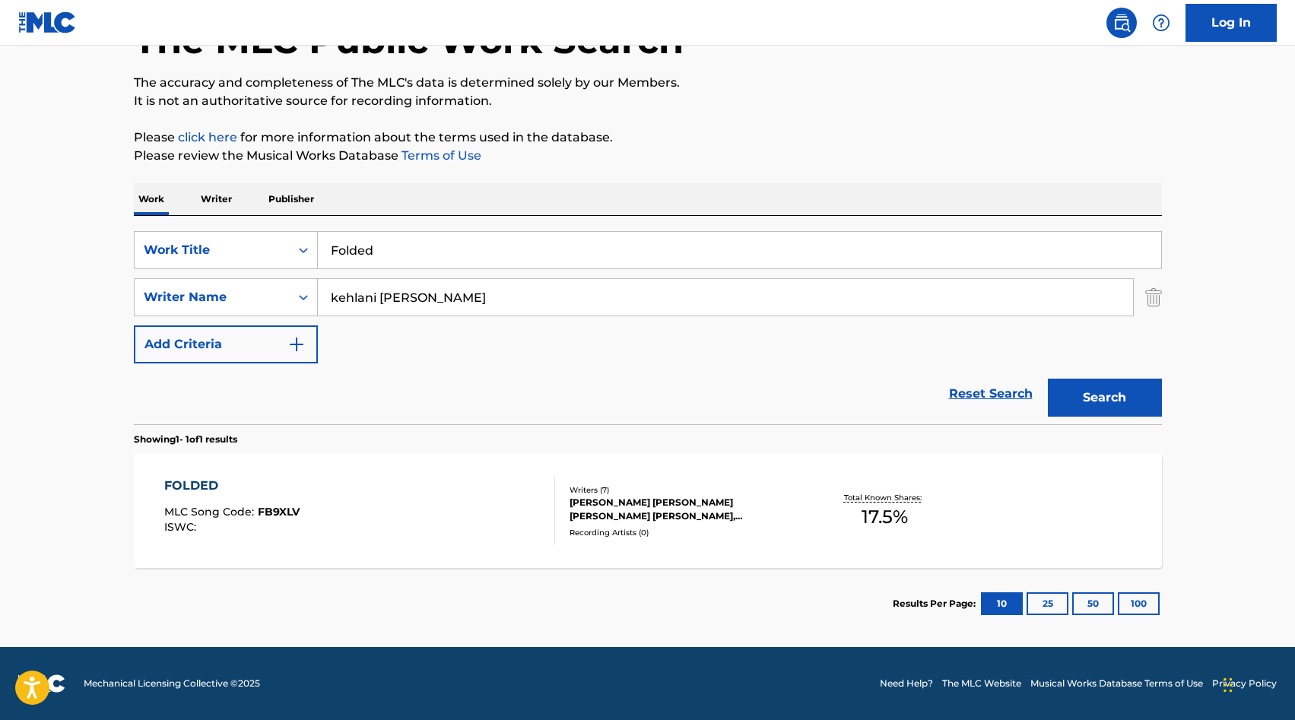
click at [354, 256] on input "Folded" at bounding box center [739, 250] width 843 height 37
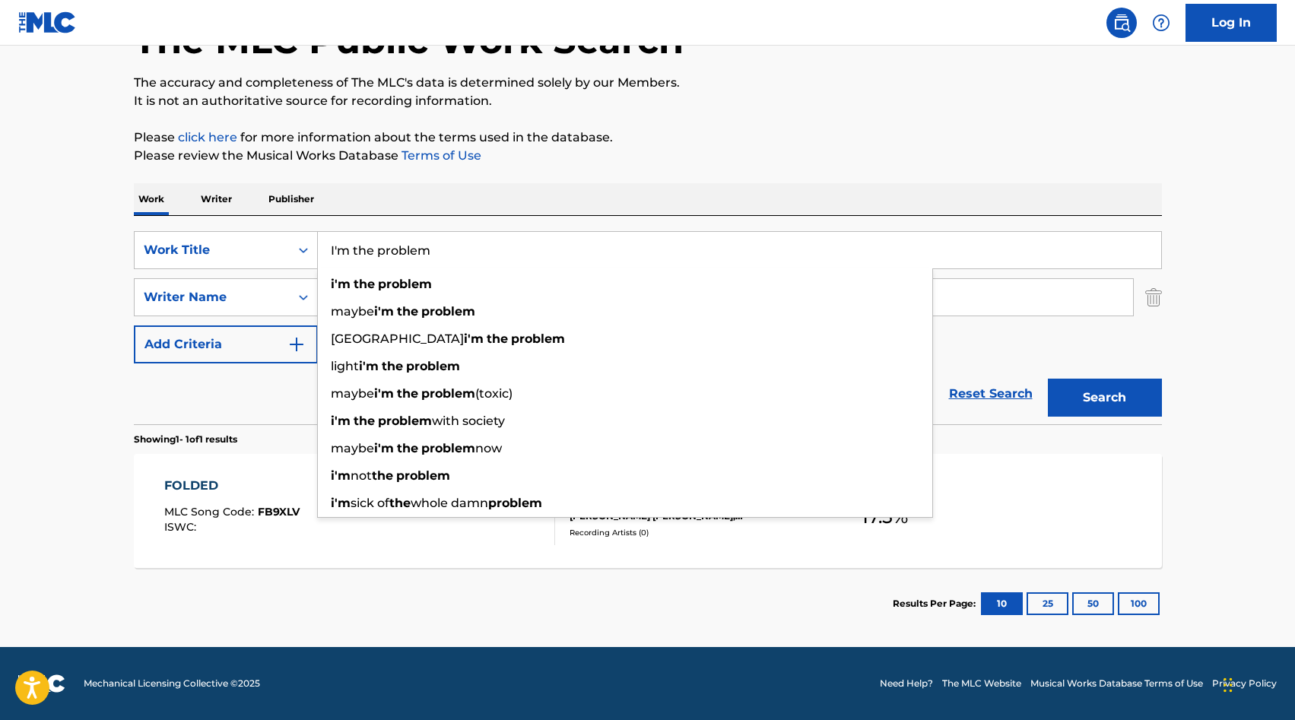
type input "I'm the problem"
click at [0, 291] on main "The MLC Public Work Search The accuracy and completeness of The MLC's data is d…" at bounding box center [647, 292] width 1295 height 709
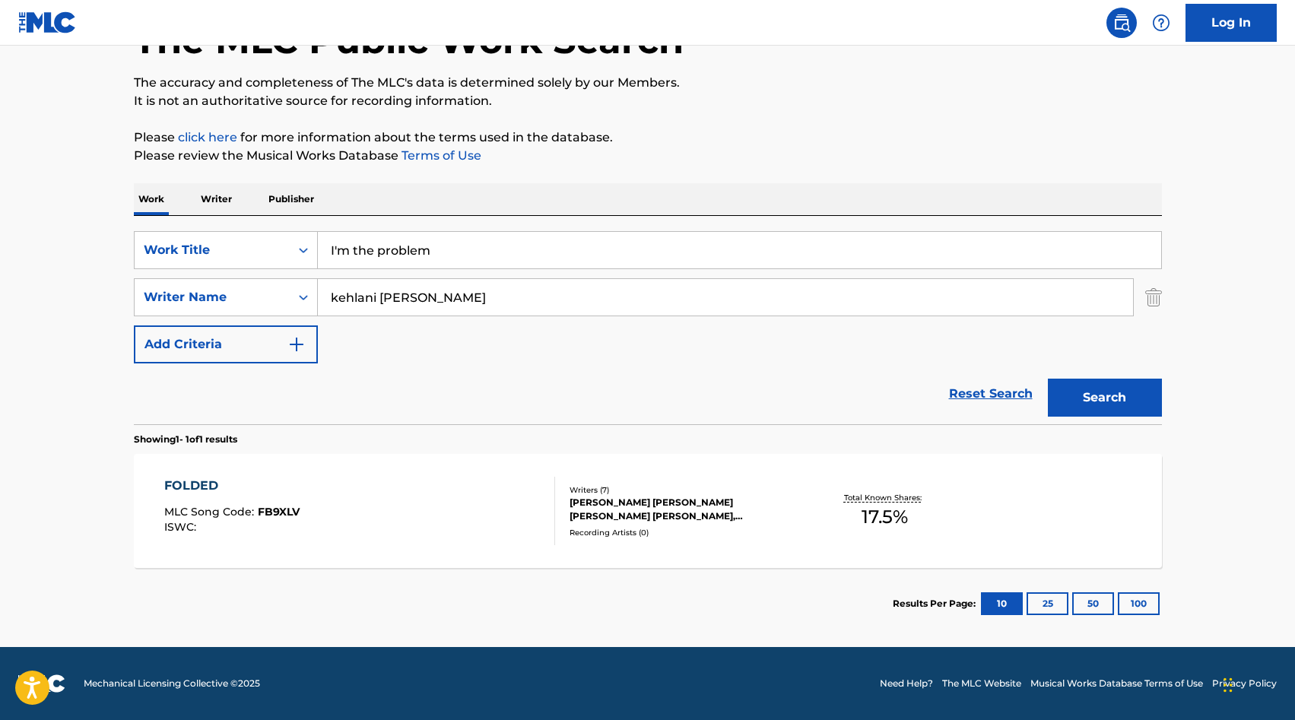
click at [352, 297] on input "kehlani [PERSON_NAME]" at bounding box center [725, 297] width 815 height 37
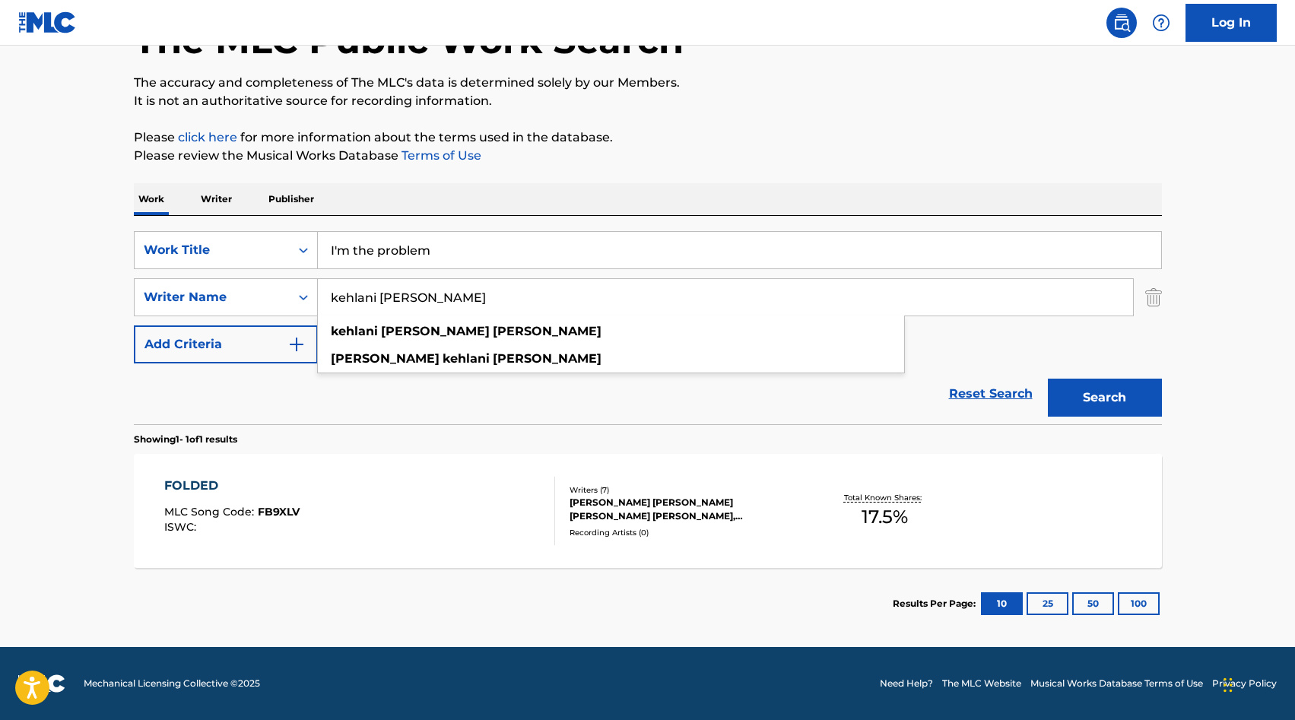
click at [352, 297] on input "kehlani [PERSON_NAME]" at bounding box center [725, 297] width 815 height 37
type input "[PERSON_NAME]"
click at [443, 332] on strong "[PERSON_NAME]" at bounding box center [497, 331] width 109 height 14
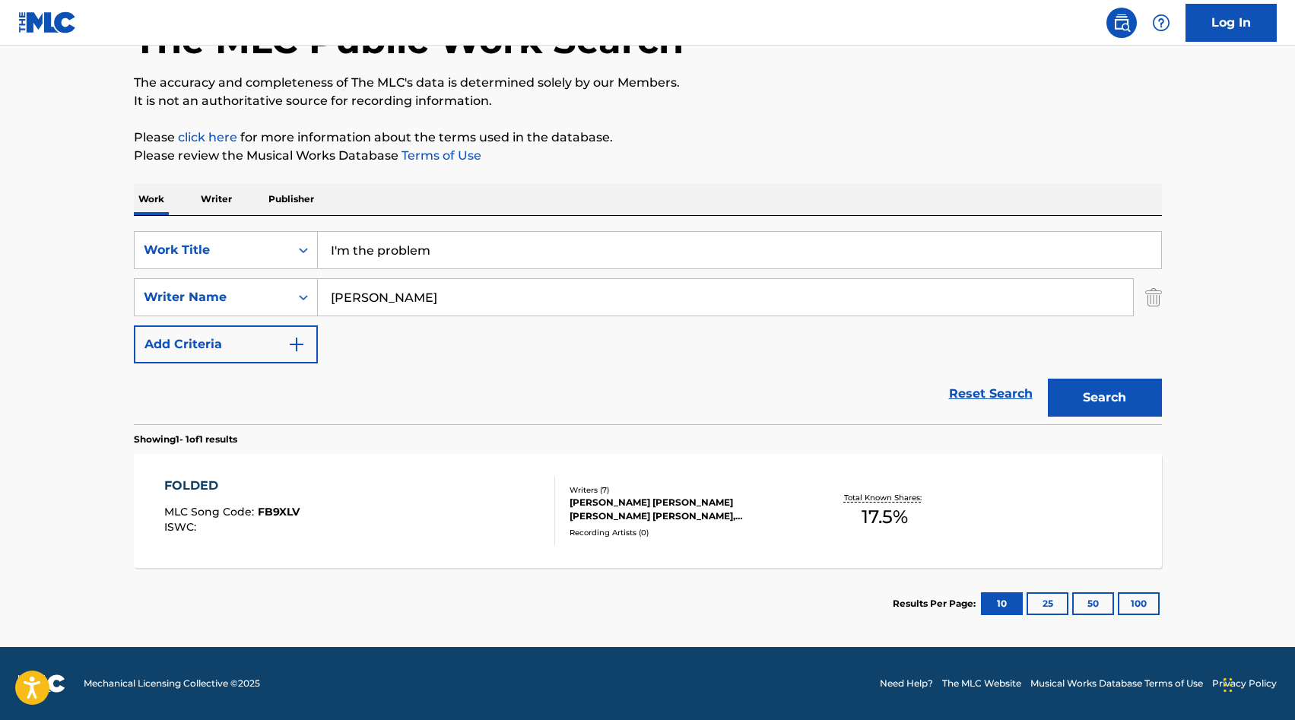
click at [636, 399] on button "Search" at bounding box center [1105, 398] width 114 height 38
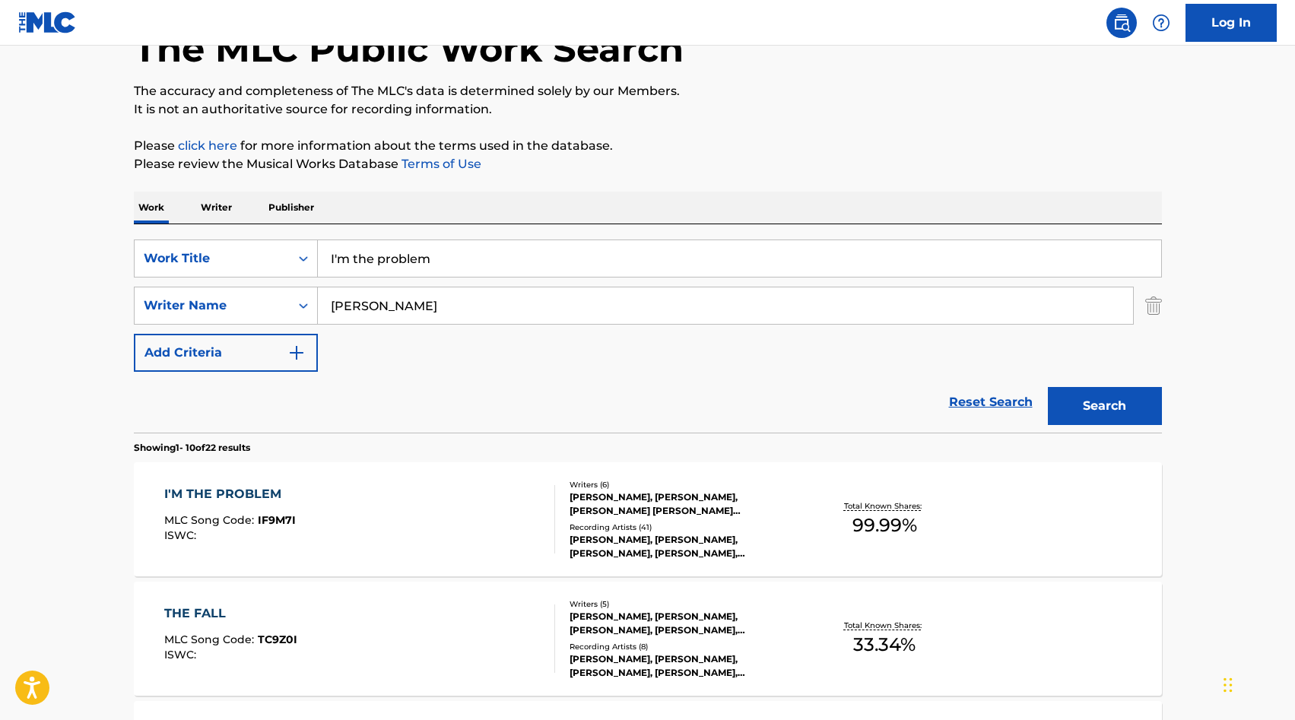
scroll to position [101, 0]
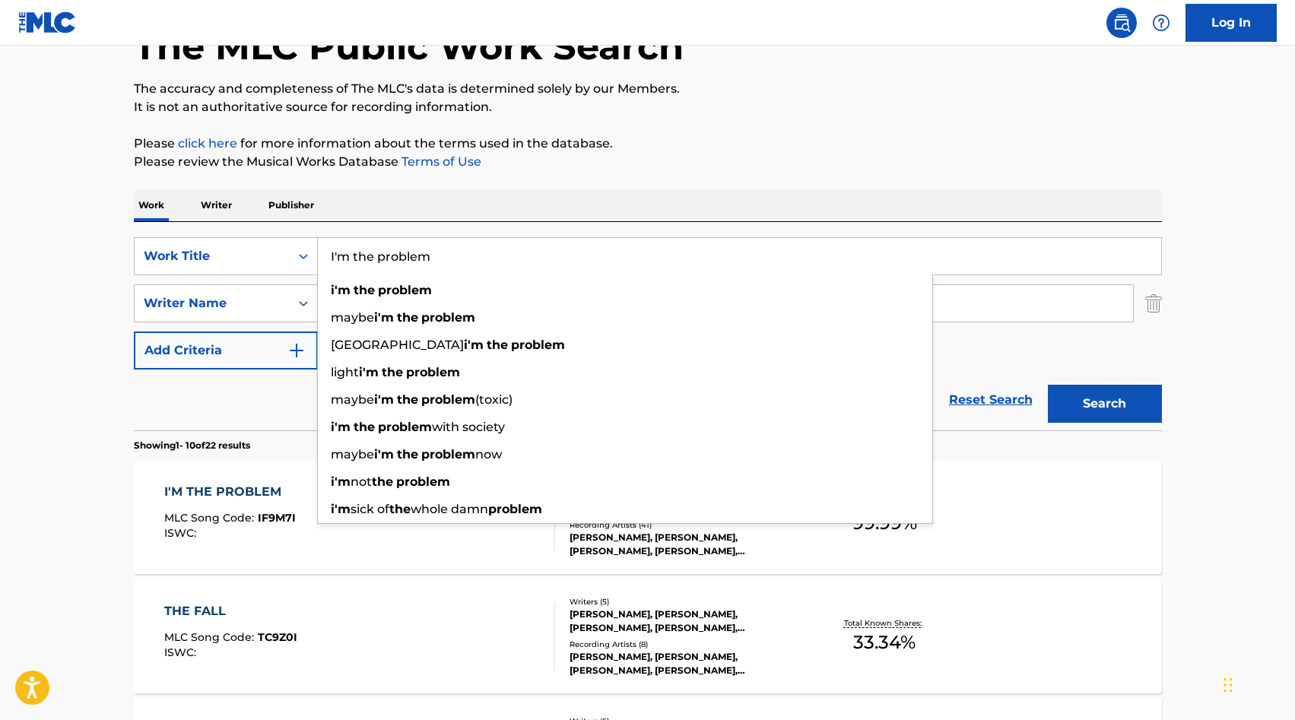
click at [378, 265] on input "I'm the problem" at bounding box center [739, 256] width 843 height 37
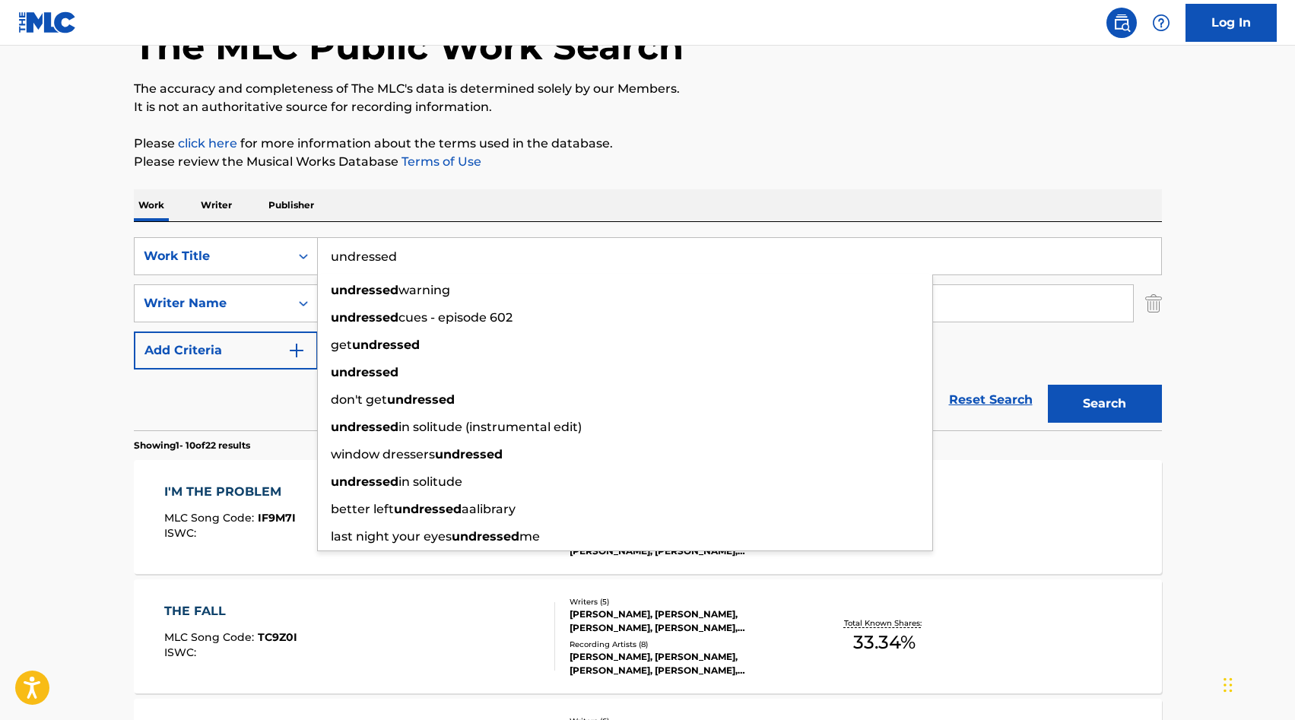
type input "undressed"
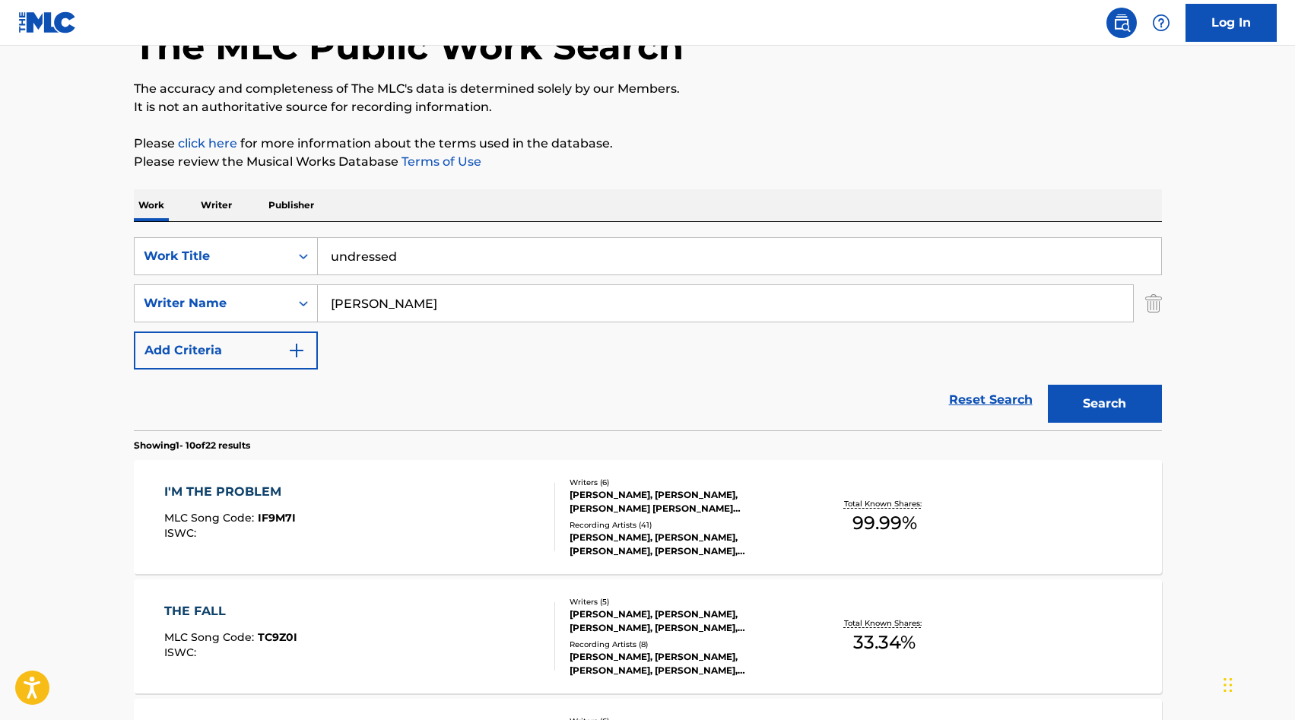
click at [417, 307] on input "[PERSON_NAME]" at bounding box center [725, 303] width 815 height 37
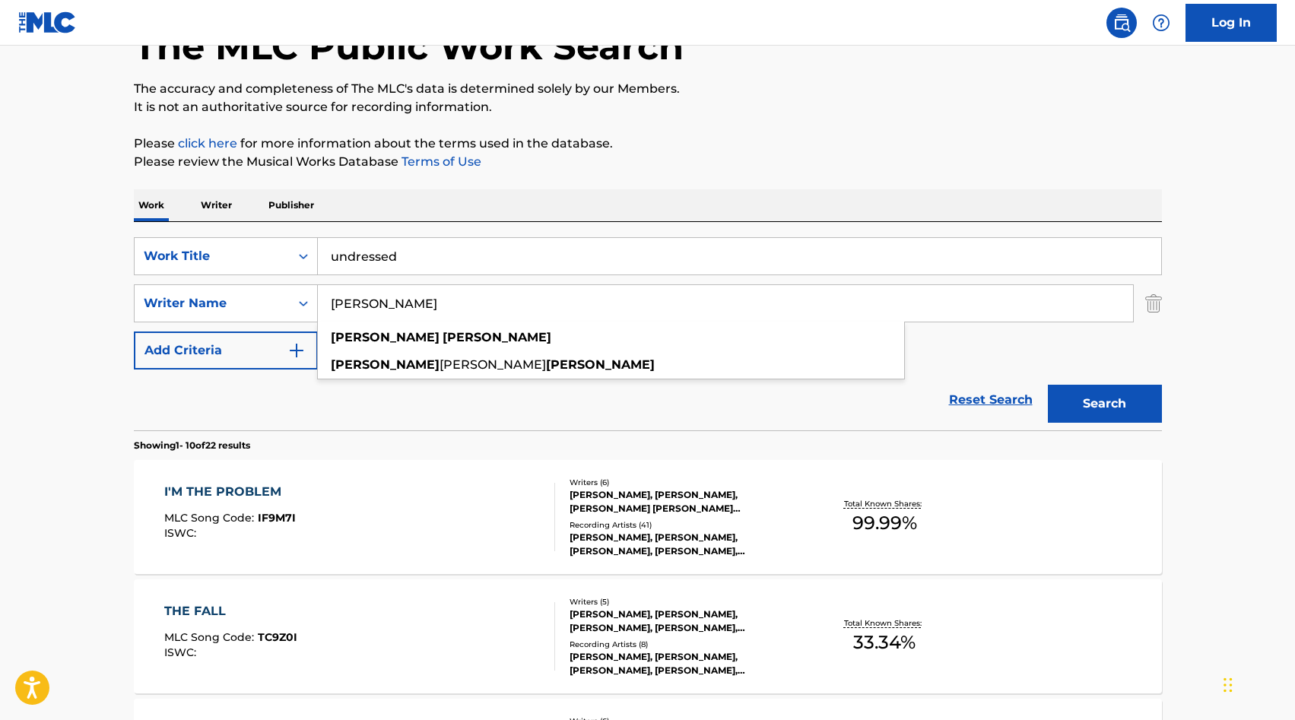
click at [417, 307] on input "[PERSON_NAME]" at bounding box center [725, 303] width 815 height 37
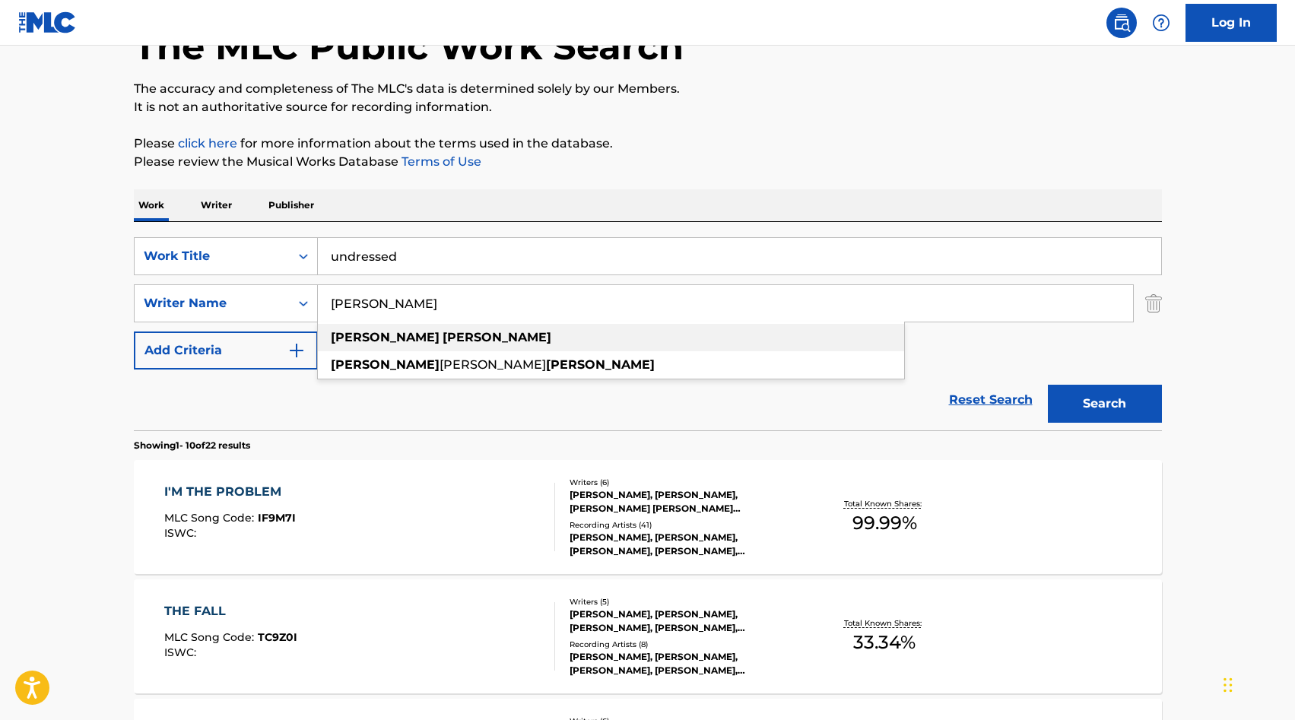
type input "[PERSON_NAME]"
click at [443, 338] on strong "[PERSON_NAME]" at bounding box center [497, 337] width 109 height 14
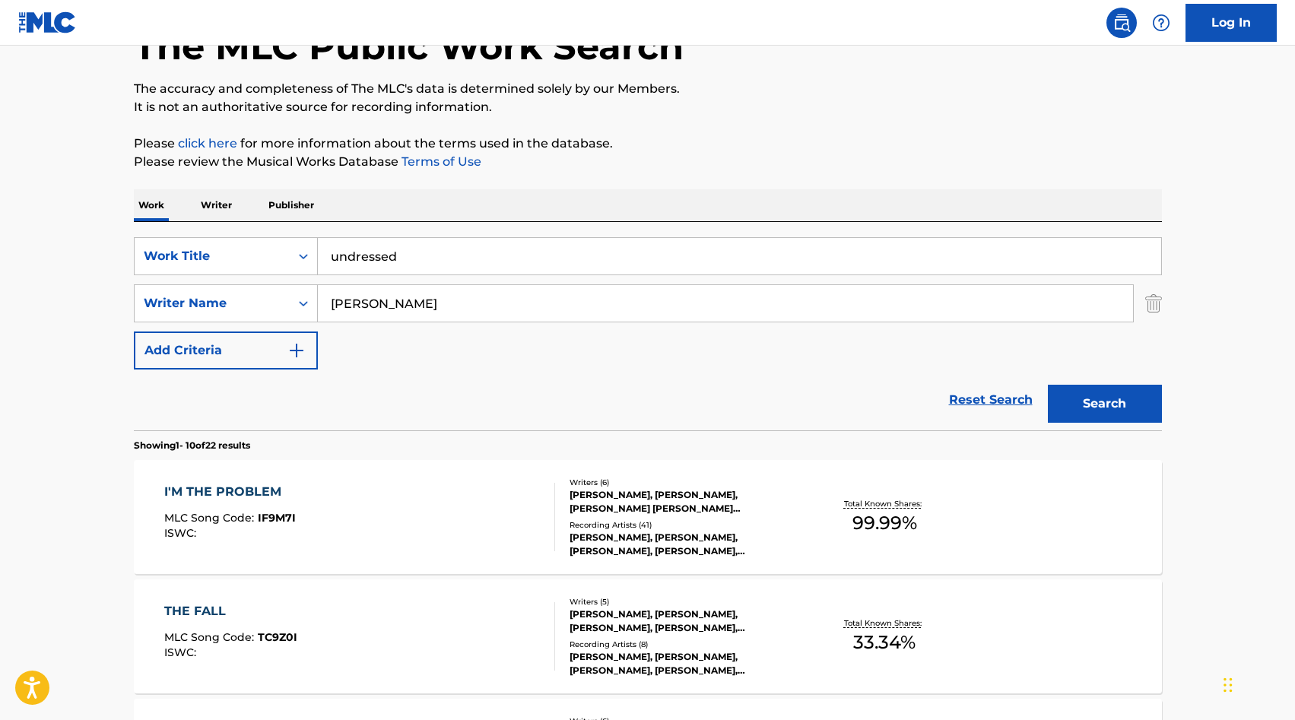
click at [636, 395] on button "Search" at bounding box center [1105, 404] width 114 height 38
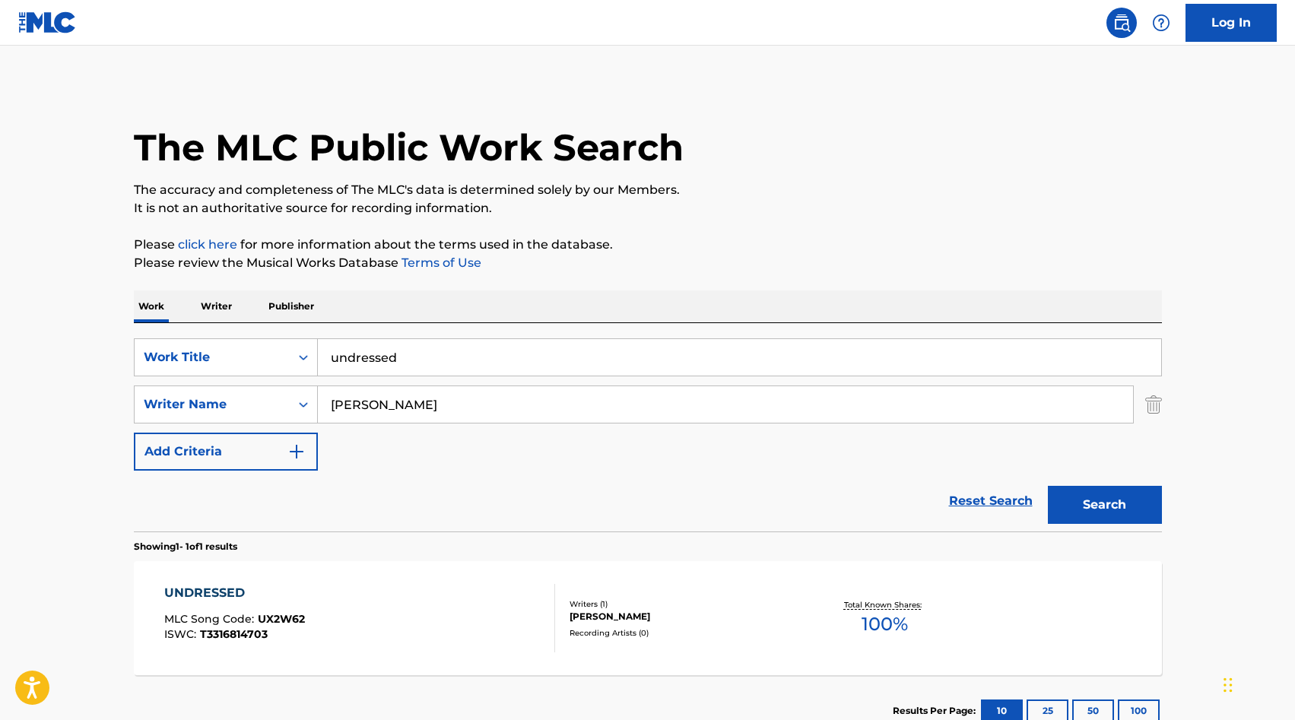
scroll to position [65, 0]
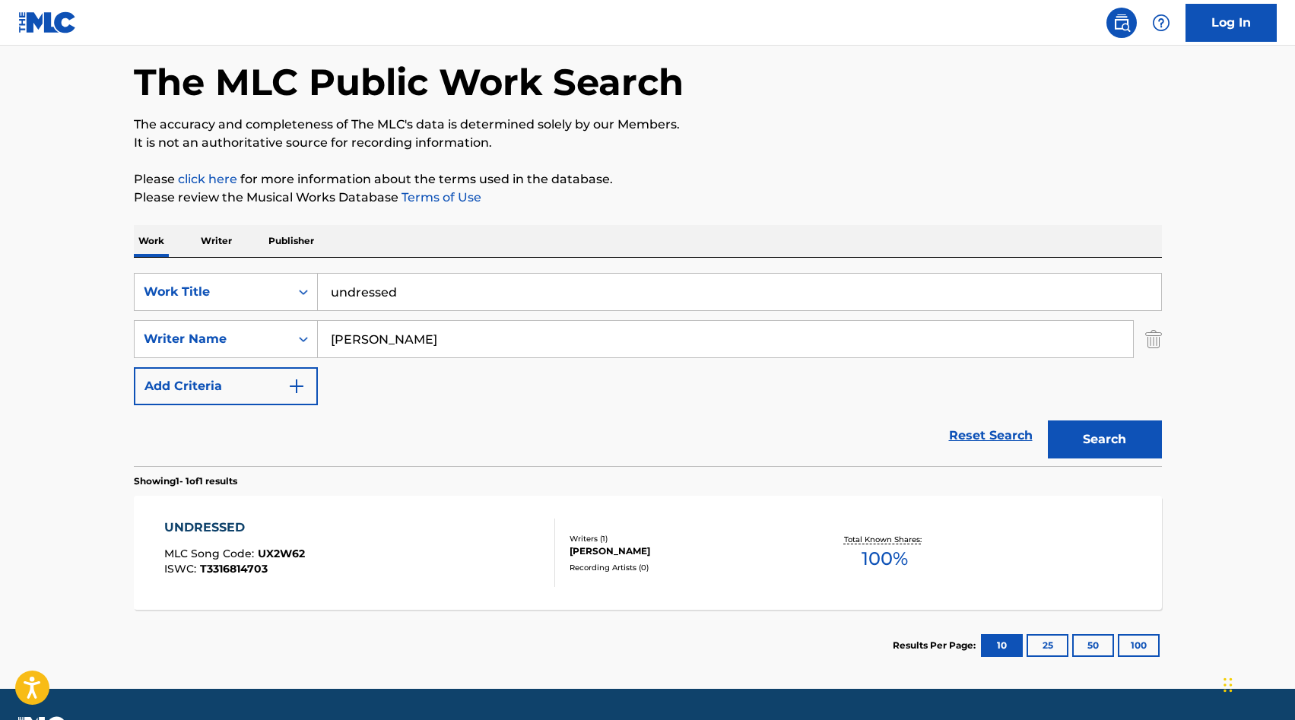
click at [222, 529] on div "UNDRESSED" at bounding box center [234, 528] width 141 height 18
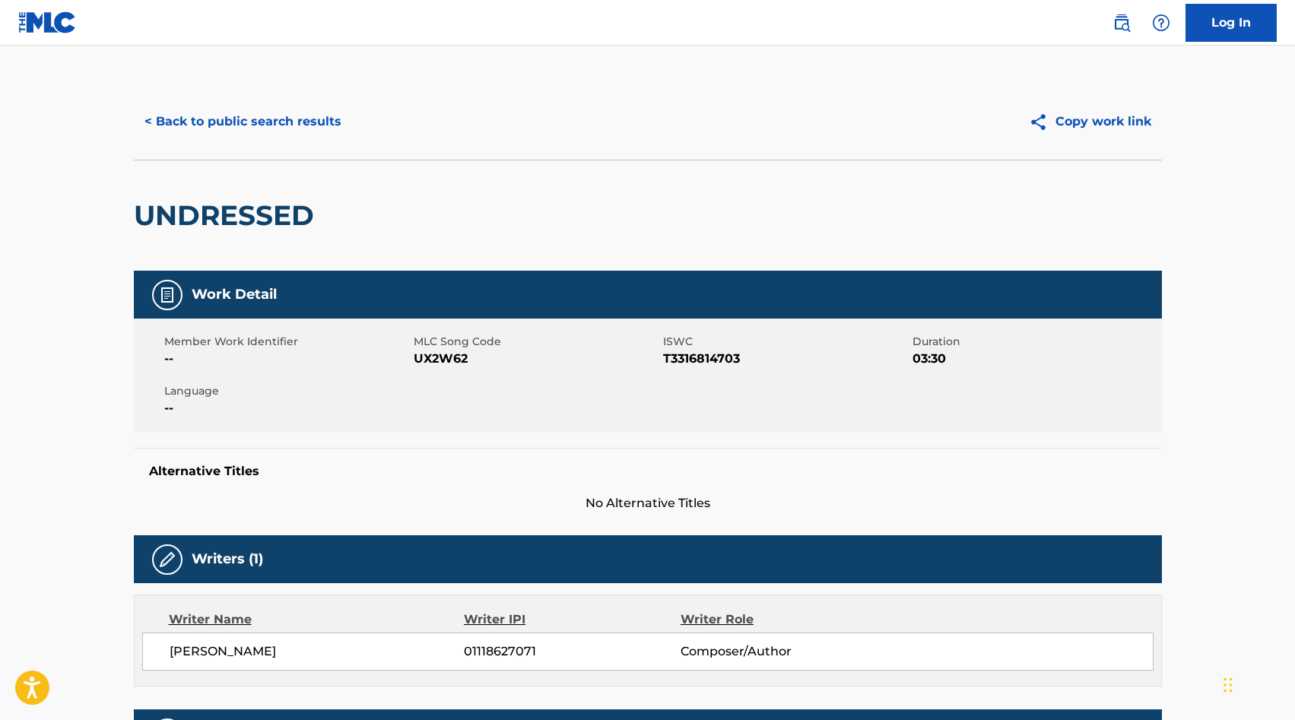
click at [248, 117] on button "< Back to public search results" at bounding box center [243, 122] width 218 height 38
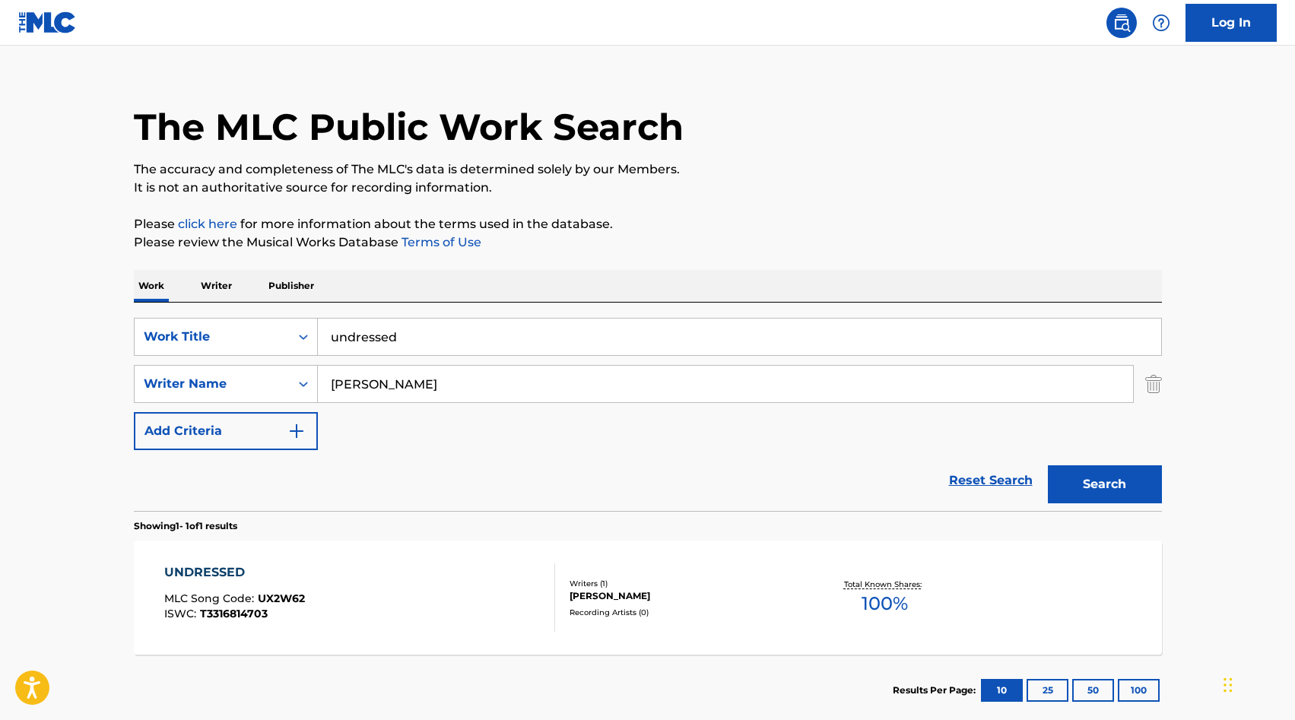
click at [394, 342] on input "undressed" at bounding box center [739, 337] width 843 height 37
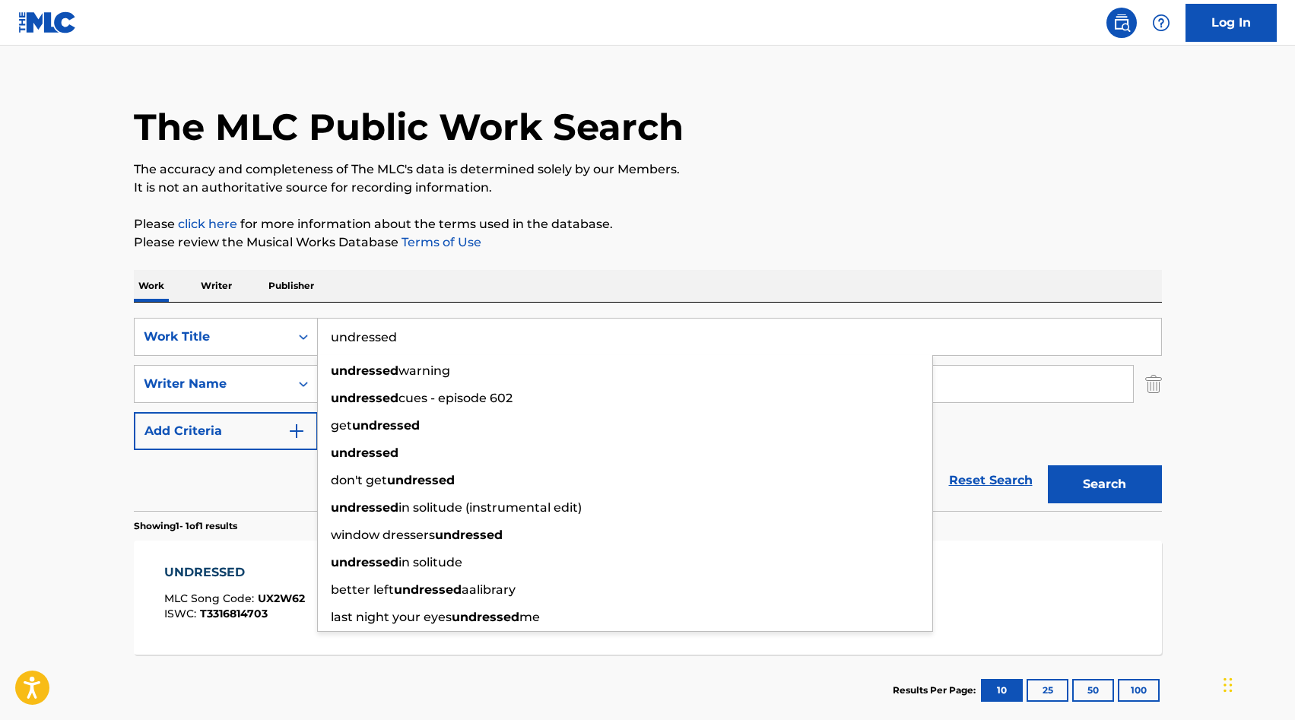
click at [394, 342] on input "undressed" at bounding box center [739, 337] width 843 height 37
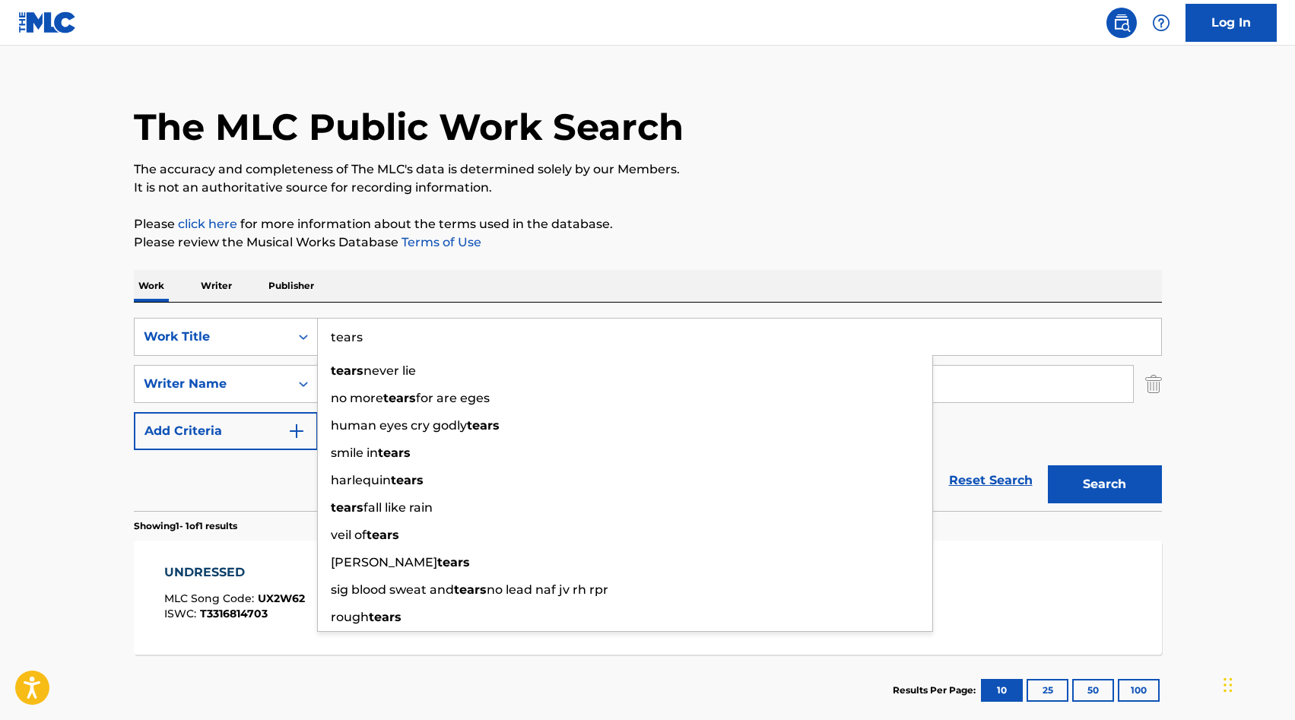
type input "tears"
click at [91, 439] on main "The MLC Public Work Search The accuracy and completeness of The MLC's data is d…" at bounding box center [647, 379] width 1295 height 709
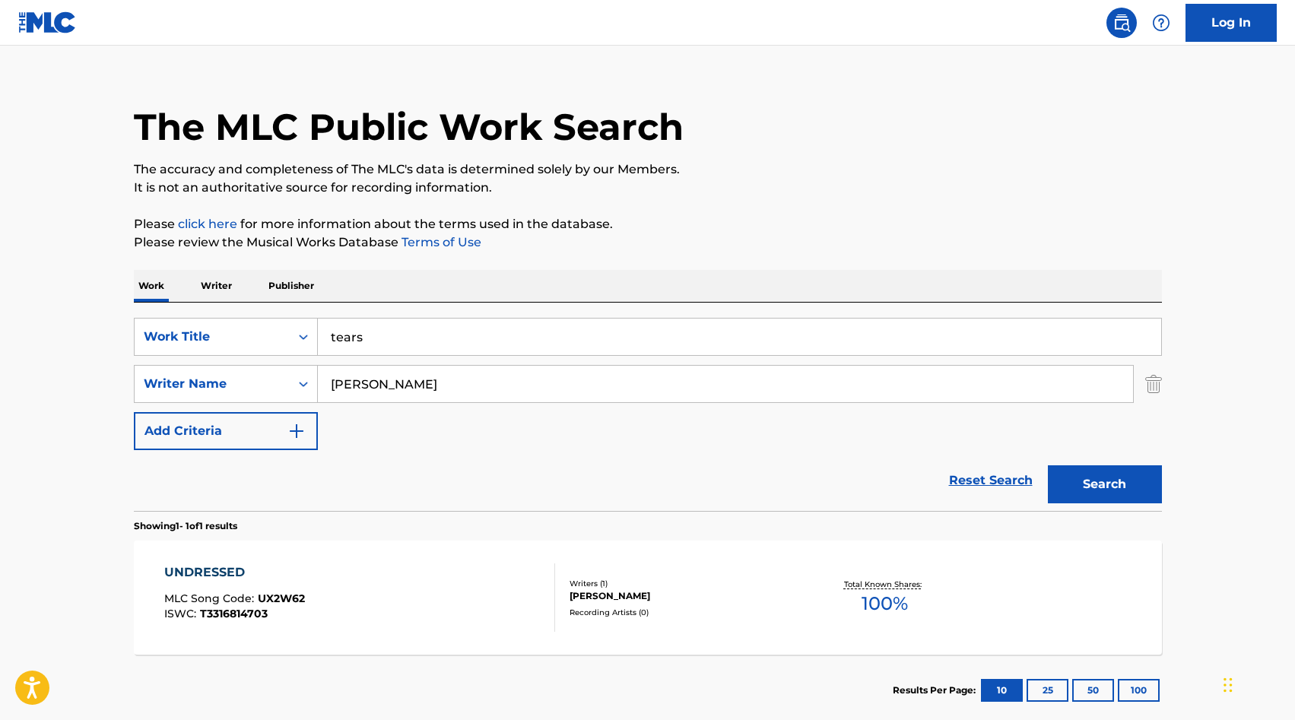
click at [379, 387] on input "[PERSON_NAME]" at bounding box center [725, 384] width 815 height 37
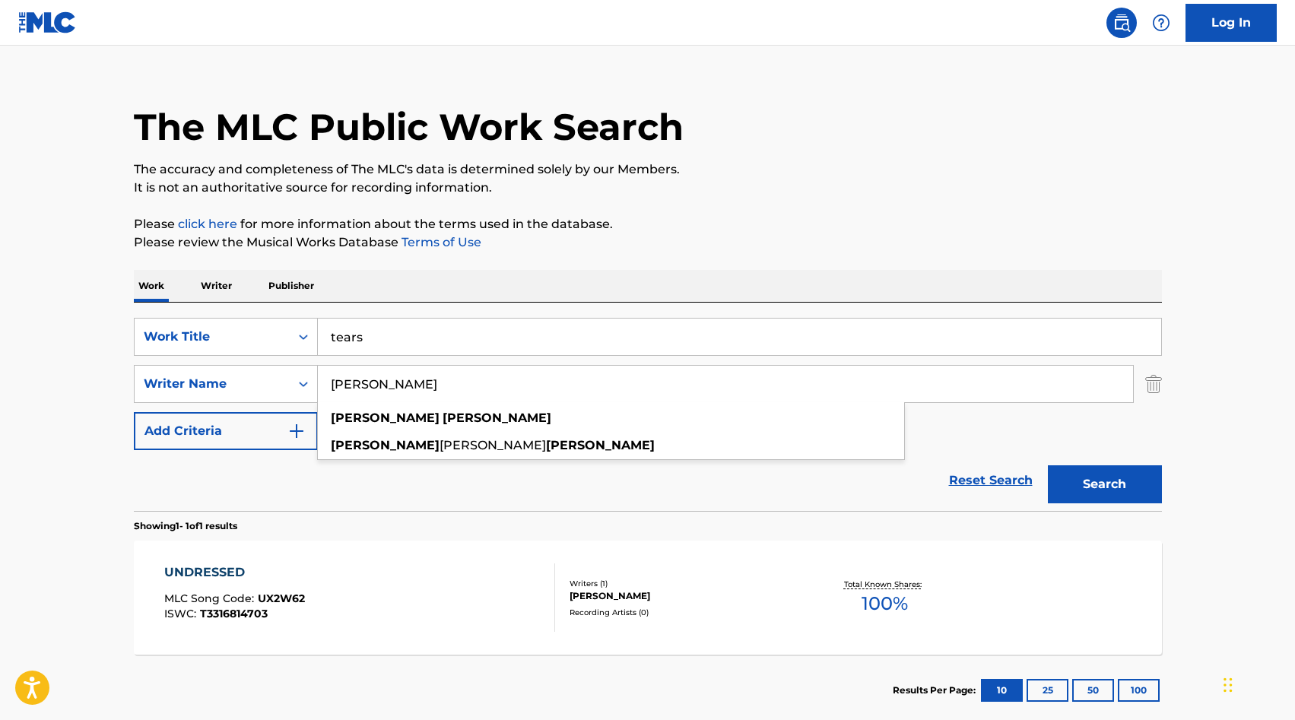
click at [379, 387] on input "[PERSON_NAME]" at bounding box center [725, 384] width 815 height 37
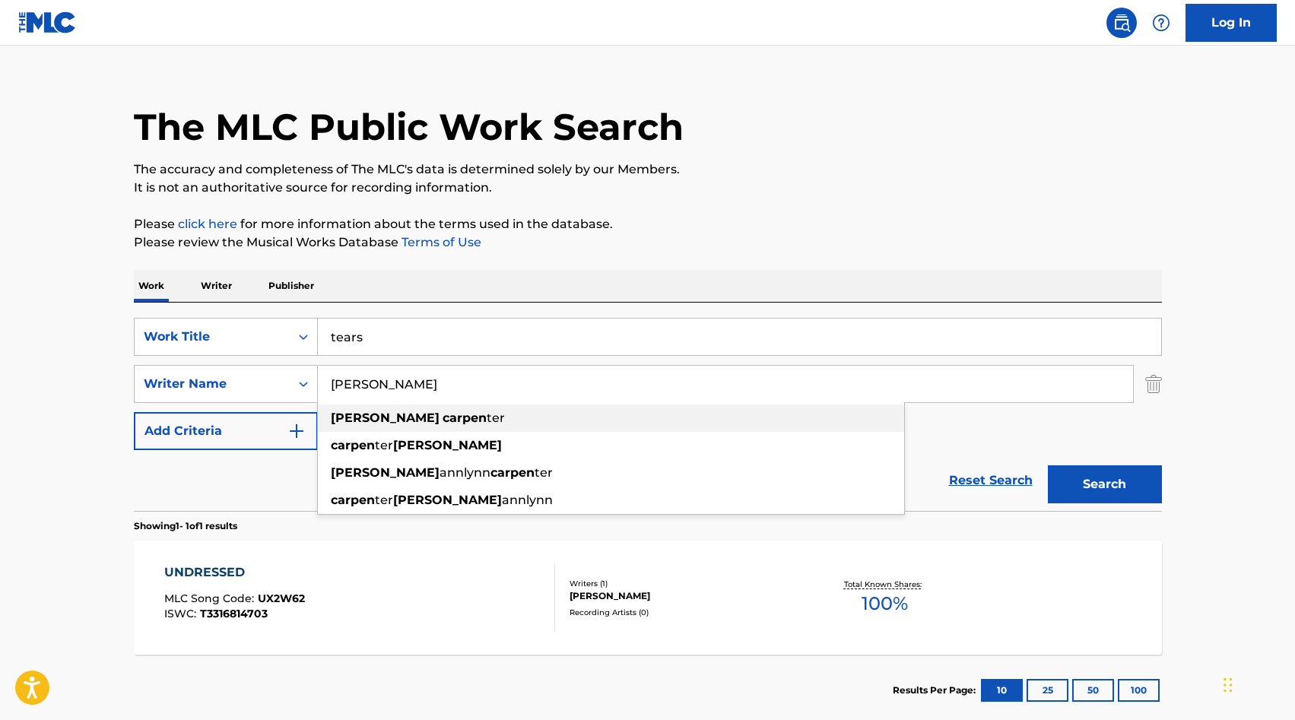
click at [361, 423] on strong "[PERSON_NAME]" at bounding box center [385, 418] width 109 height 14
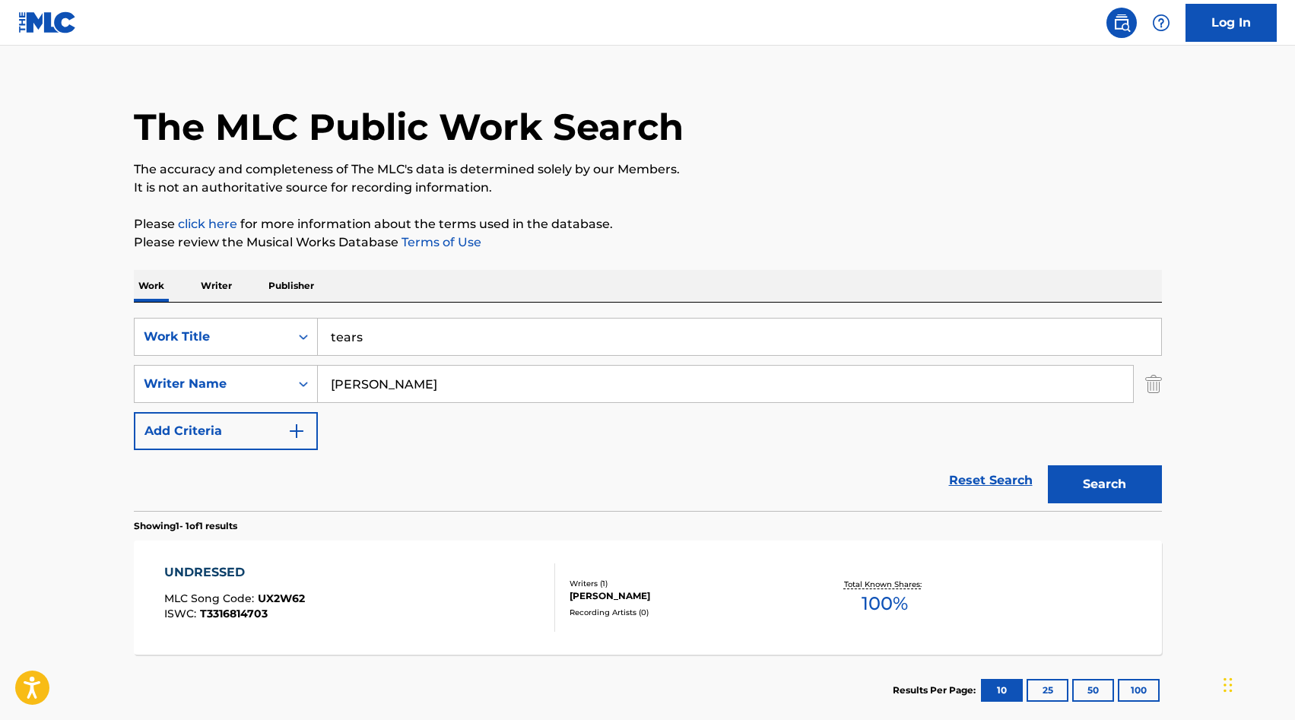
click at [636, 478] on button "Search" at bounding box center [1105, 484] width 114 height 38
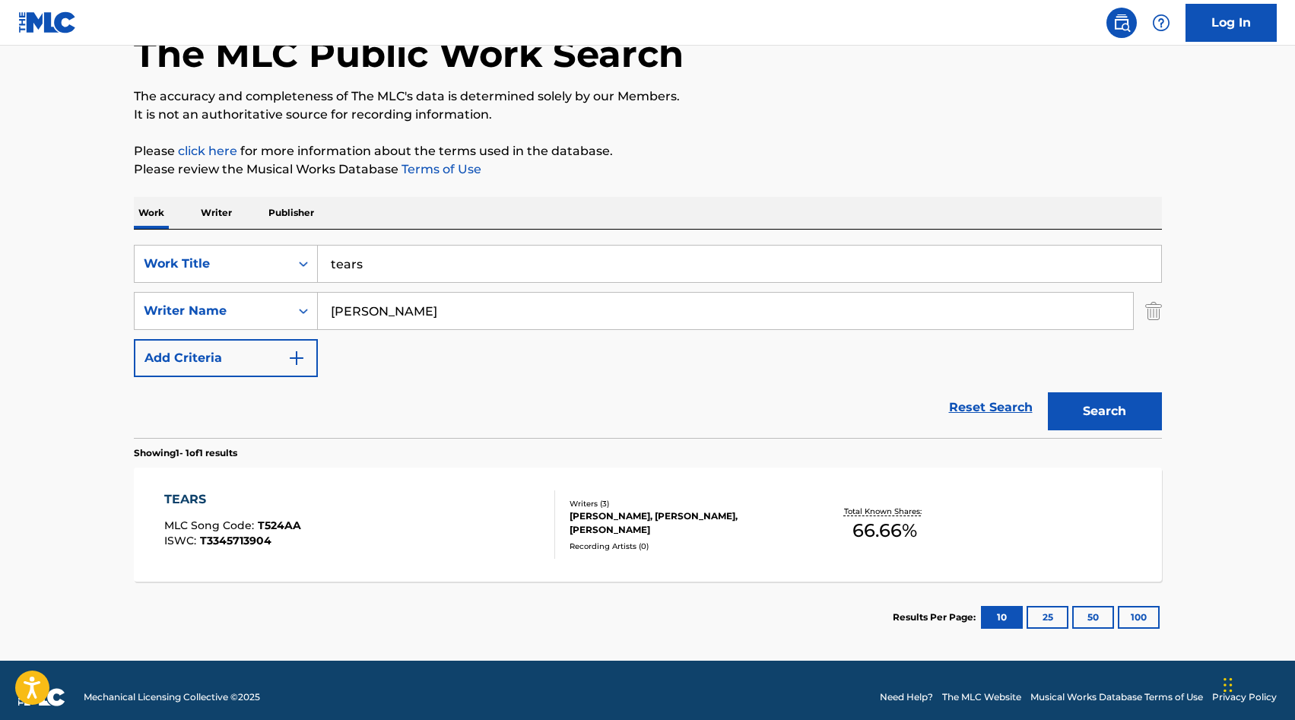
scroll to position [107, 0]
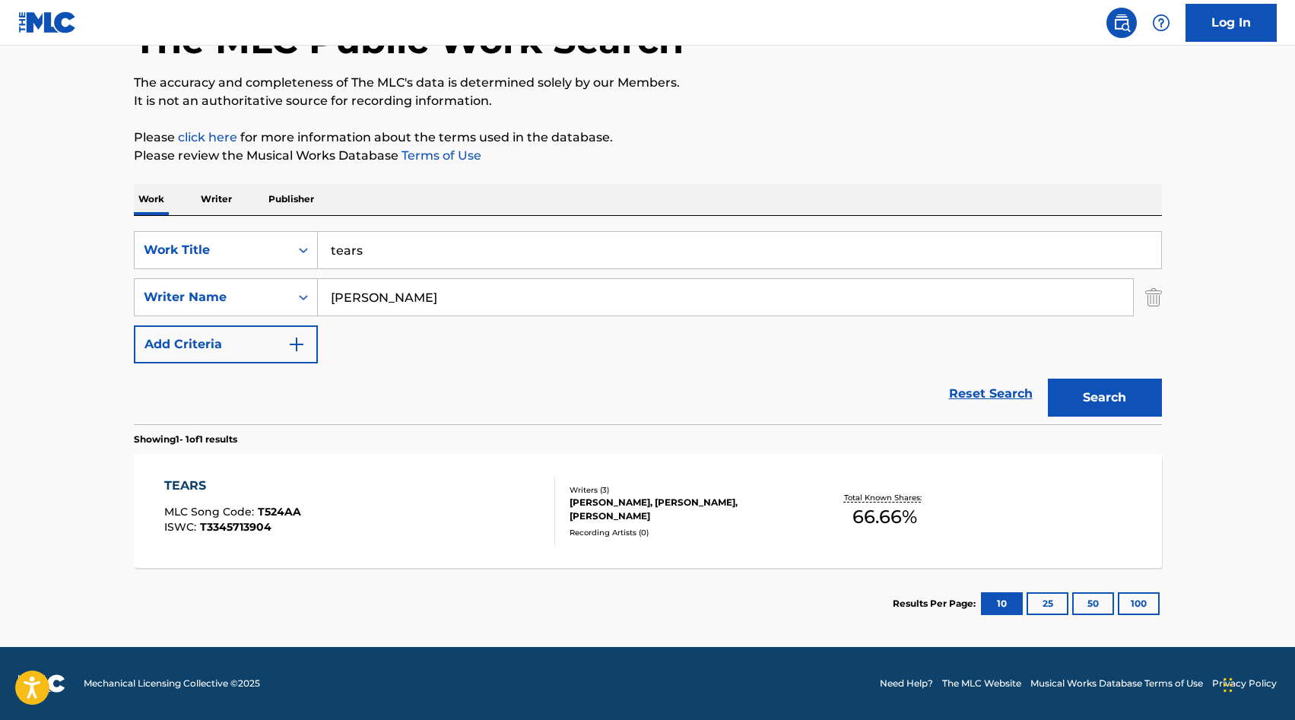
click at [386, 256] on input "tears" at bounding box center [739, 250] width 843 height 37
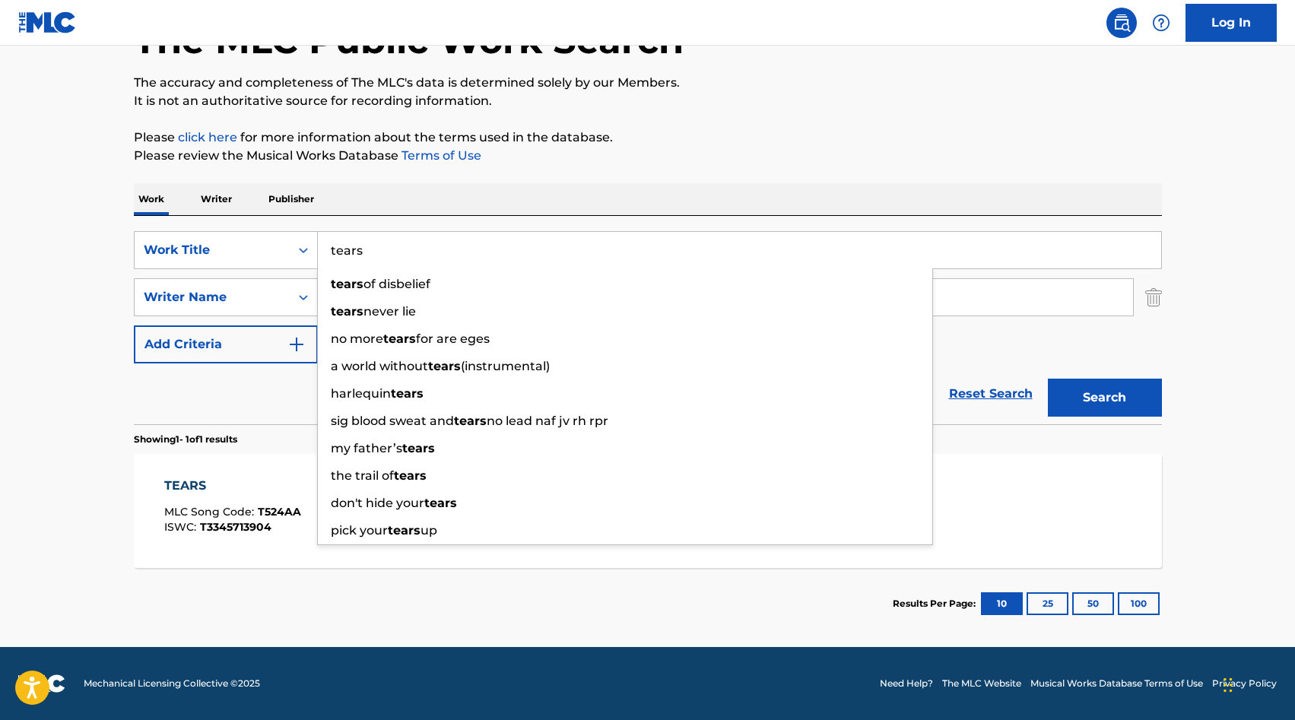
click at [386, 256] on input "tears" at bounding box center [739, 250] width 843 height 37
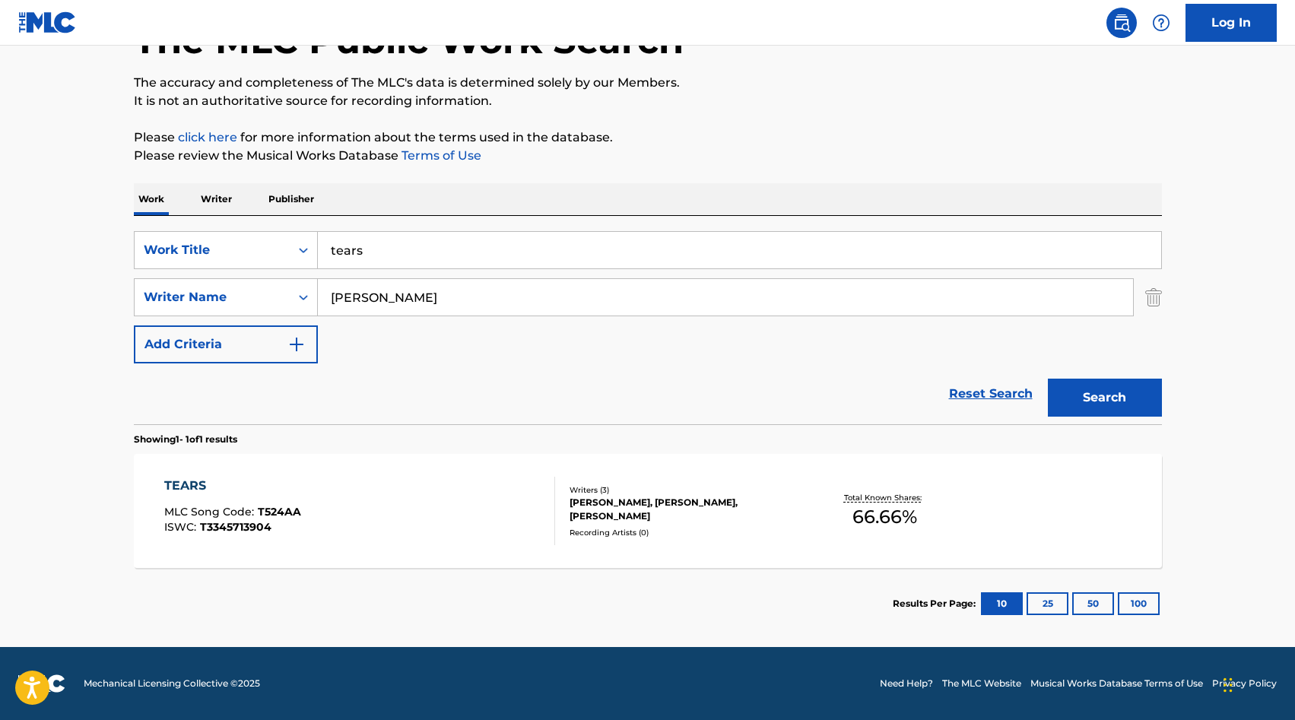
click at [104, 318] on main "The MLC Public Work Search The accuracy and completeness of The MLC's data is d…" at bounding box center [647, 292] width 1295 height 709
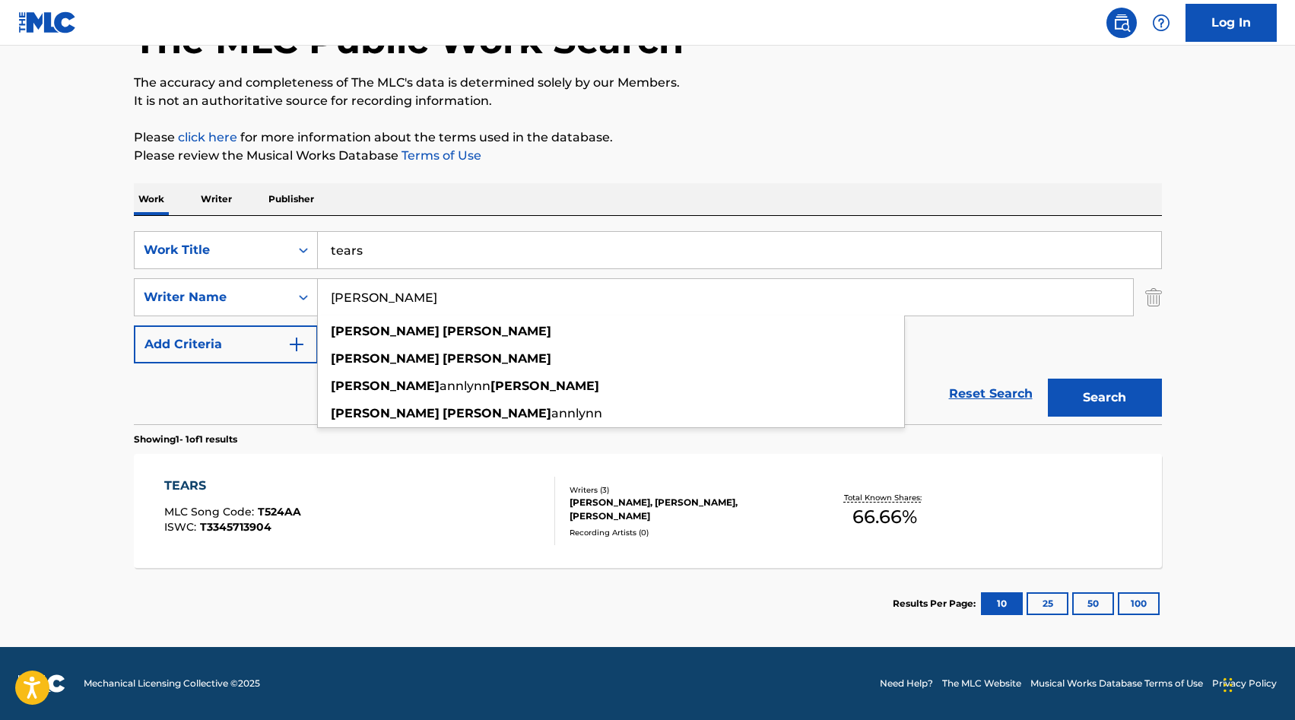
click at [405, 305] on input "[PERSON_NAME]" at bounding box center [725, 297] width 815 height 37
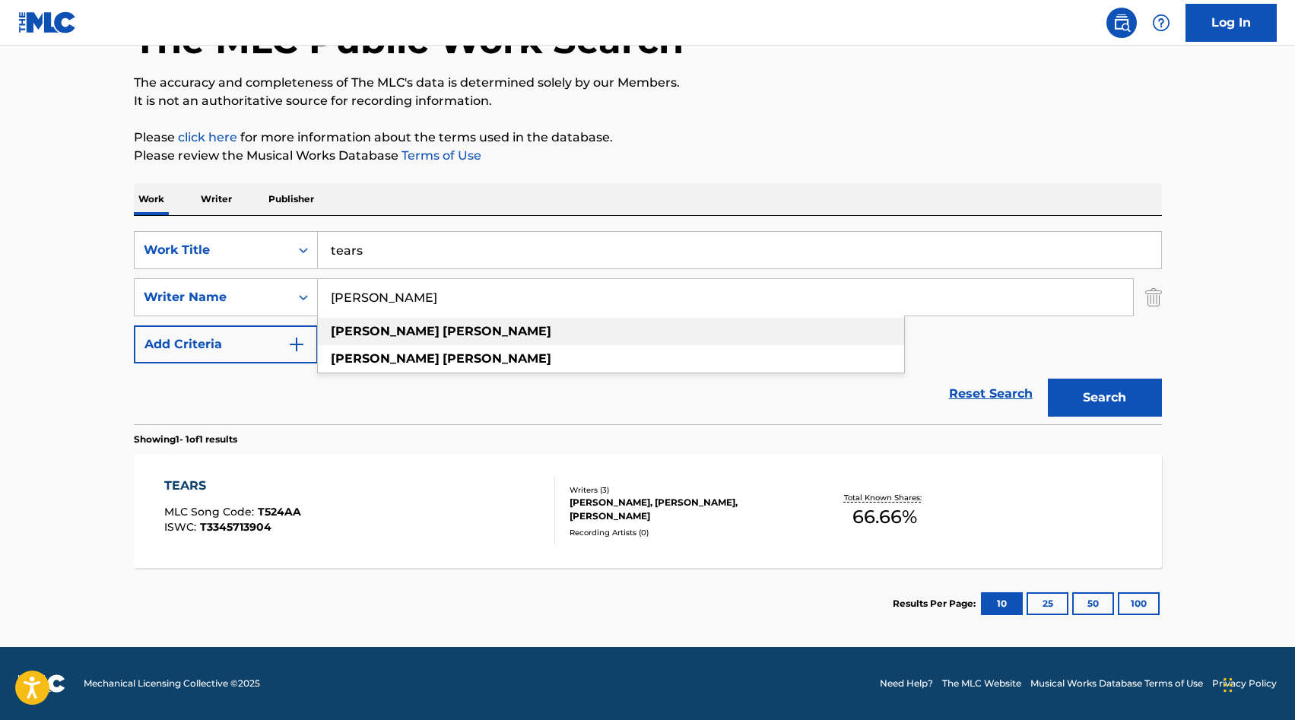
click at [359, 331] on strong "[PERSON_NAME]" at bounding box center [385, 331] width 109 height 14
type input "[PERSON_NAME]"
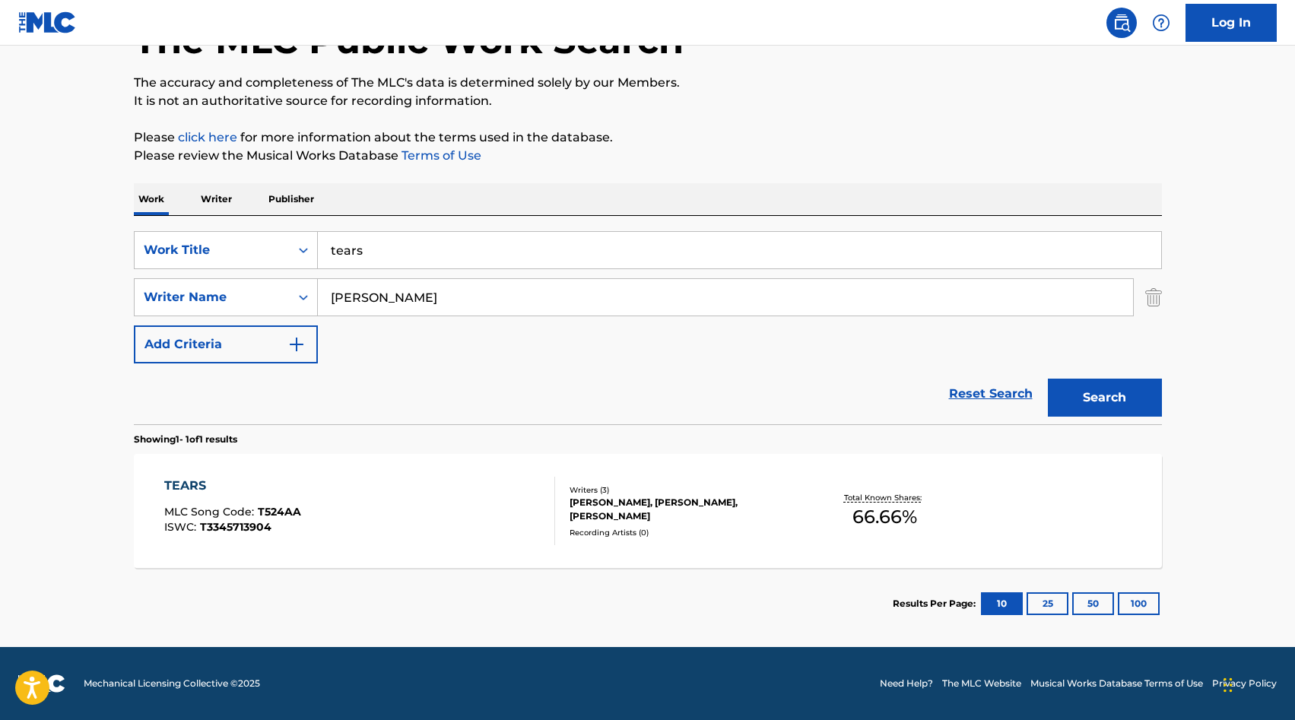
click at [367, 255] on input "tears" at bounding box center [739, 250] width 843 height 37
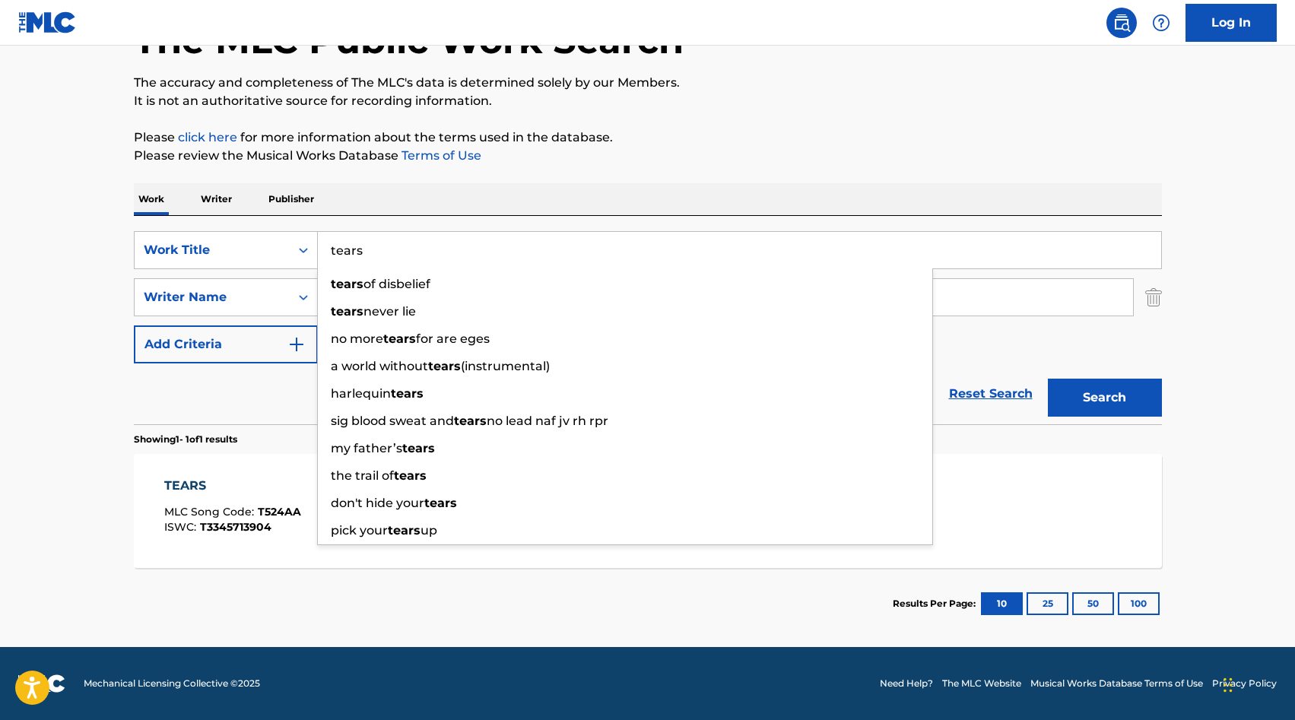
click at [367, 255] on input "tears" at bounding box center [739, 250] width 843 height 37
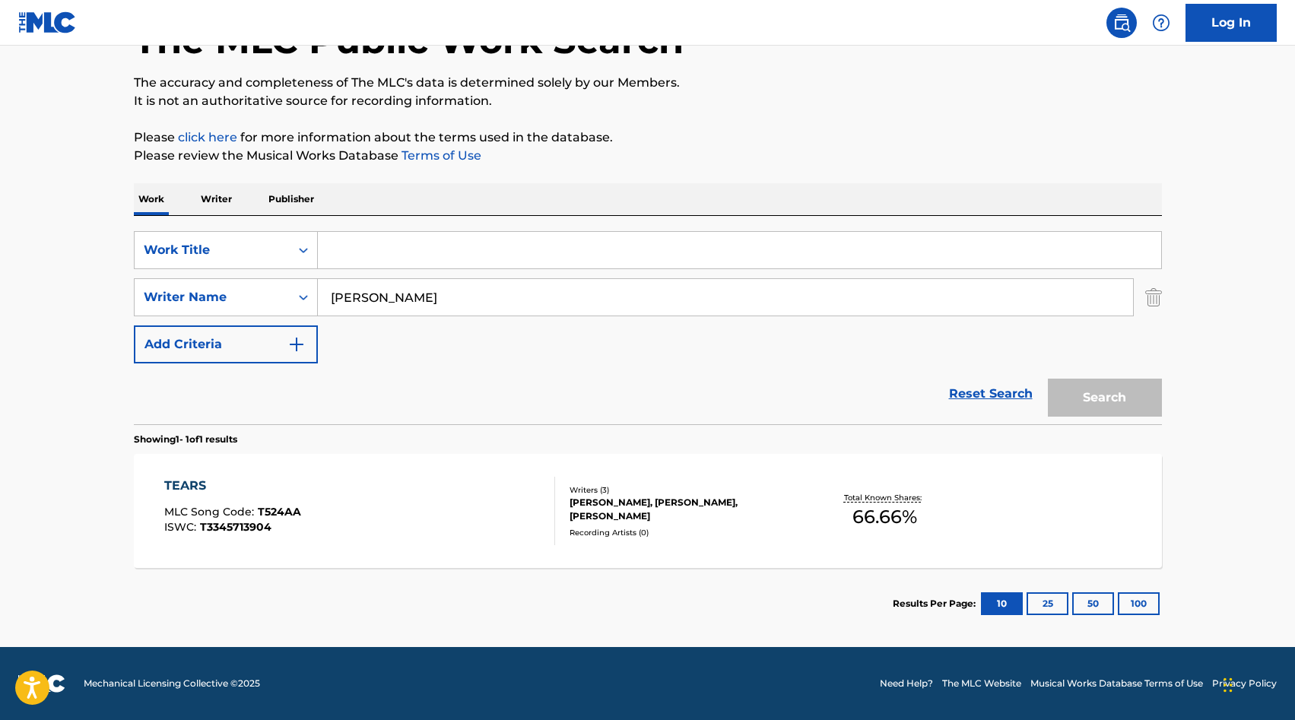
click at [636, 397] on div "Search" at bounding box center [1101, 394] width 122 height 61
click at [297, 255] on icon "Search Form" at bounding box center [303, 250] width 15 height 15
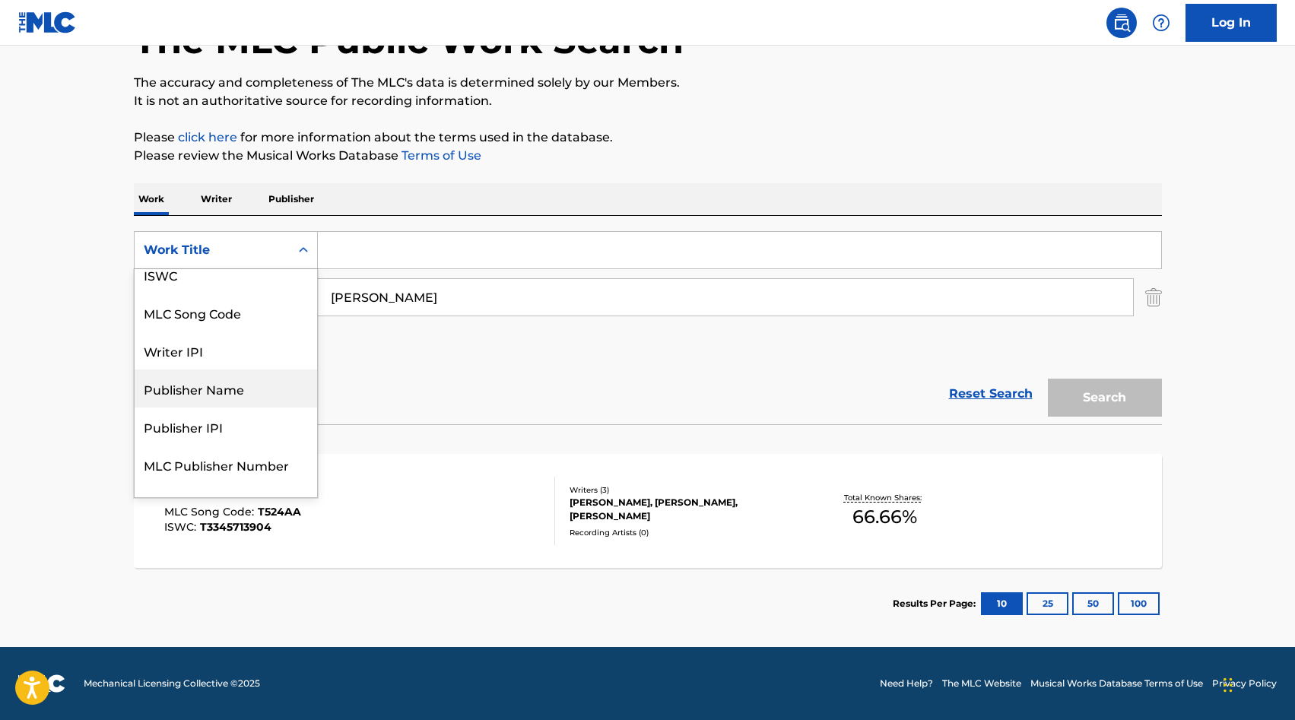
scroll to position [13, 0]
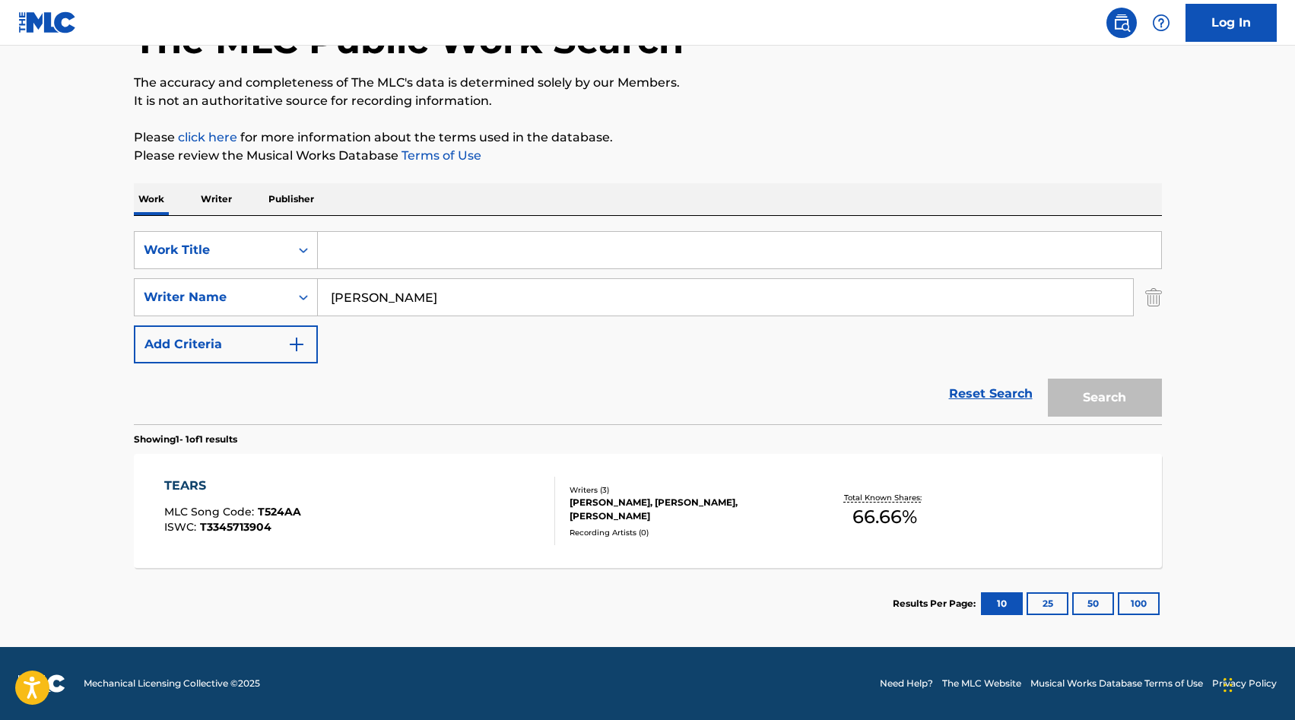
click at [69, 337] on main "The MLC Public Work Search The accuracy and completeness of The MLC's data is d…" at bounding box center [647, 292] width 1295 height 709
click at [363, 254] on input "Search Form" at bounding box center [739, 250] width 843 height 37
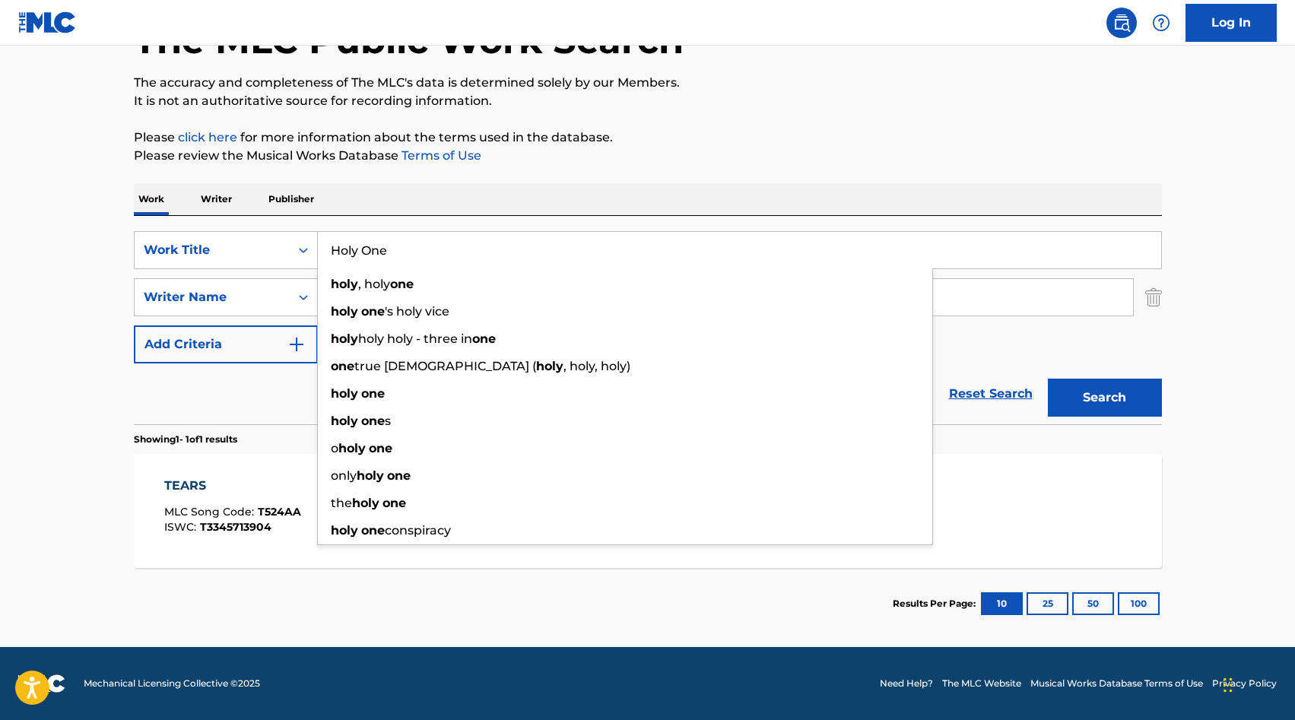
type input "Holy One"
click at [636, 379] on button "Search" at bounding box center [1105, 398] width 114 height 38
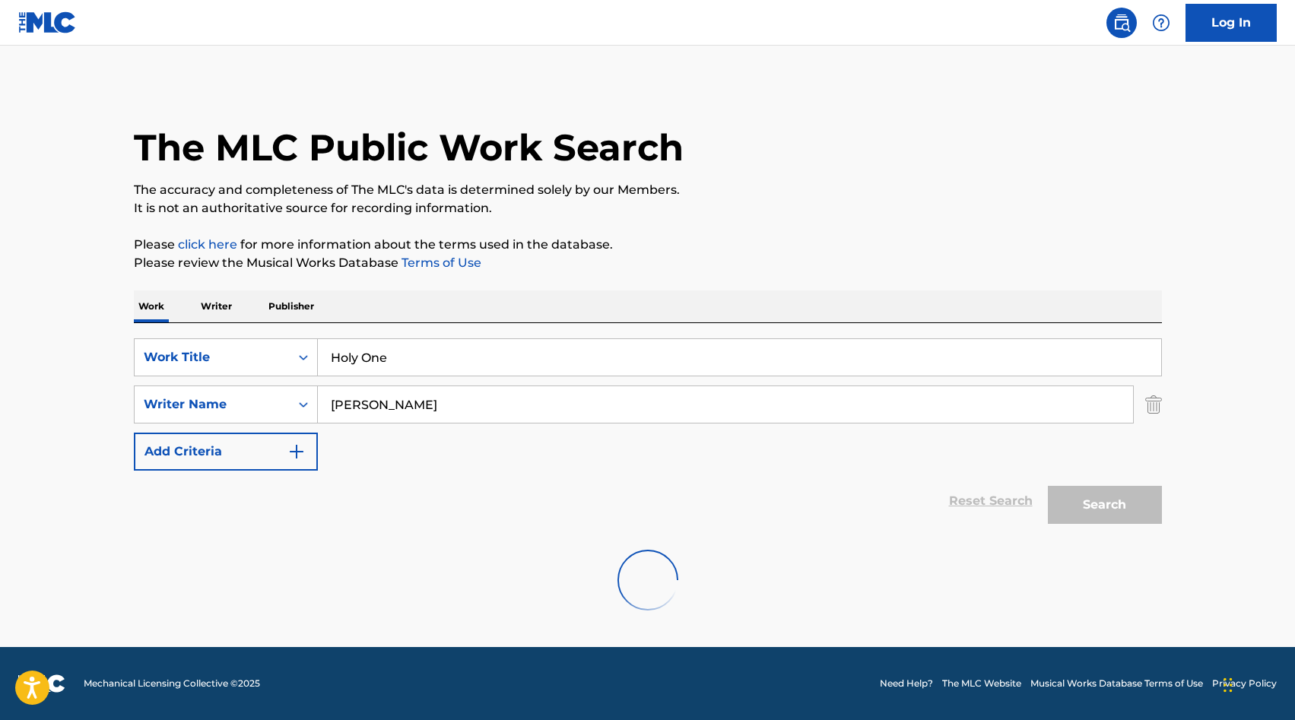
scroll to position [0, 0]
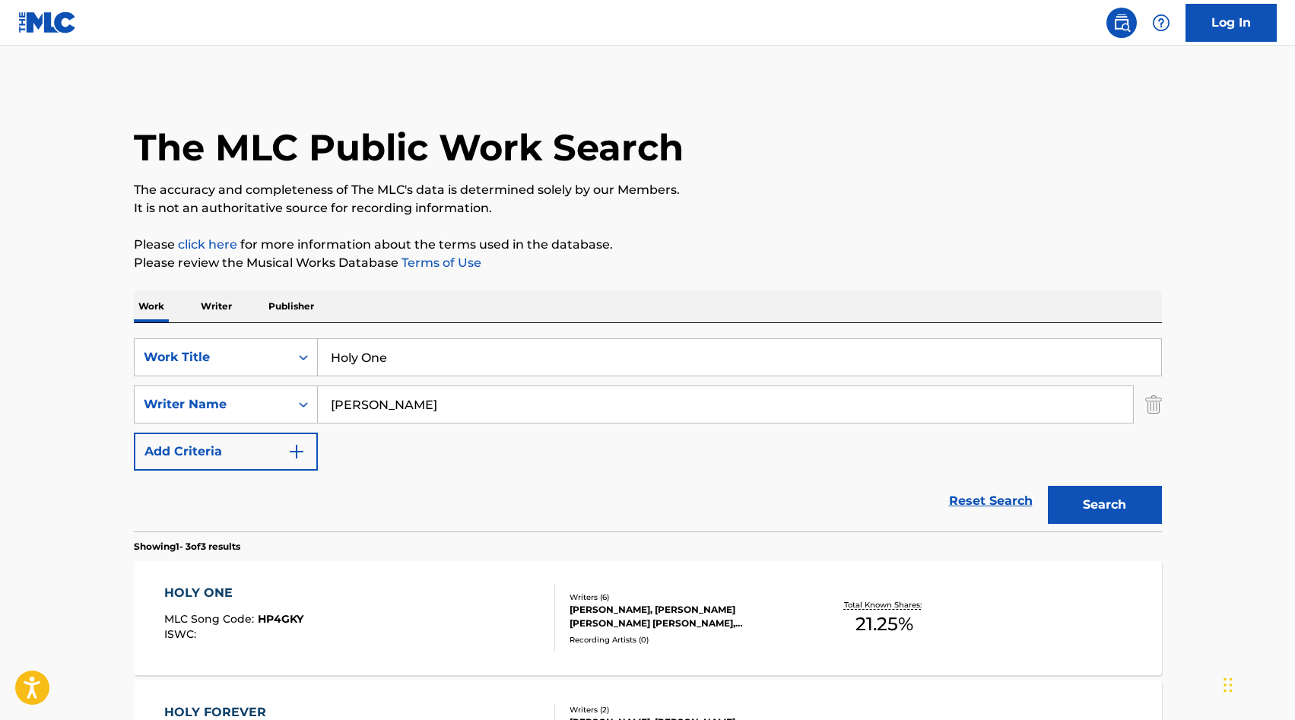
click at [636, 504] on button "Search" at bounding box center [1105, 505] width 114 height 38
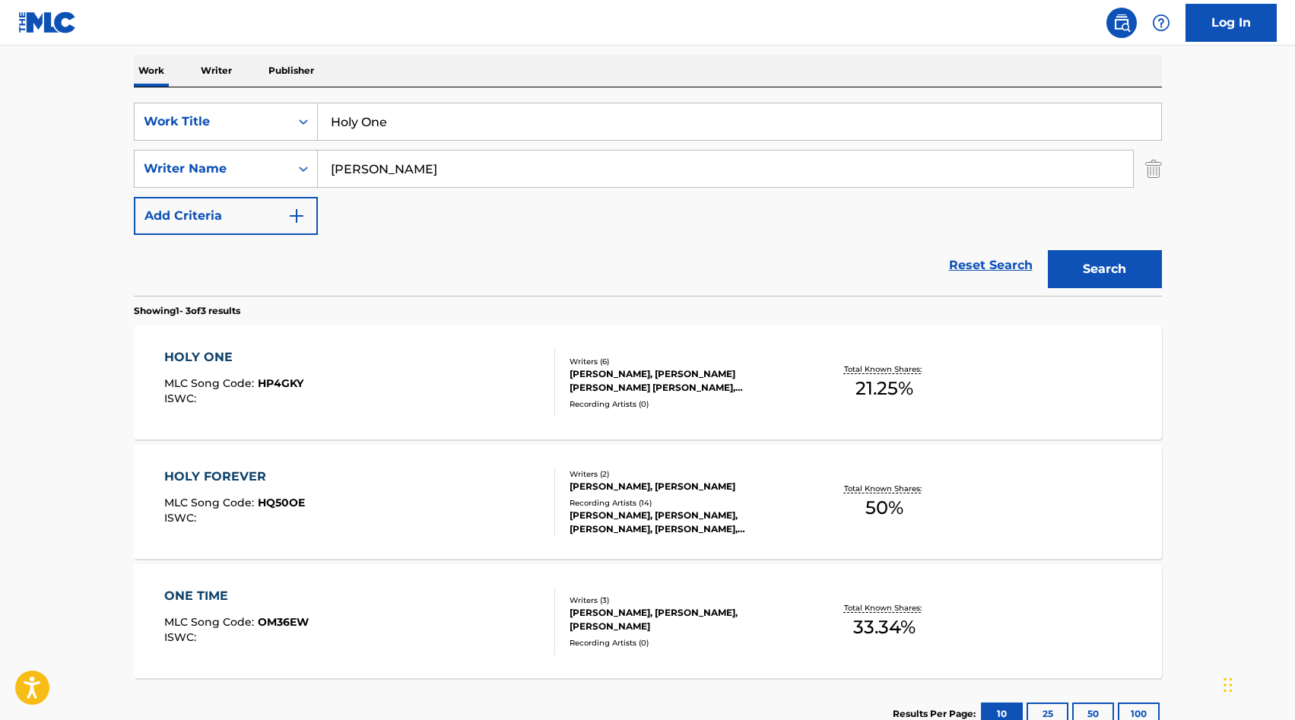
scroll to position [346, 0]
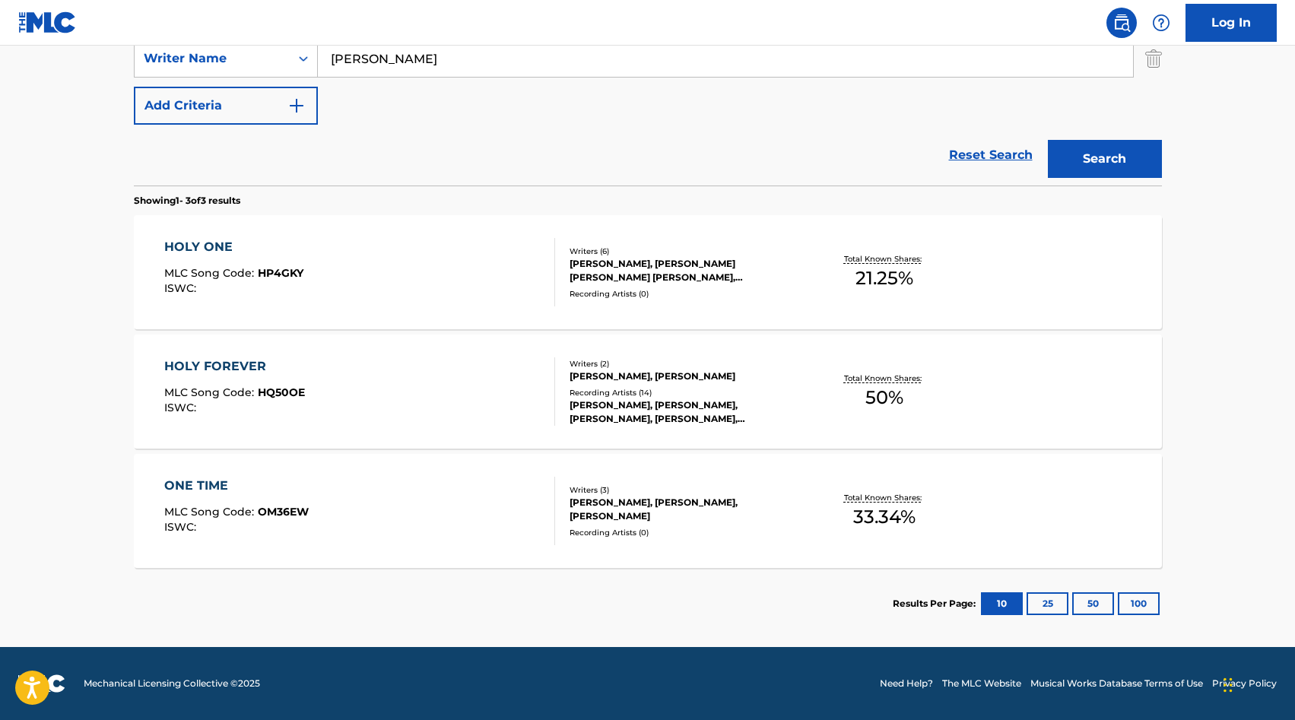
click at [240, 363] on div "HOLY FOREVER" at bounding box center [234, 366] width 141 height 18
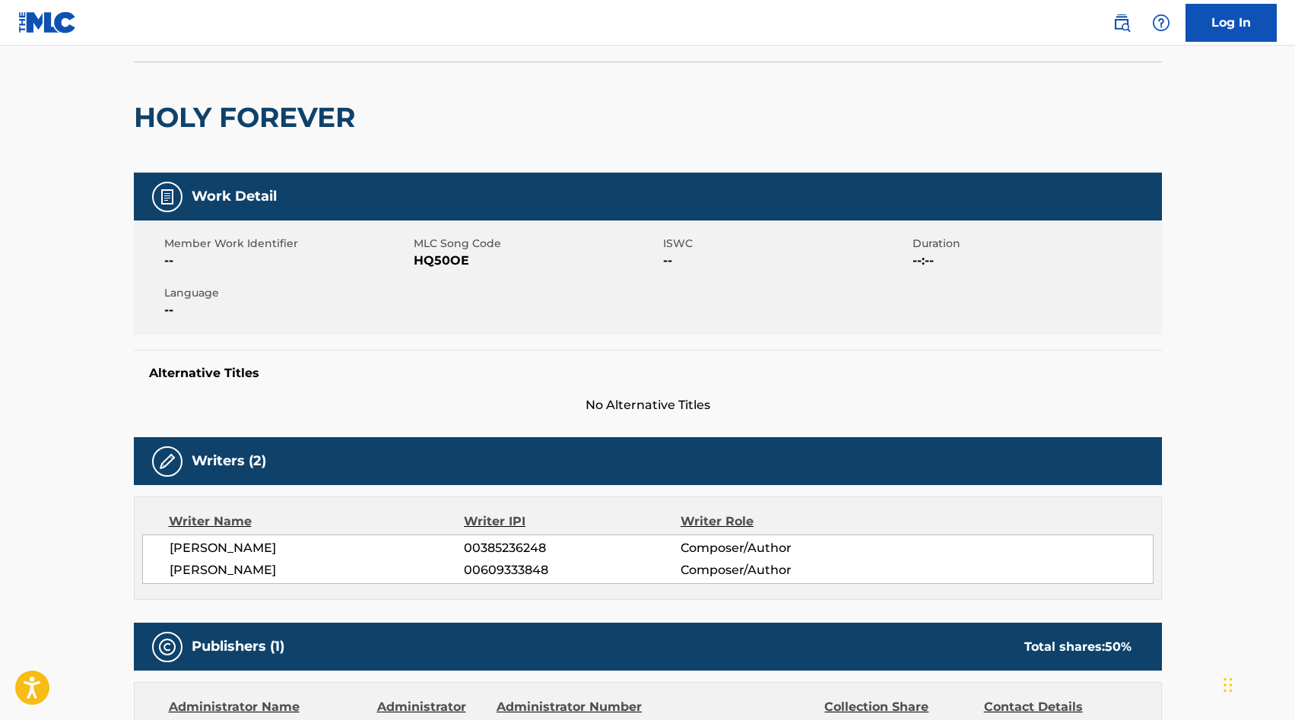
scroll to position [101, 0]
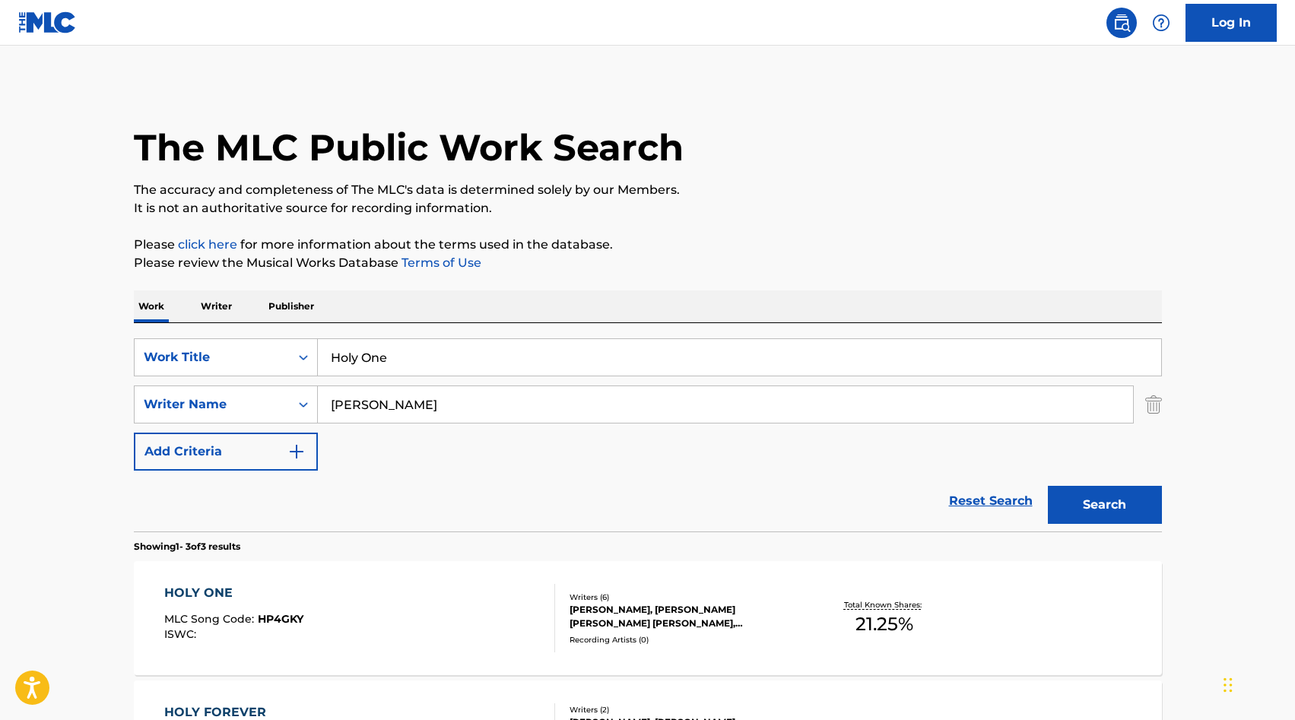
click at [636, 409] on img "Search Form" at bounding box center [1153, 405] width 17 height 38
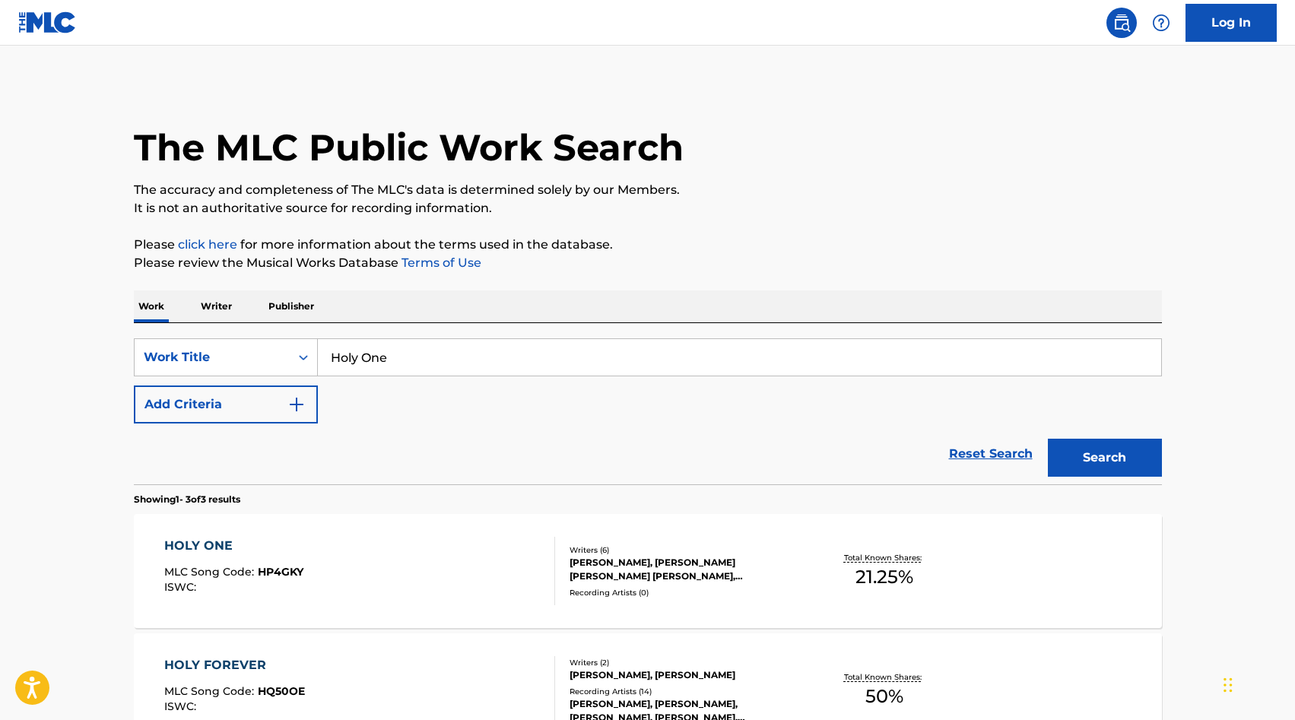
click at [636, 354] on input "Holy One" at bounding box center [739, 357] width 843 height 37
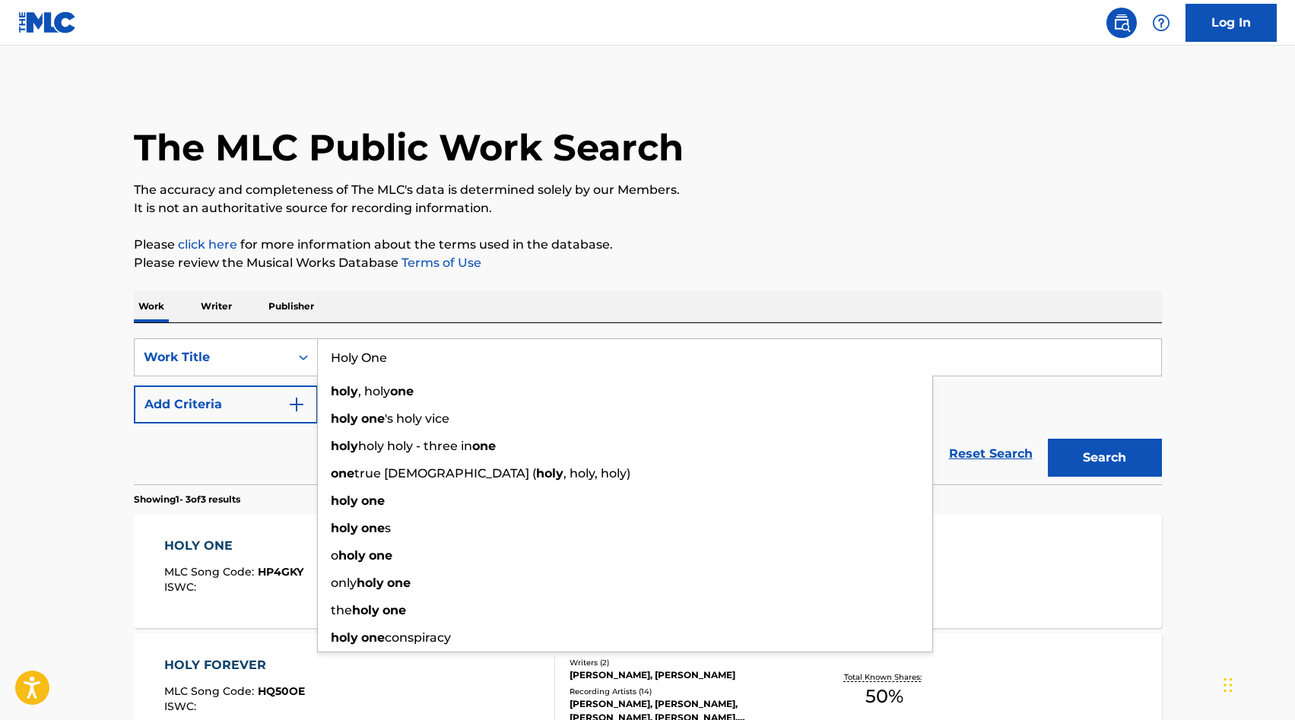
click at [636, 354] on input "Holy One" at bounding box center [739, 357] width 843 height 37
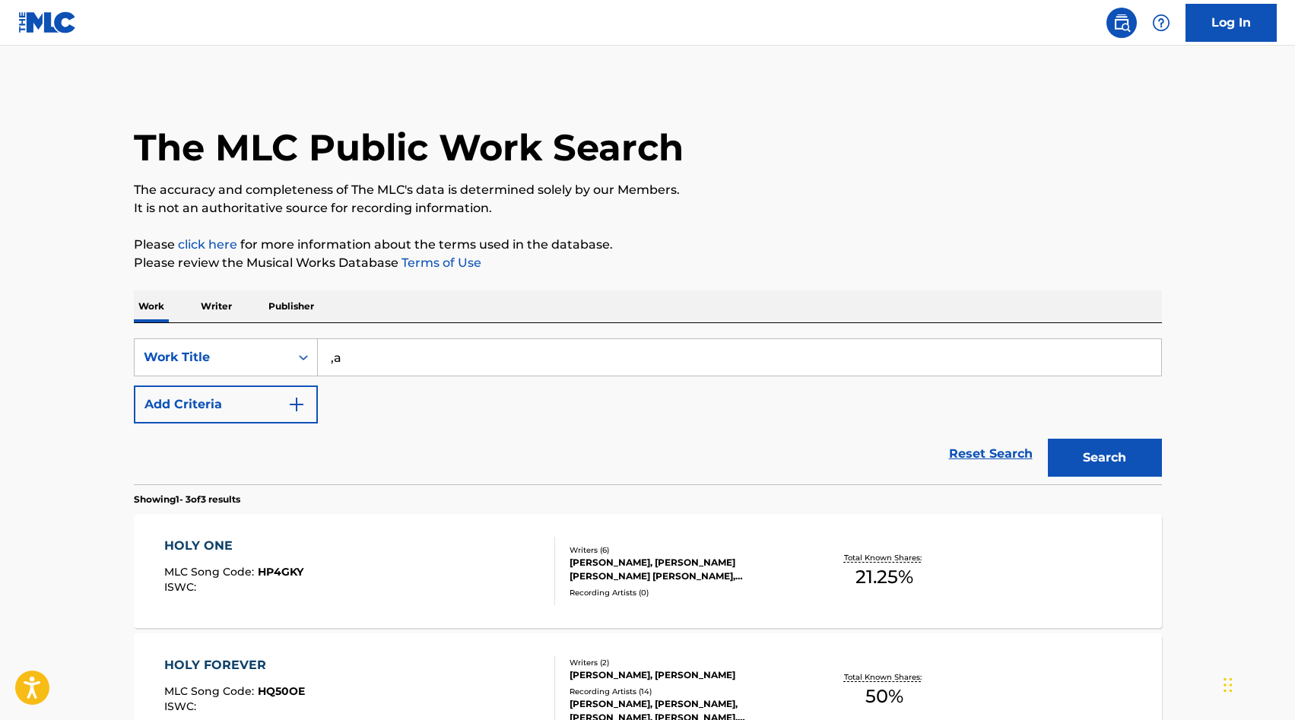
type input ","
type input "[PERSON_NAME]"
click at [636, 439] on button "Search" at bounding box center [1105, 458] width 114 height 38
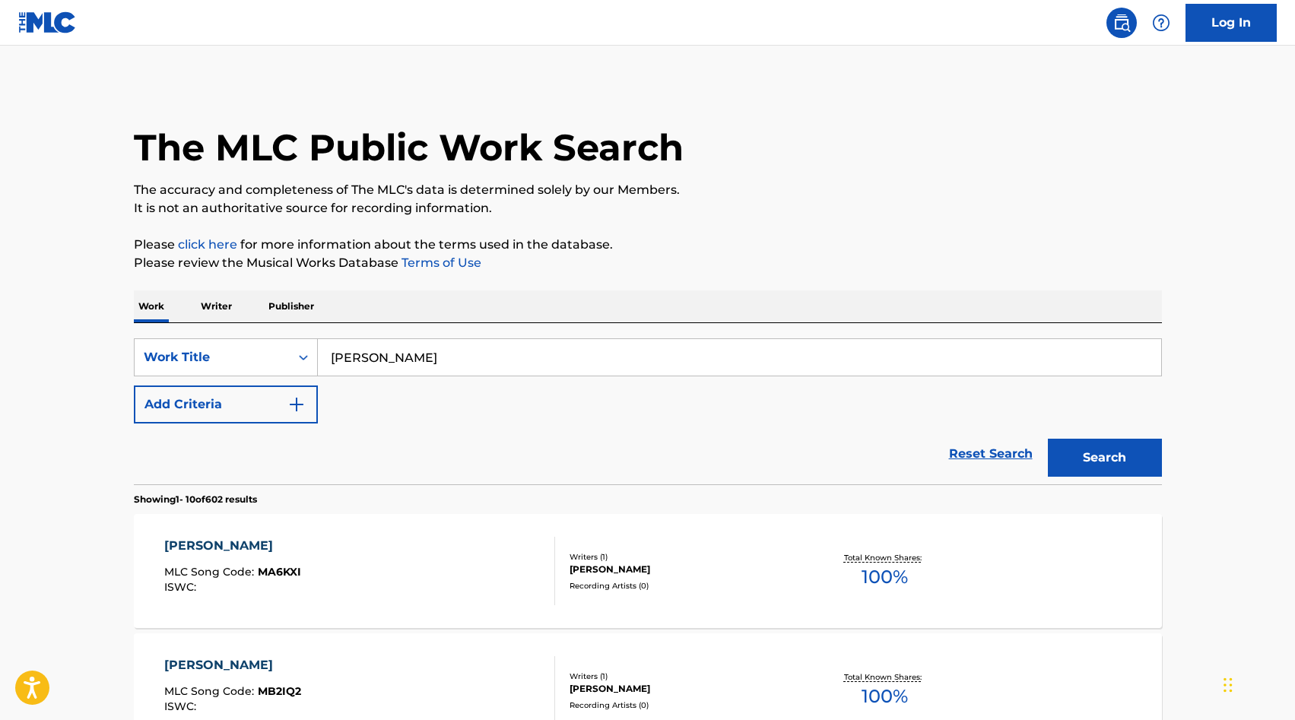
click at [213, 306] on p "Writer" at bounding box center [216, 307] width 40 height 32
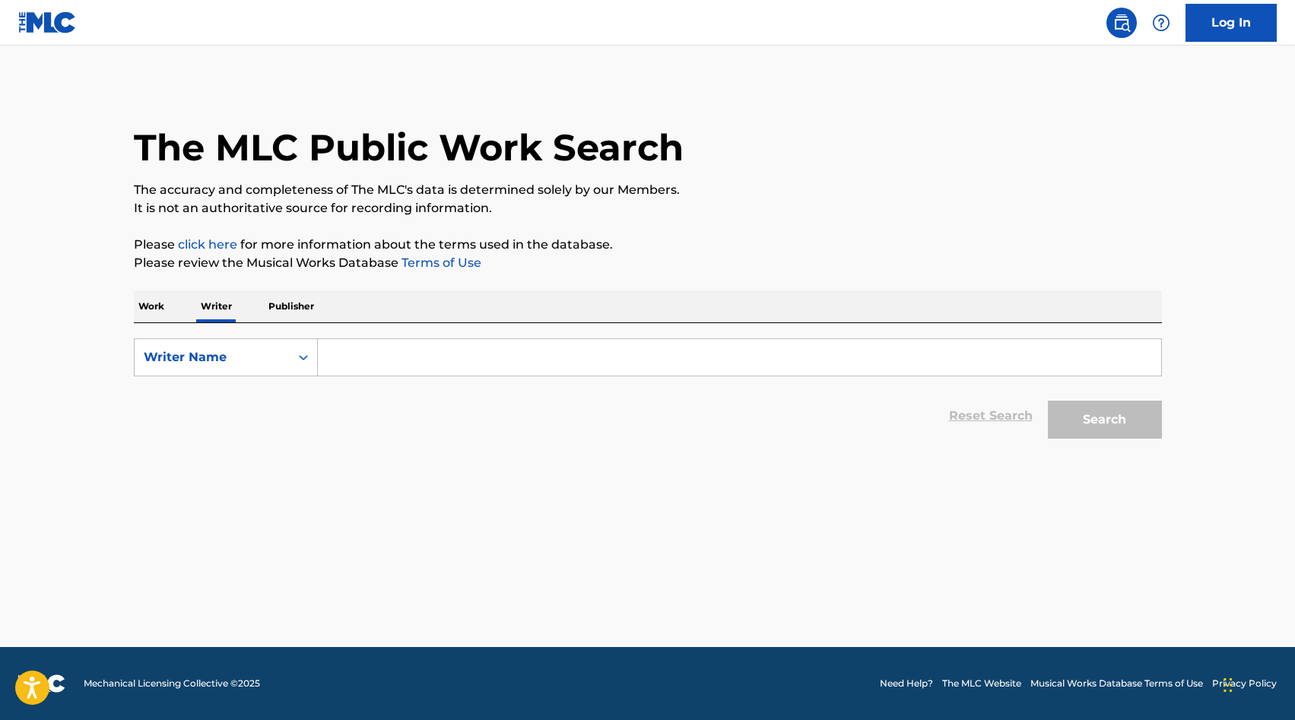
click at [394, 360] on input "Search Form" at bounding box center [739, 357] width 843 height 37
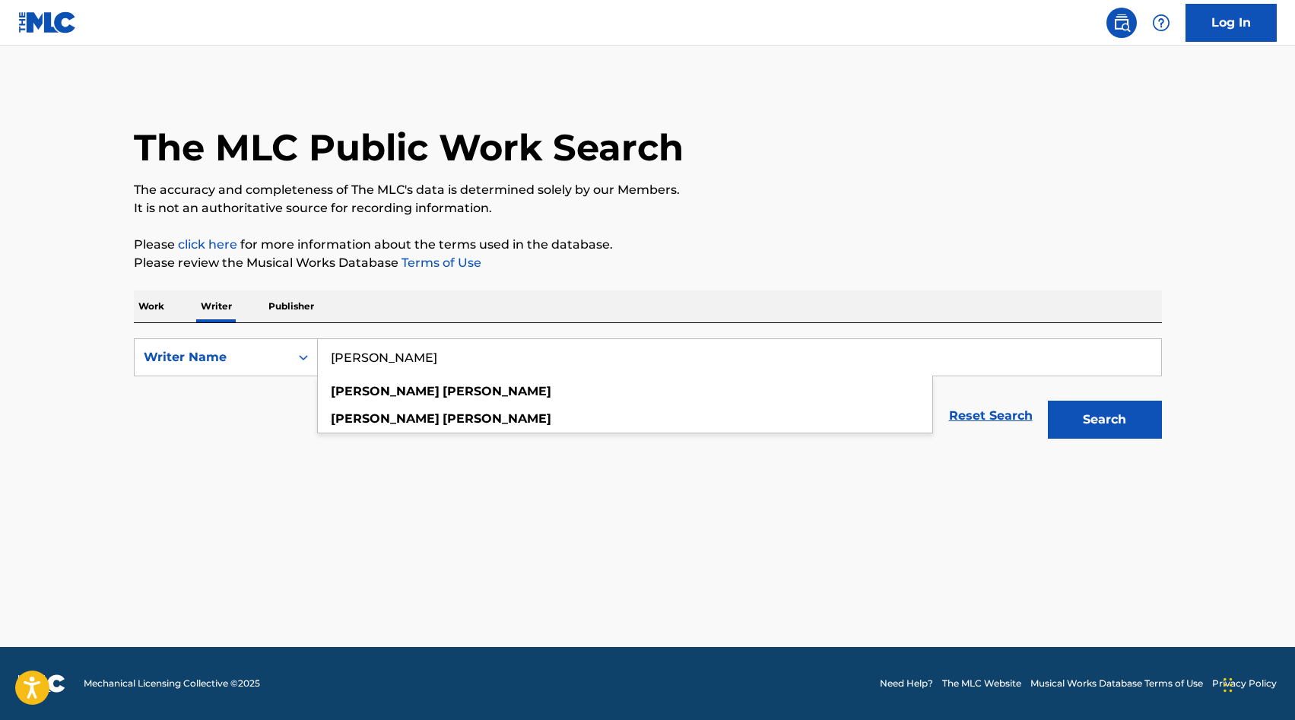
type input "[PERSON_NAME]"
click at [636, 401] on button "Search" at bounding box center [1105, 420] width 114 height 38
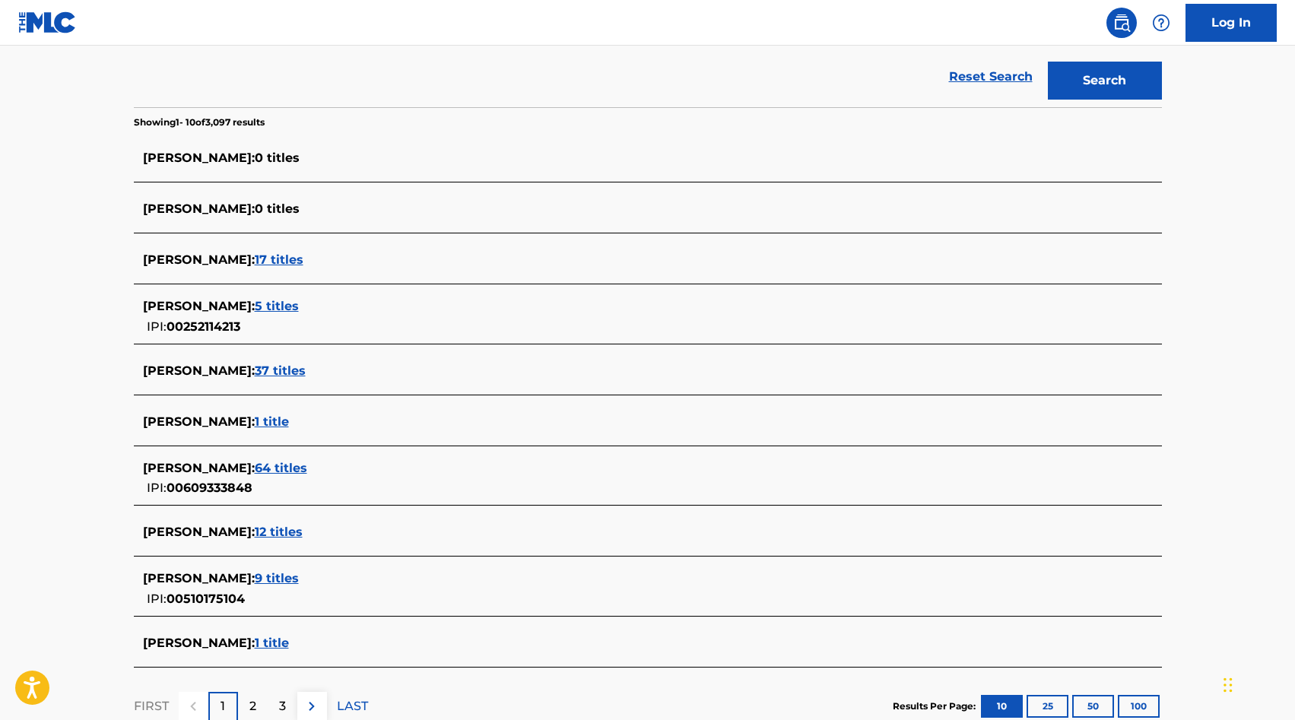
scroll to position [357, 0]
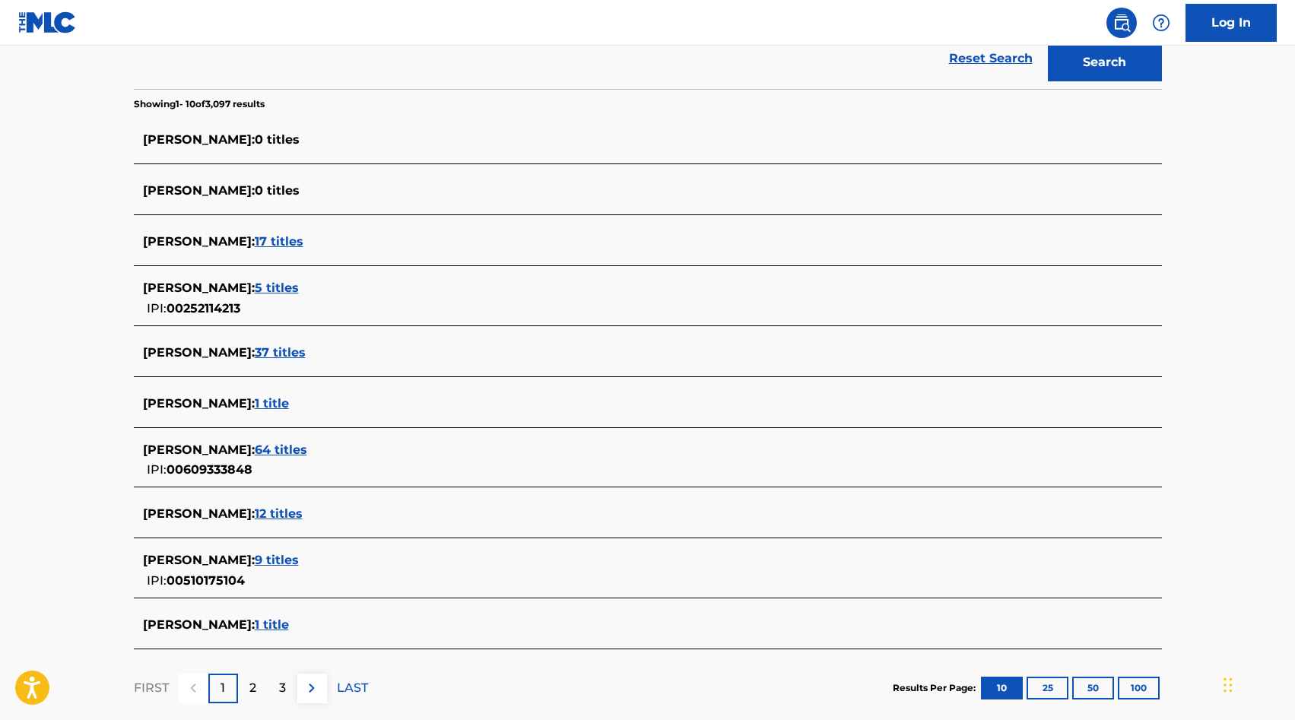
click at [297, 514] on span "12 titles" at bounding box center [279, 513] width 48 height 14
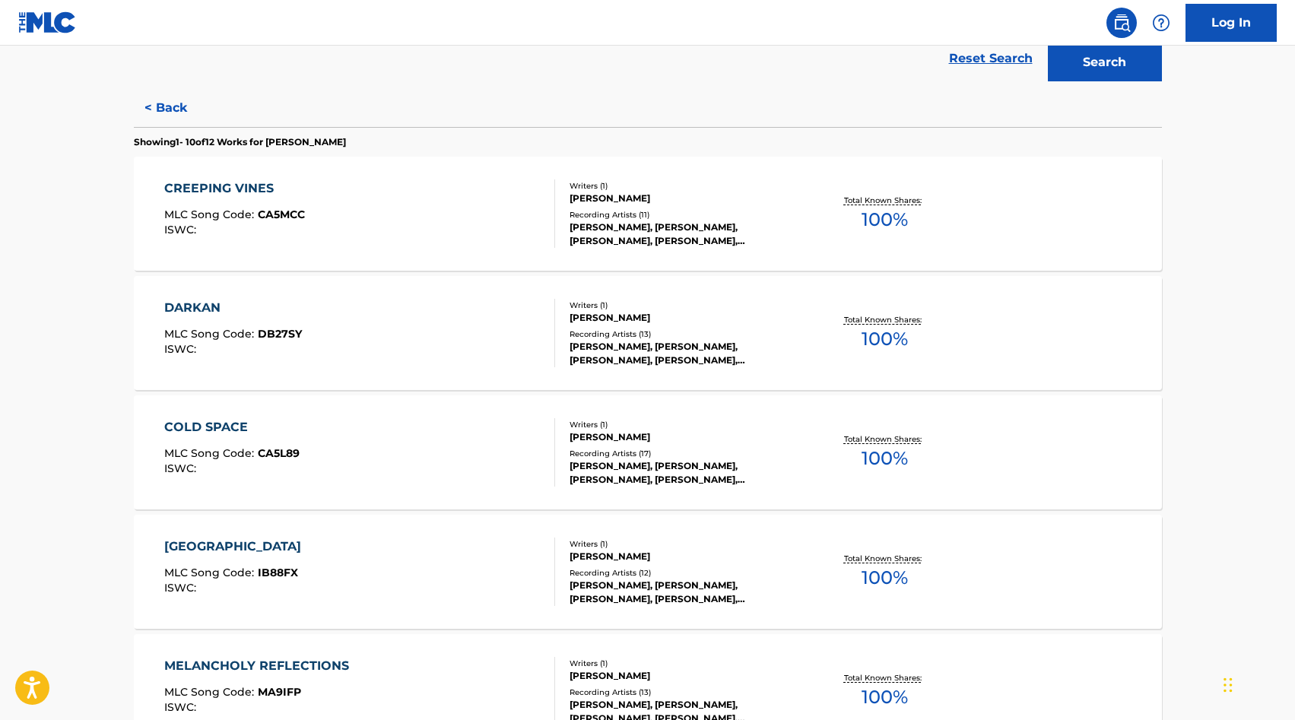
click at [167, 112] on button "< Back" at bounding box center [179, 108] width 91 height 38
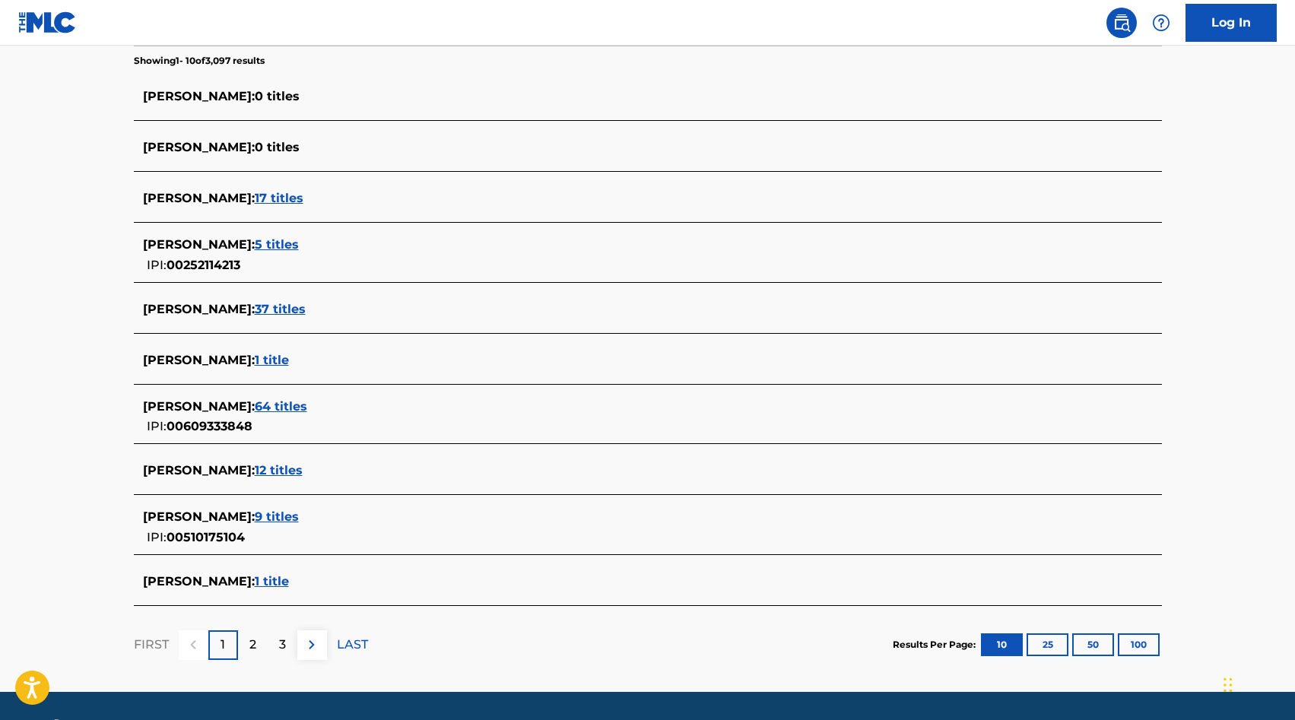
scroll to position [405, 0]
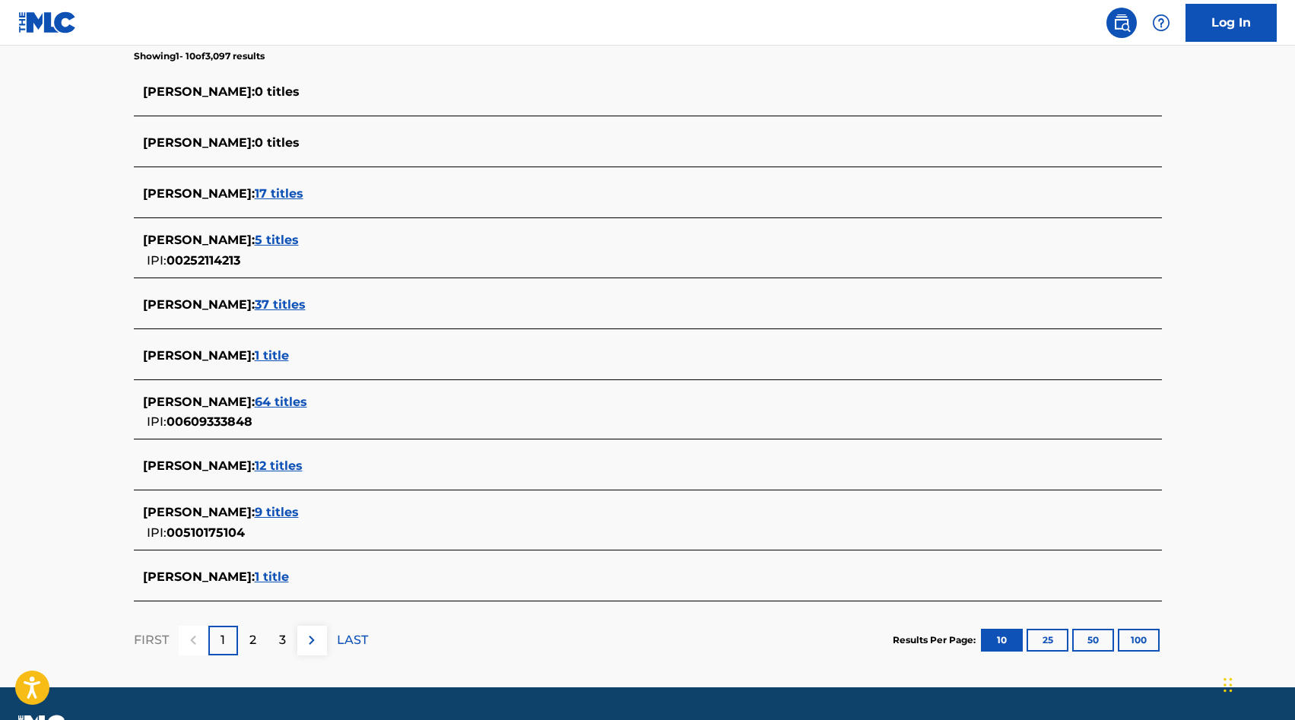
click at [315, 647] on img at bounding box center [312, 640] width 18 height 18
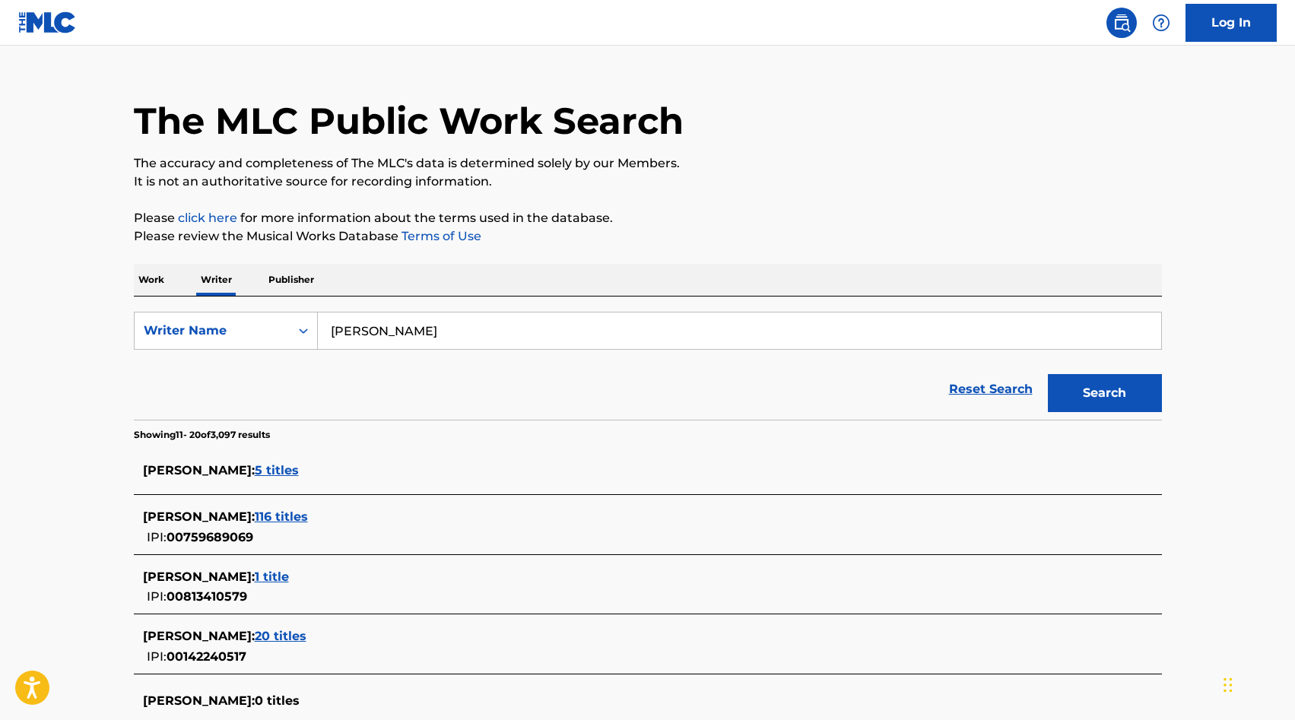
scroll to position [0, 0]
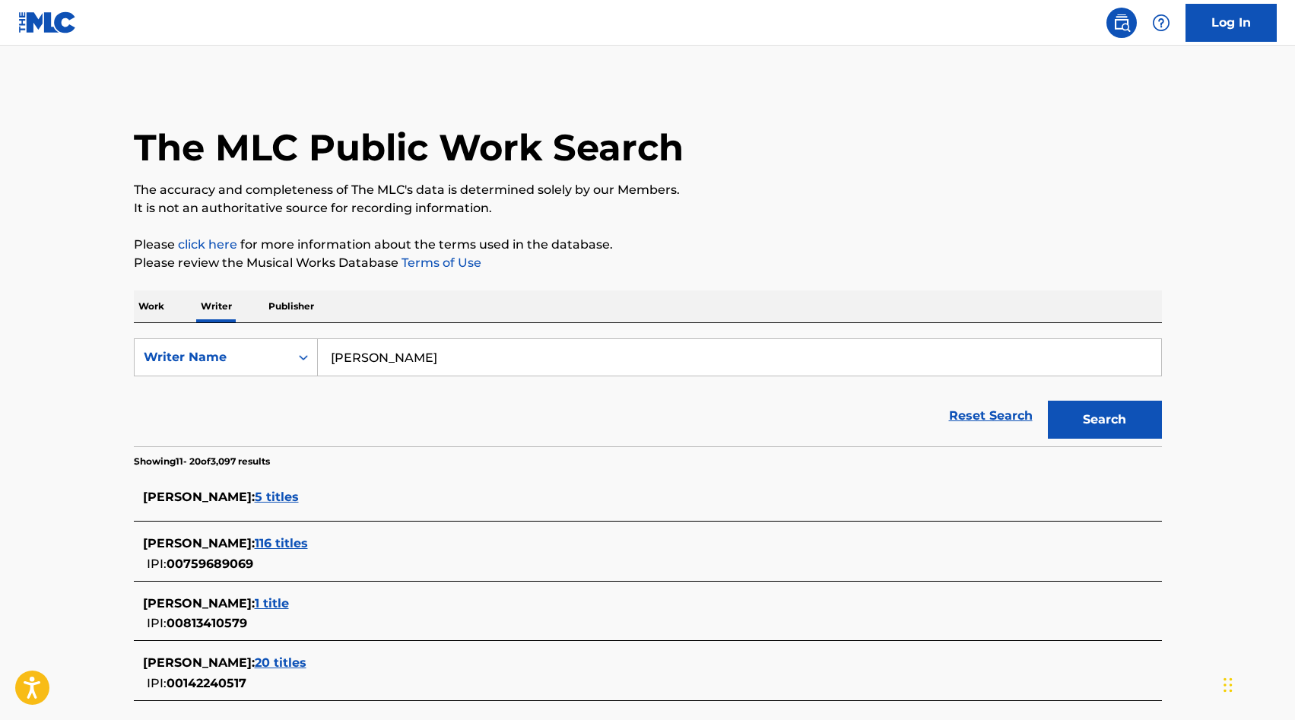
click at [157, 300] on p "Work" at bounding box center [151, 307] width 35 height 32
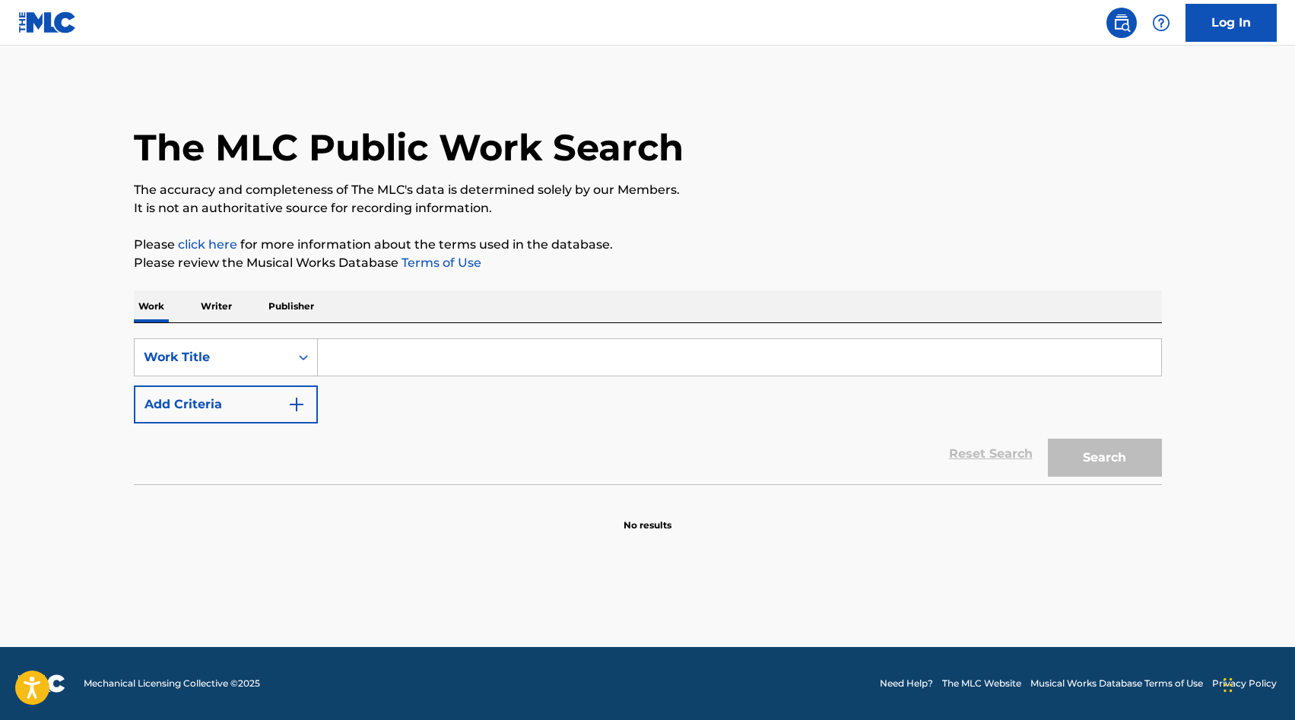
click at [390, 359] on input "Search Form" at bounding box center [739, 357] width 843 height 37
type input "worship restored"
click at [184, 471] on div "Reset Search Search" at bounding box center [648, 454] width 1028 height 61
click at [214, 404] on button "Add Criteria" at bounding box center [226, 405] width 184 height 38
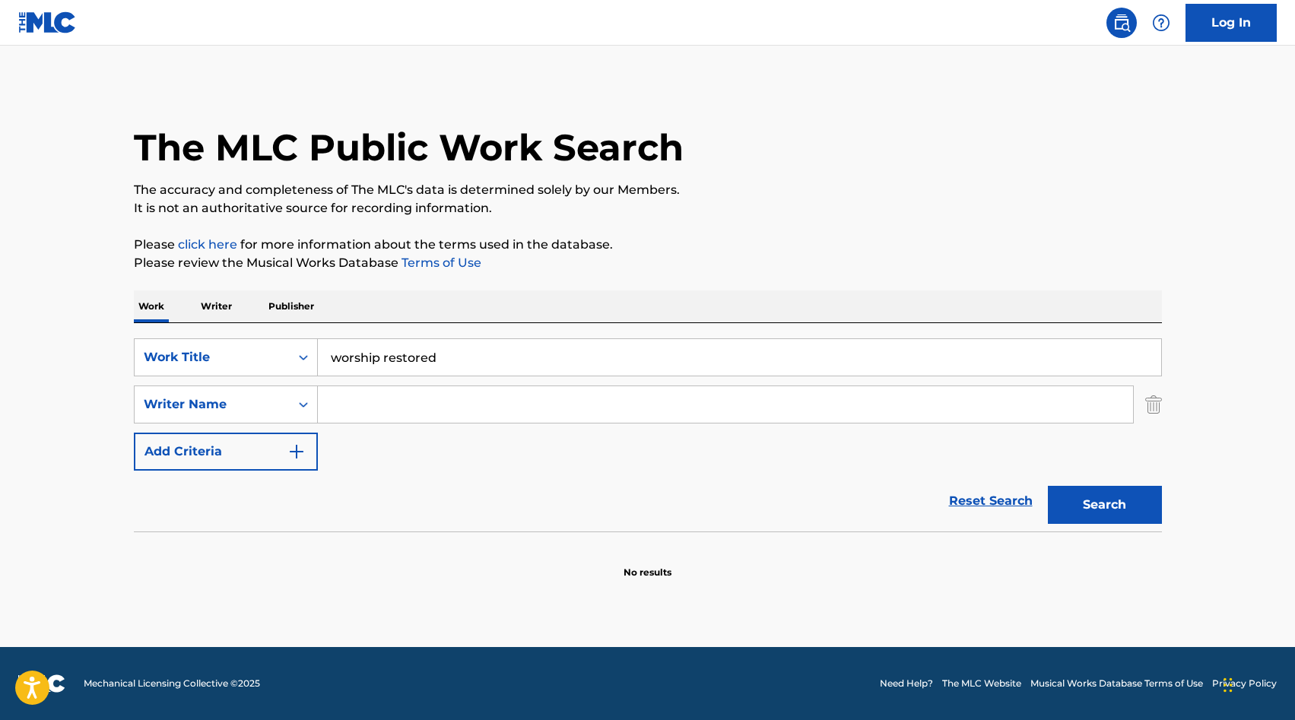
click at [405, 399] on input "Search Form" at bounding box center [725, 404] width 815 height 37
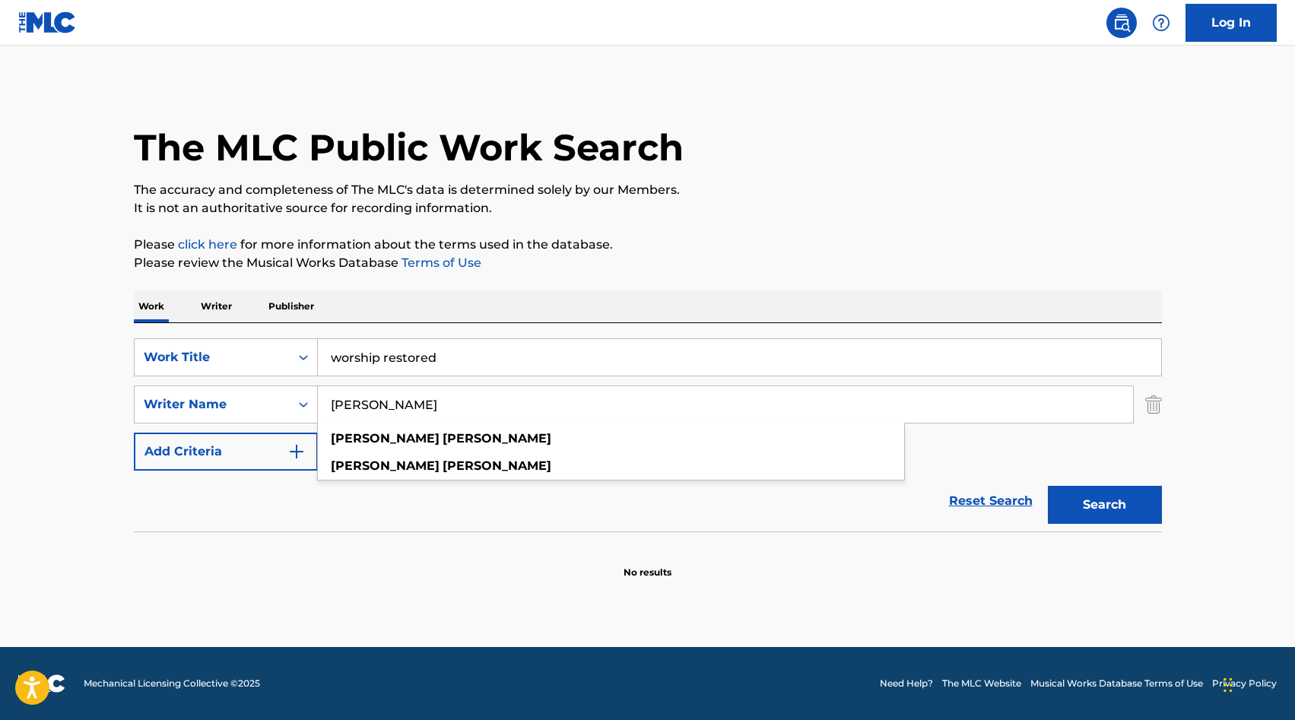
type input "[PERSON_NAME]"
click at [636, 486] on button "Search" at bounding box center [1105, 505] width 114 height 38
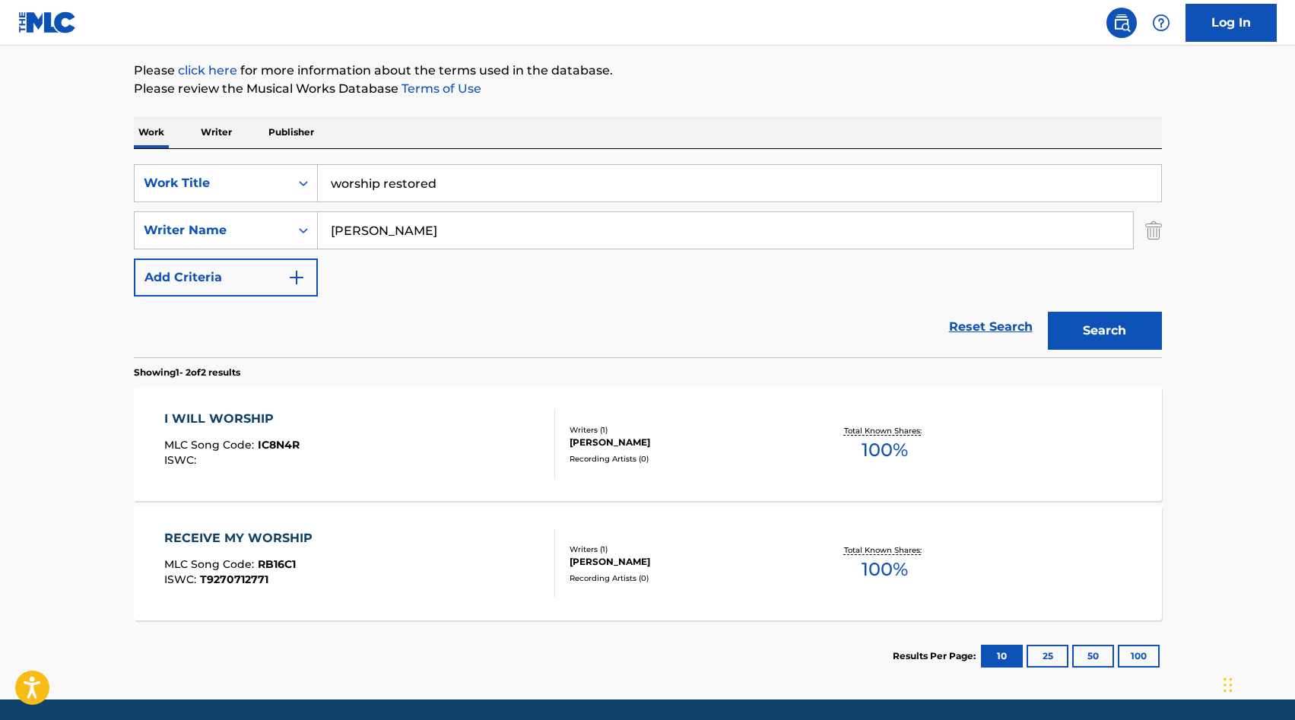
scroll to position [171, 0]
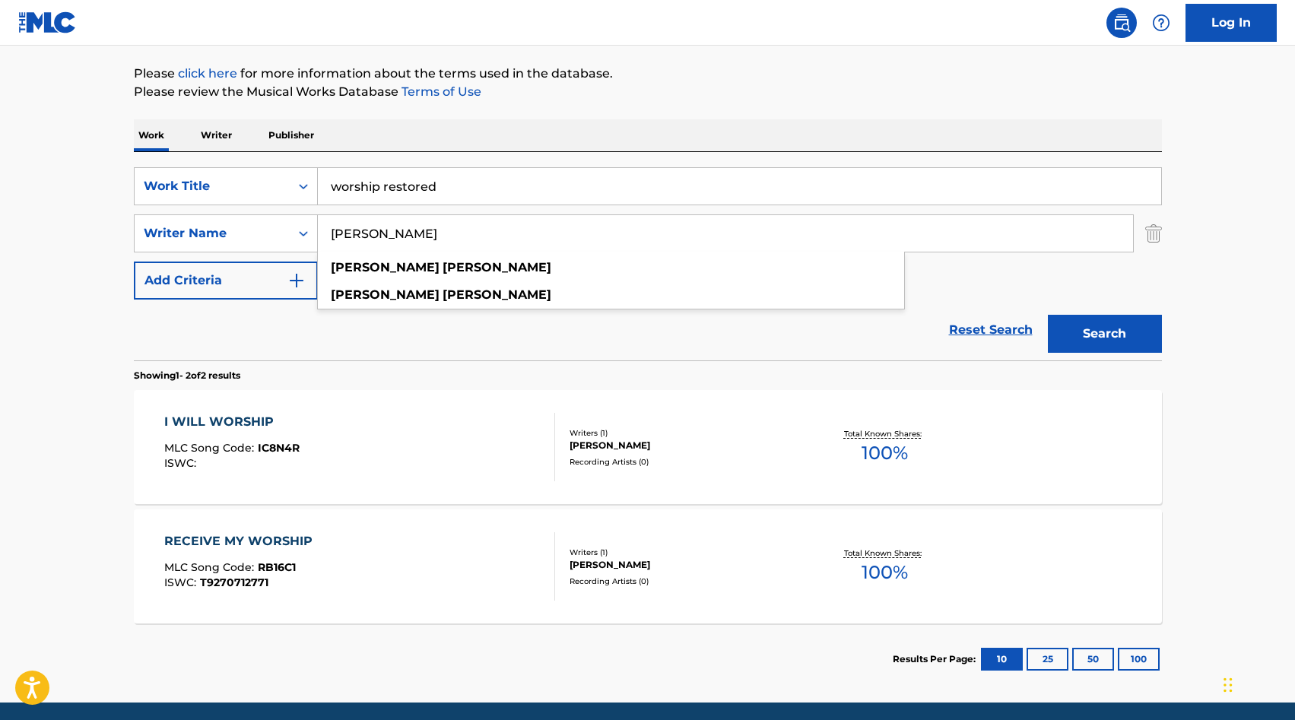
click at [419, 184] on input "worship restored" at bounding box center [739, 186] width 843 height 37
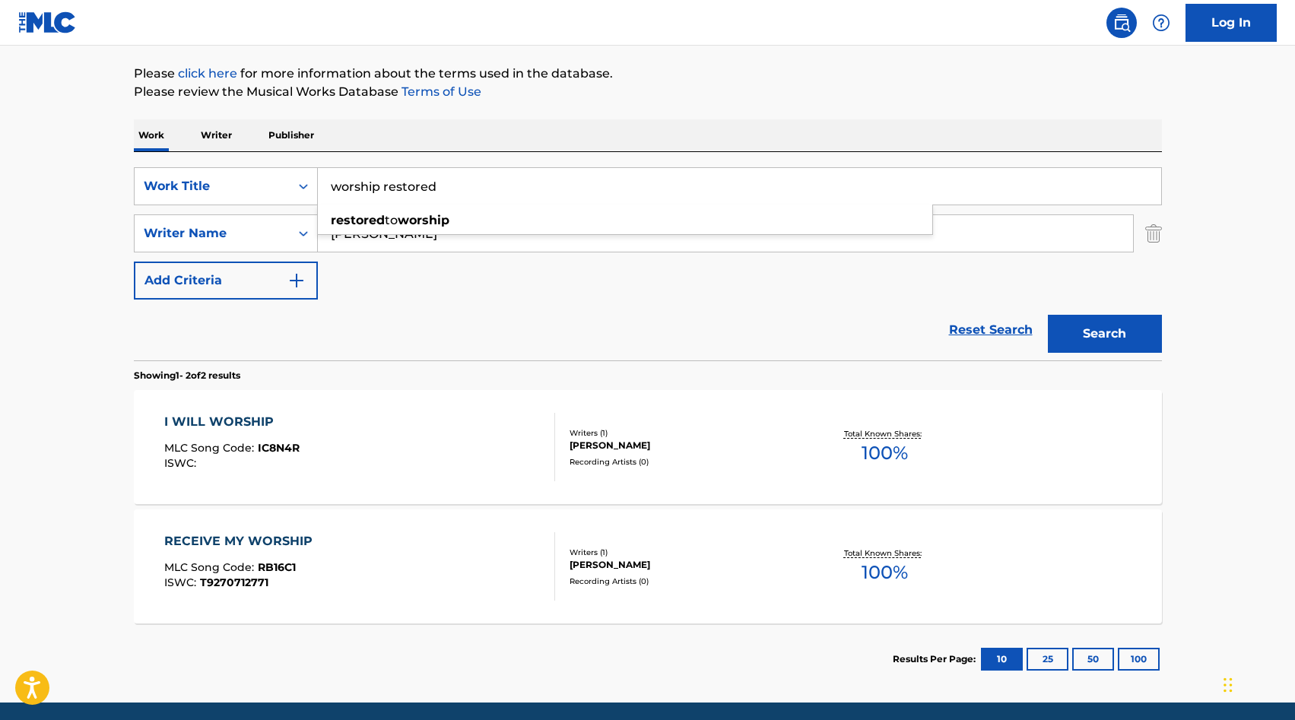
click at [419, 184] on input "worship restored" at bounding box center [739, 186] width 843 height 37
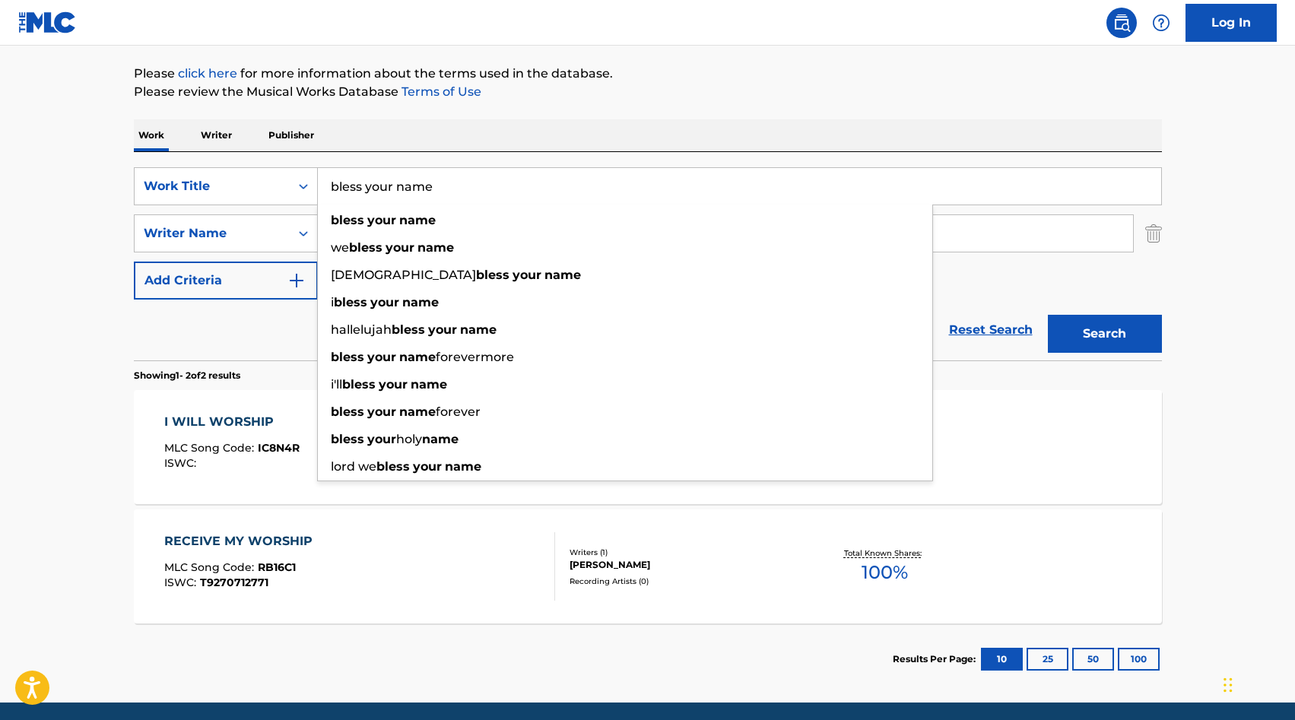
click at [636, 315] on button "Search" at bounding box center [1105, 334] width 114 height 38
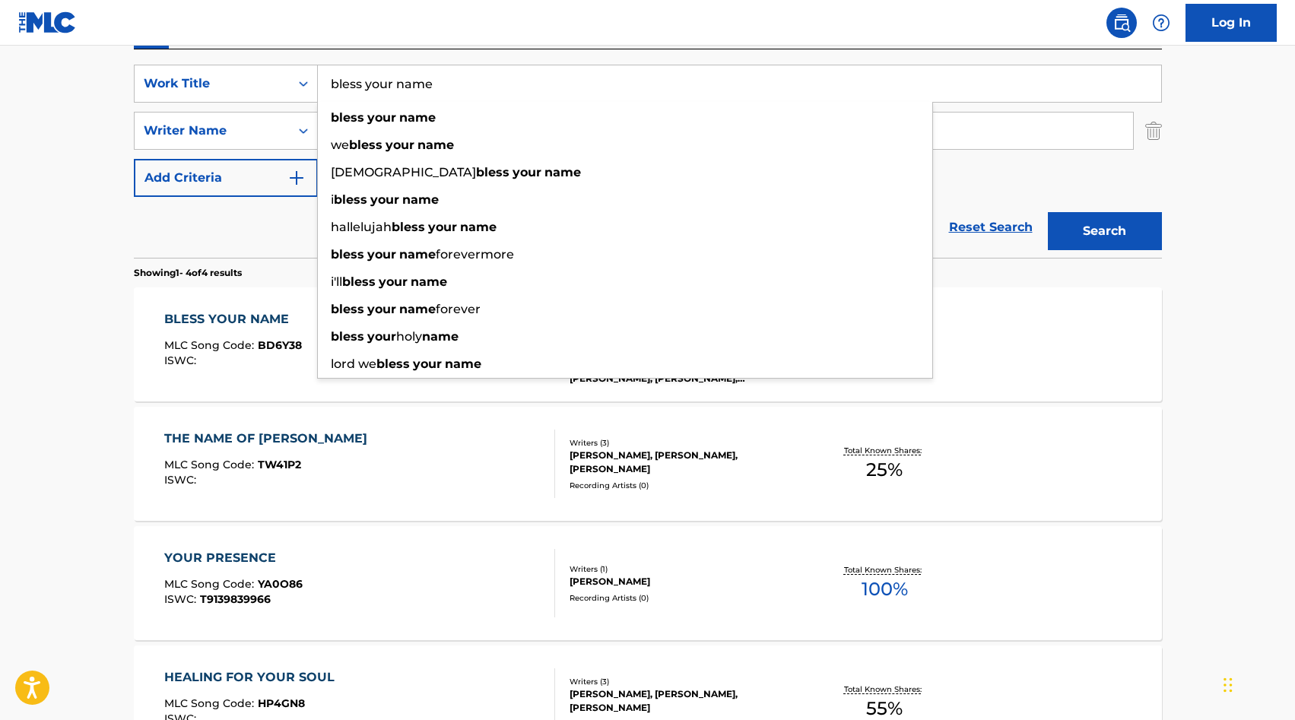
scroll to position [0, 0]
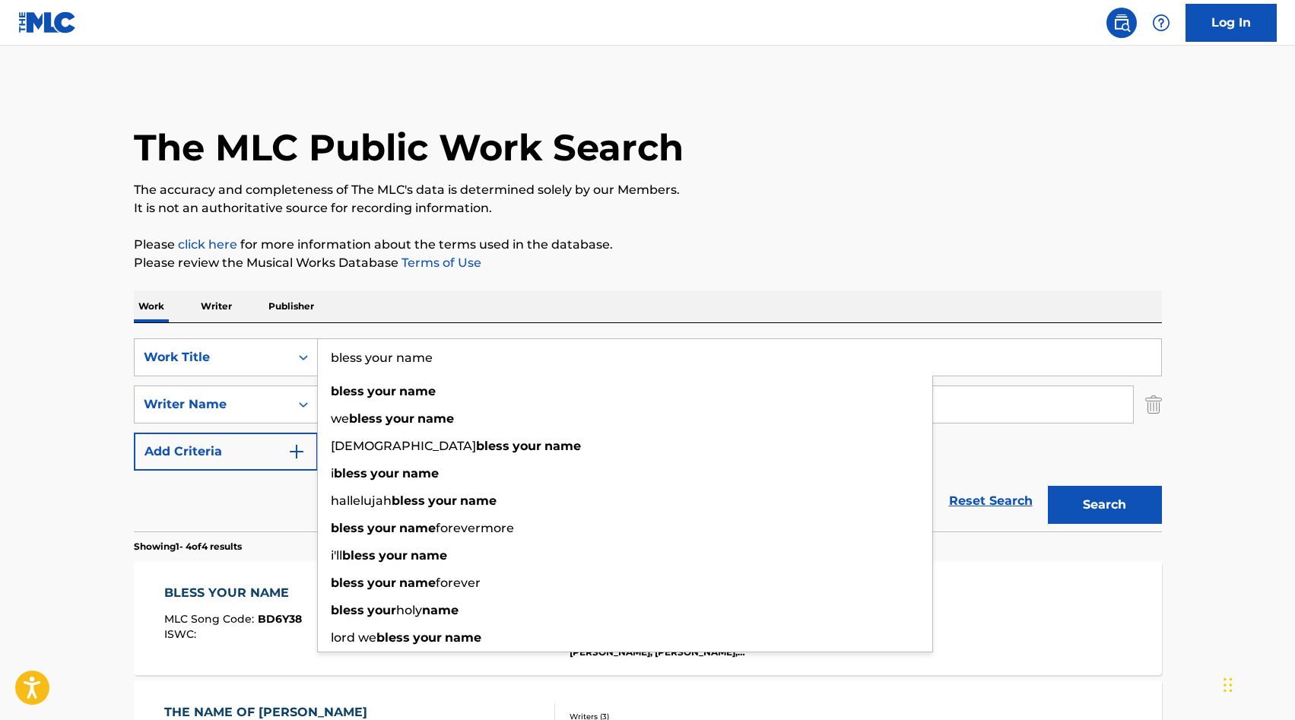
click at [433, 360] on input "bless your name" at bounding box center [739, 357] width 843 height 37
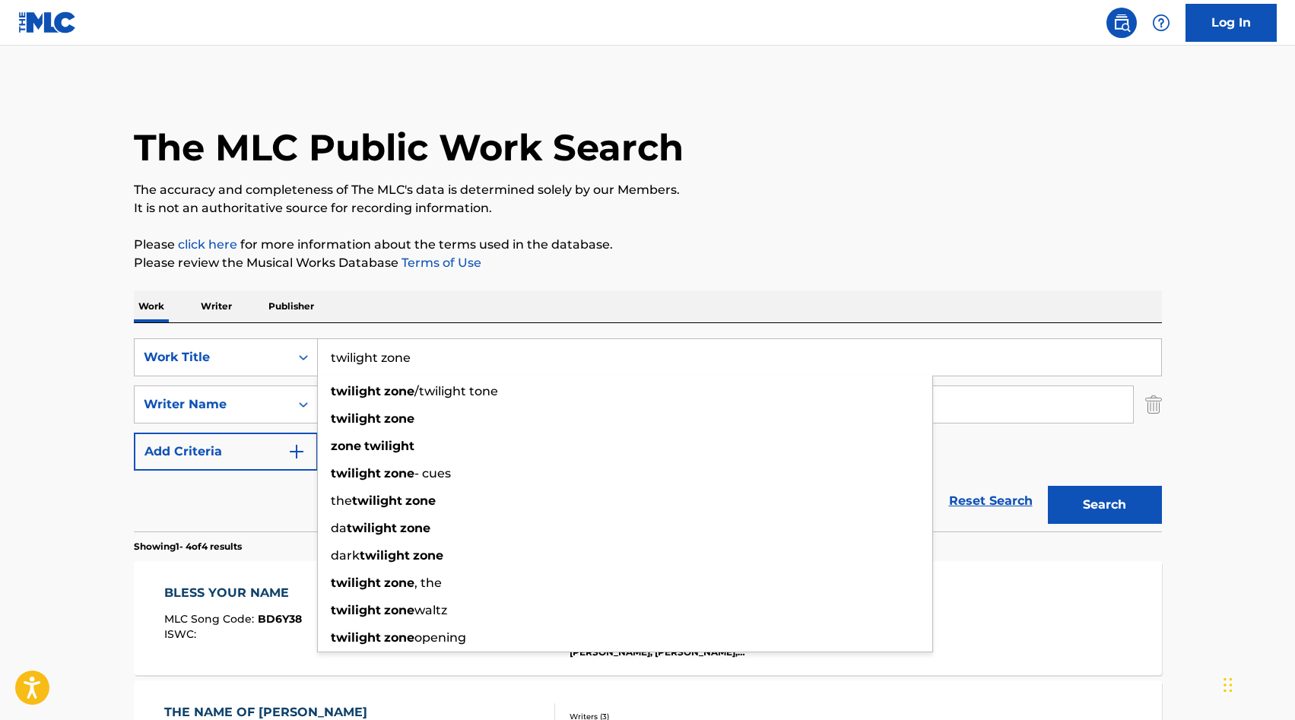
type input "twilight zone"
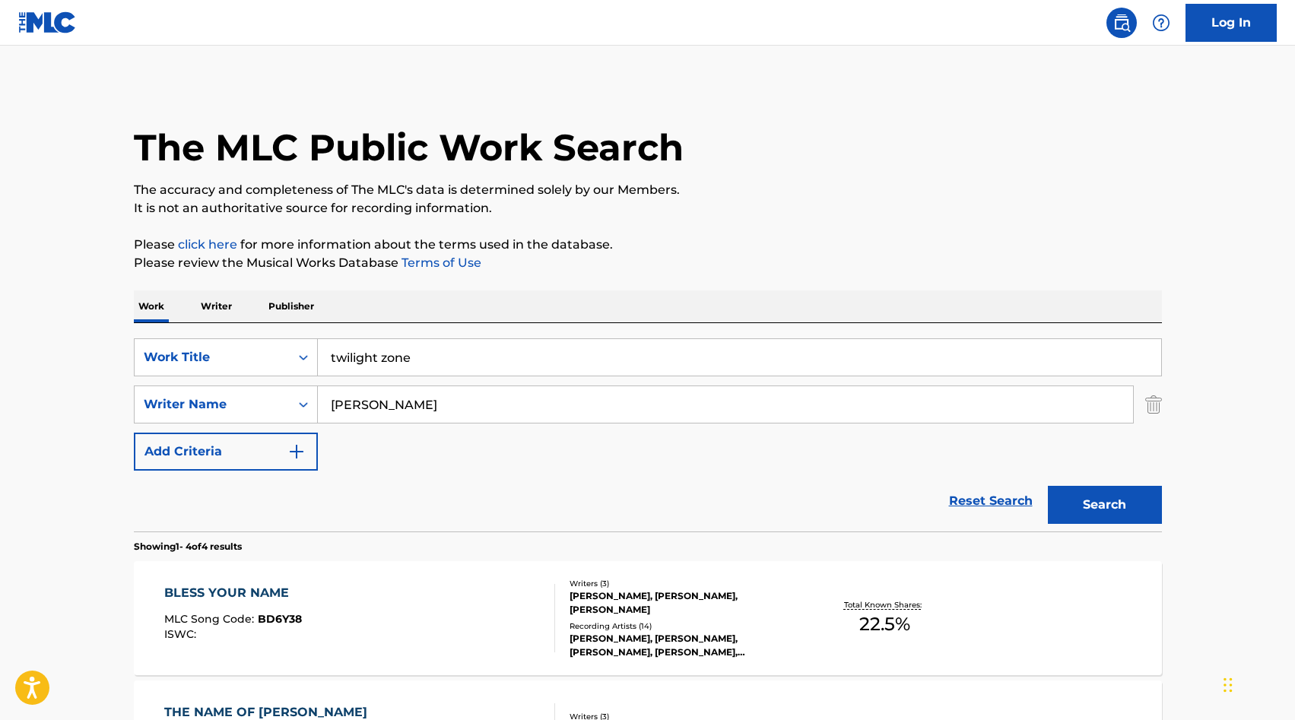
click at [391, 411] on input "[PERSON_NAME]" at bounding box center [725, 404] width 815 height 37
click at [369, 445] on strong "[PERSON_NAME]" at bounding box center [385, 438] width 109 height 14
type input "[PERSON_NAME]"
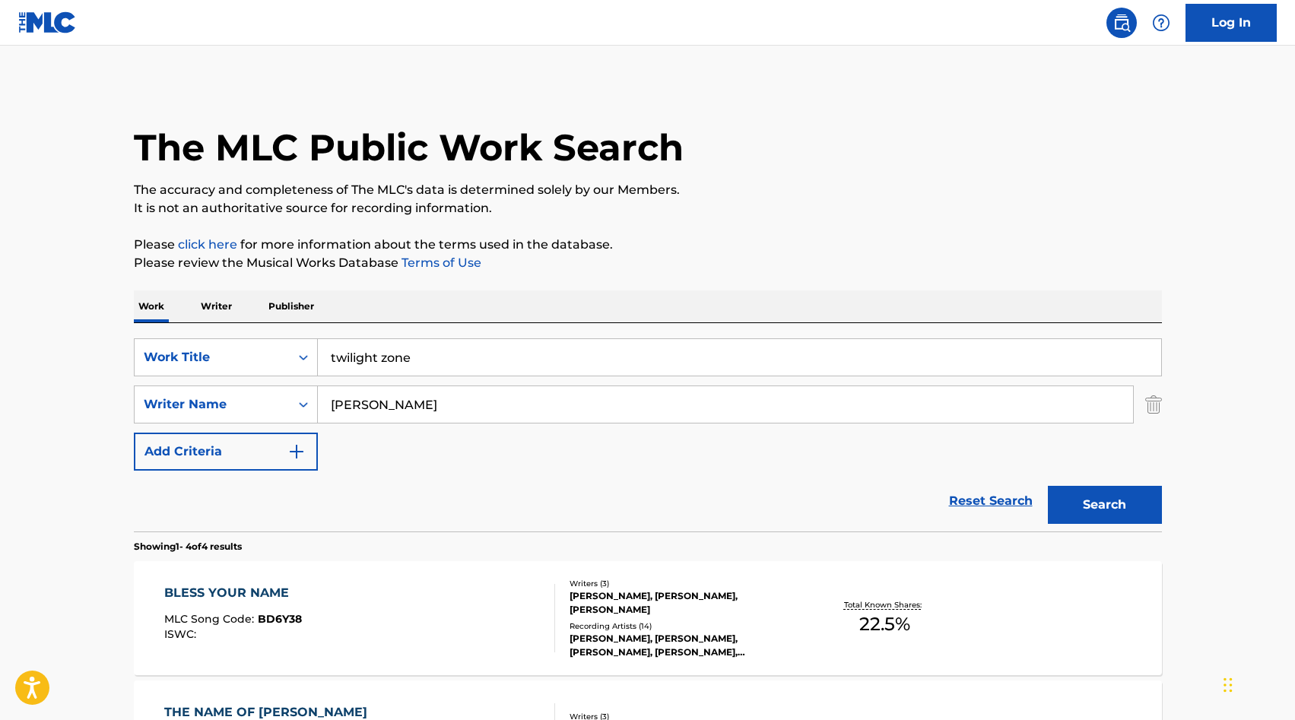
click at [636, 503] on button "Search" at bounding box center [1105, 505] width 114 height 38
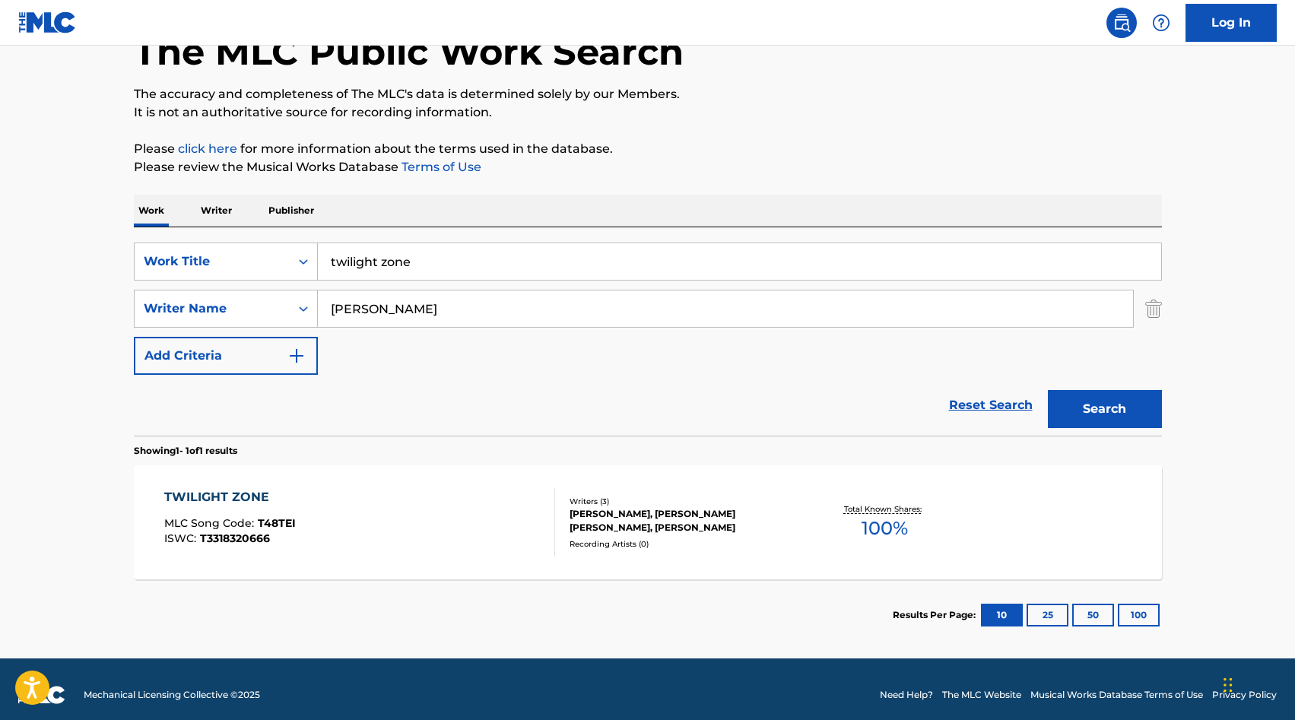
scroll to position [100, 0]
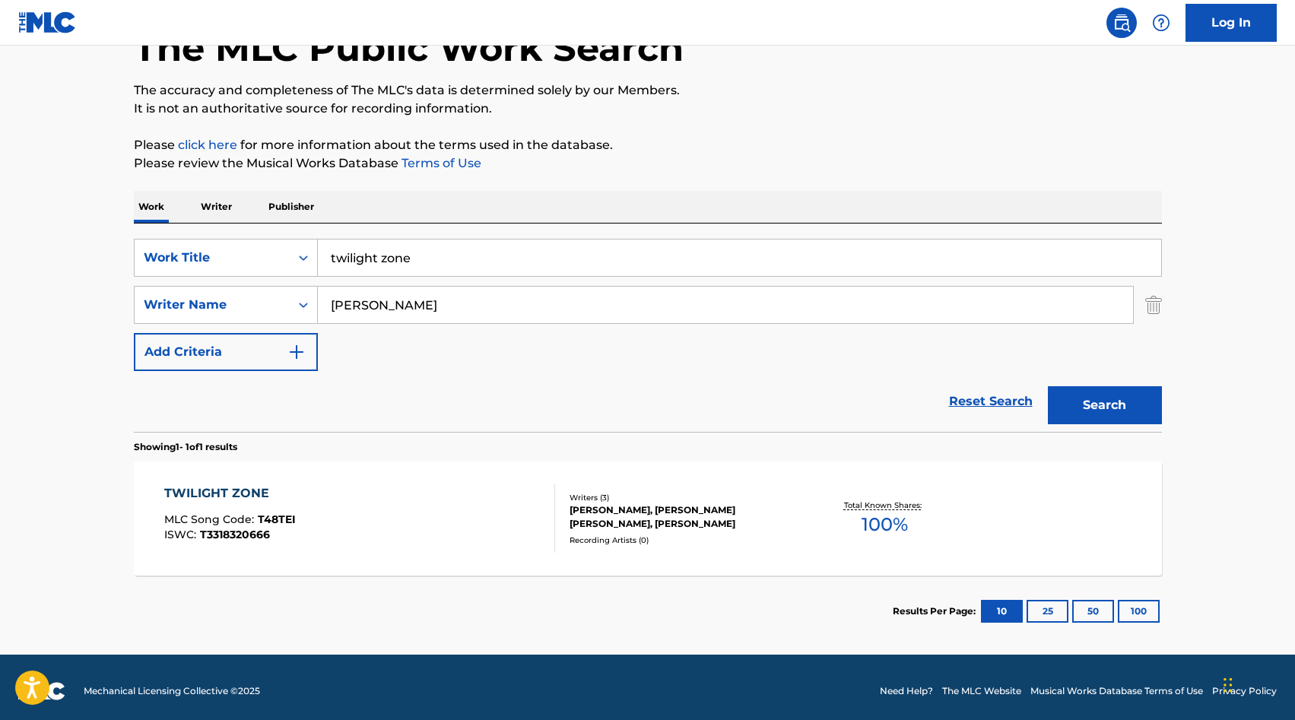
click at [248, 492] on div "TWILIGHT ZONE" at bounding box center [230, 493] width 132 height 18
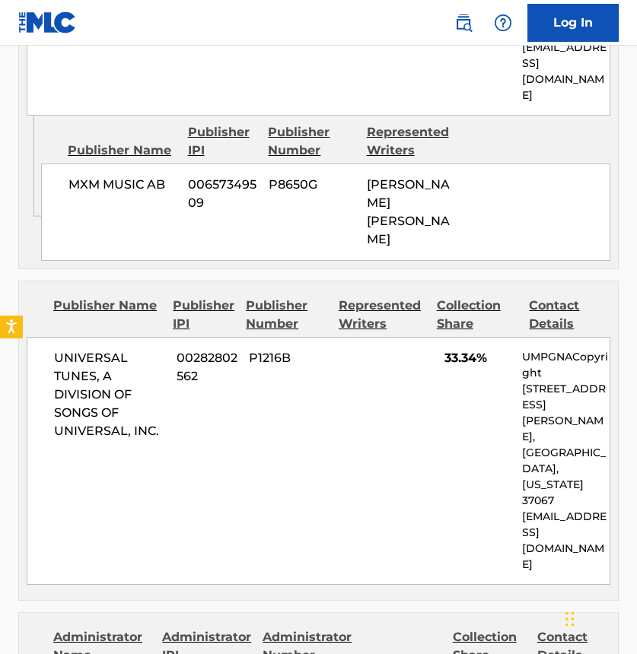
scroll to position [902, 0]
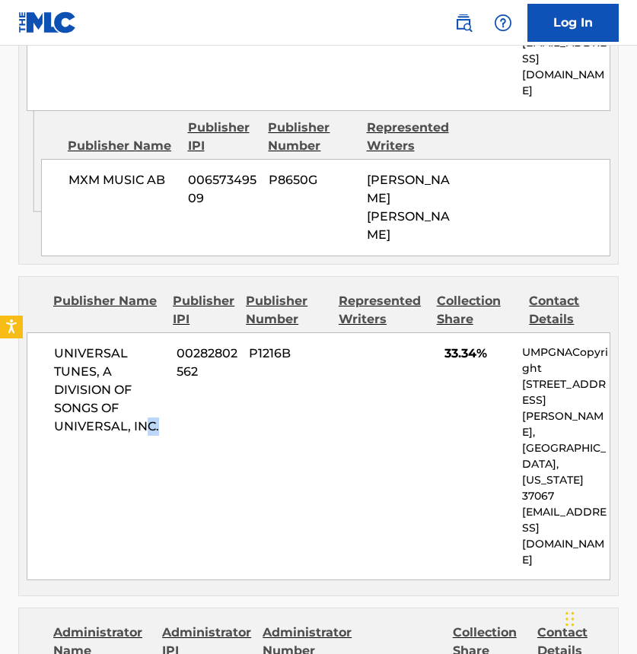
drag, startPoint x: 170, startPoint y: 373, endPoint x: 150, endPoint y: 354, distance: 28.0
click at [150, 354] on div "UNIVERSAL TUNES, A DIVISION OF SONGS OF UNIVERSAL, INC. 00282802562 P1216B 33.3…" at bounding box center [318, 456] width 583 height 248
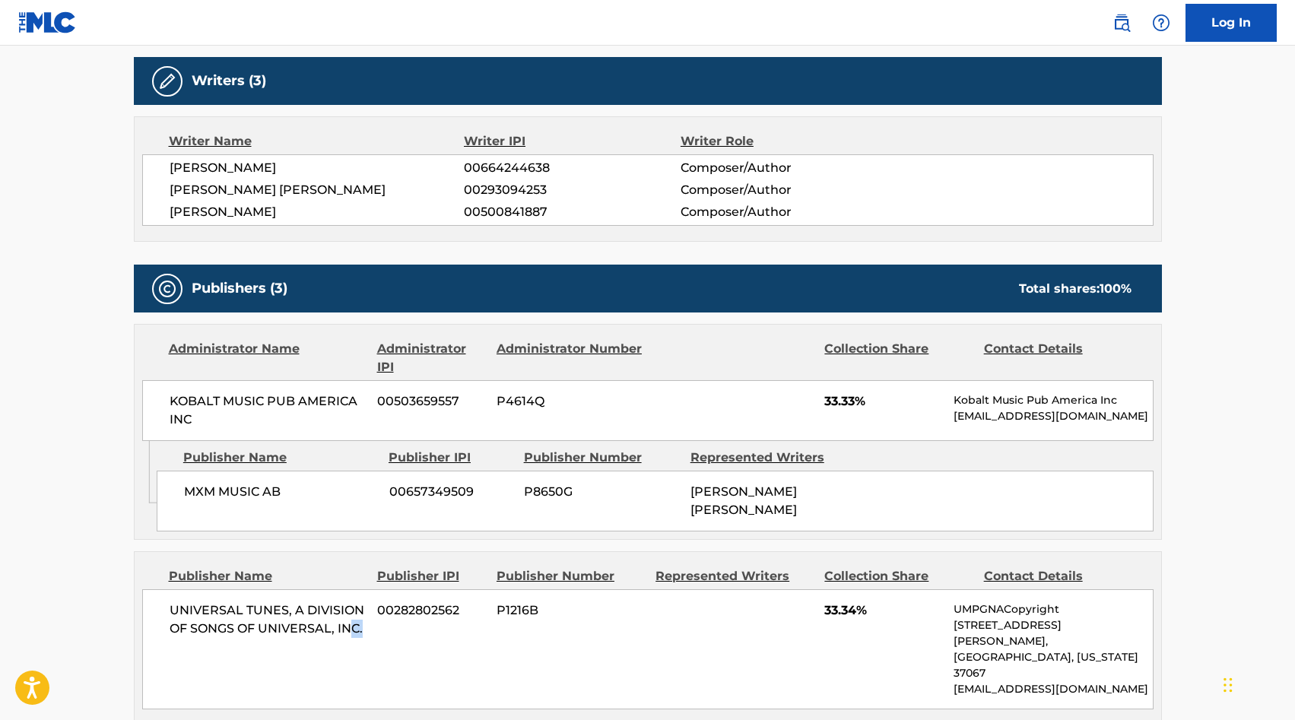
scroll to position [480, 0]
